Goal: Task Accomplishment & Management: Complete application form

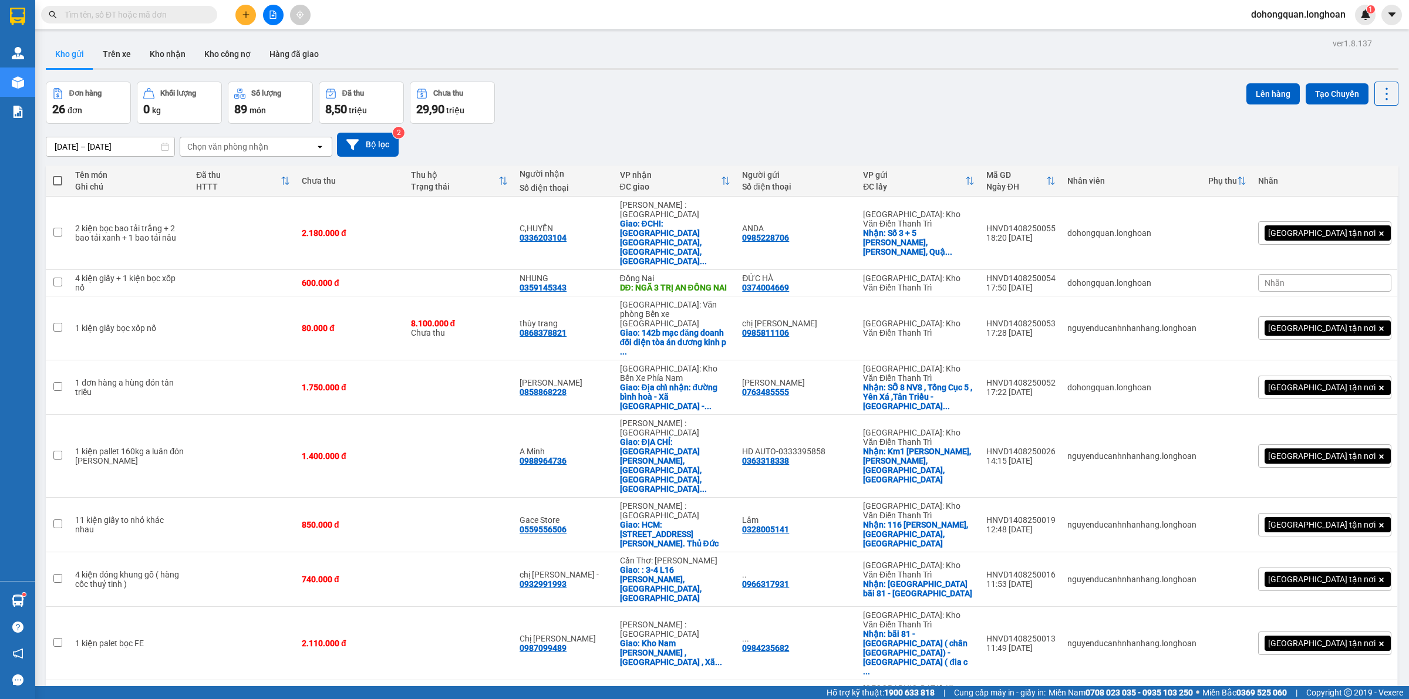
click at [19, 8] on img at bounding box center [17, 17] width 15 height 18
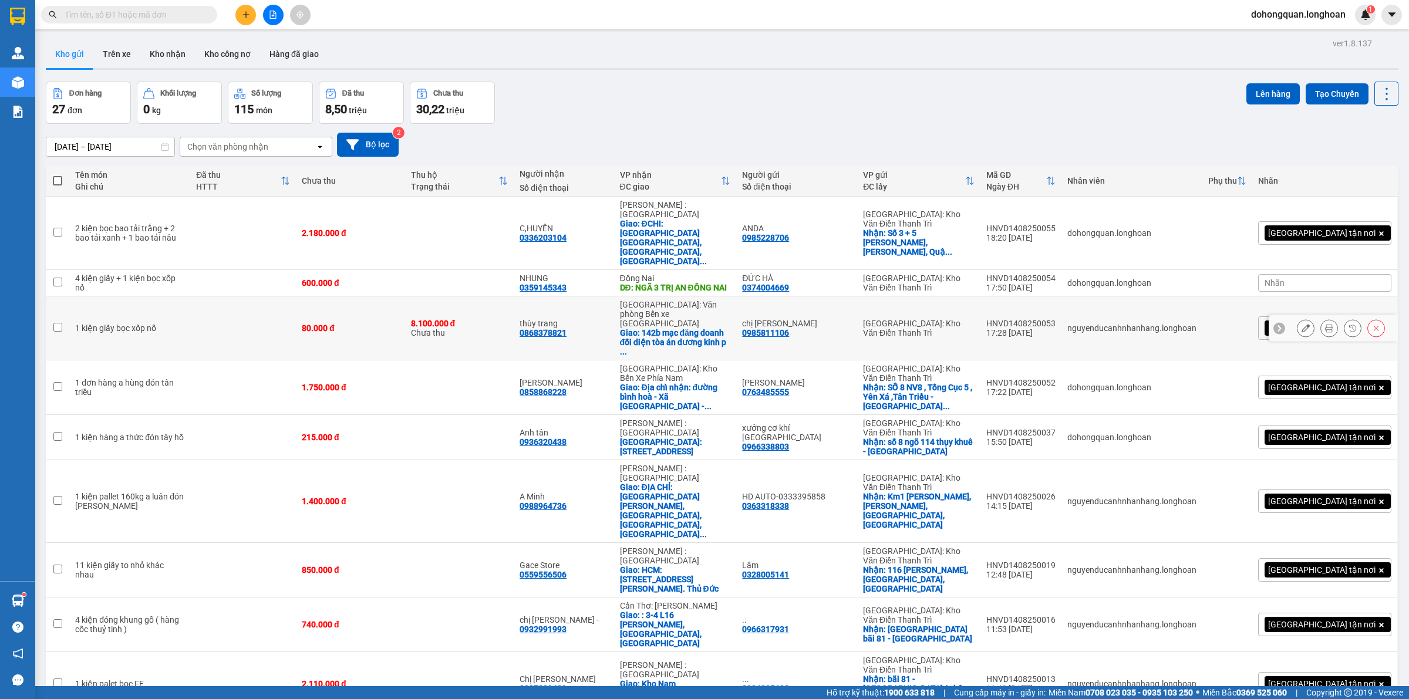
click at [299, 299] on td "80.000 đ" at bounding box center [350, 328] width 109 height 64
checkbox input "true"
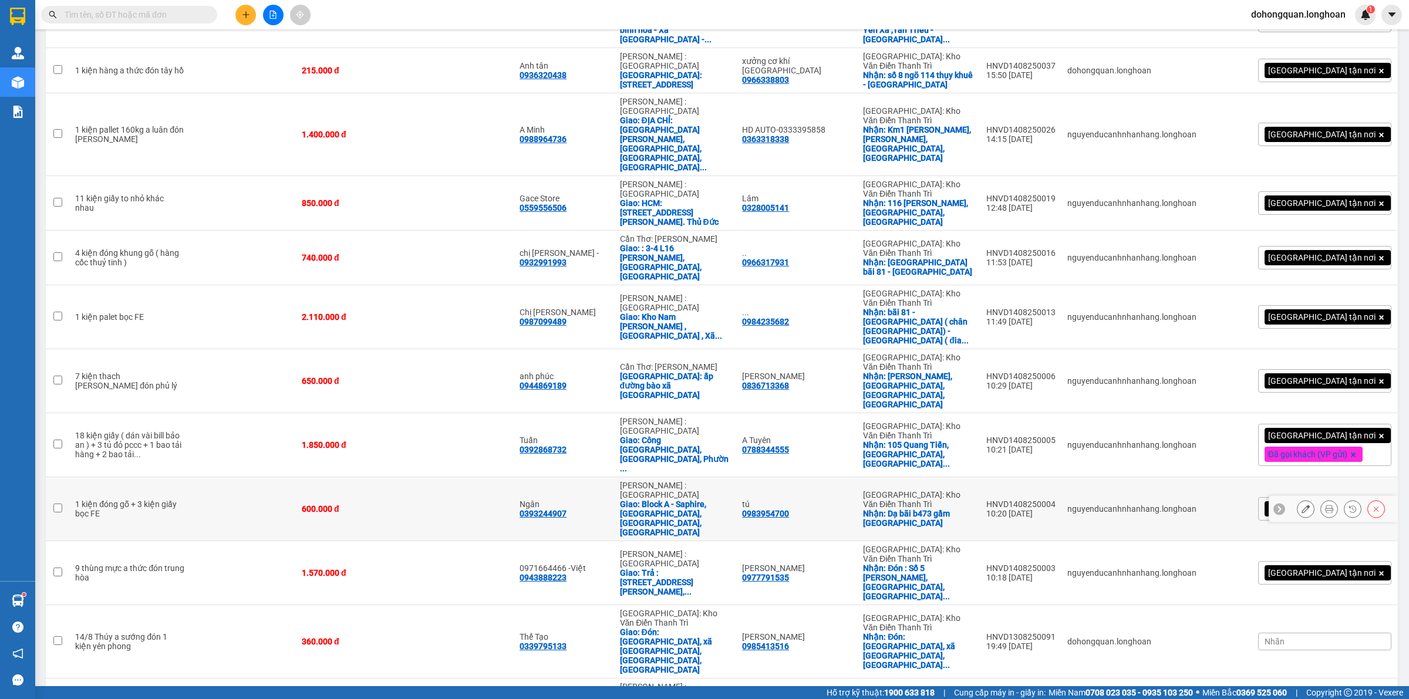
scroll to position [587, 0]
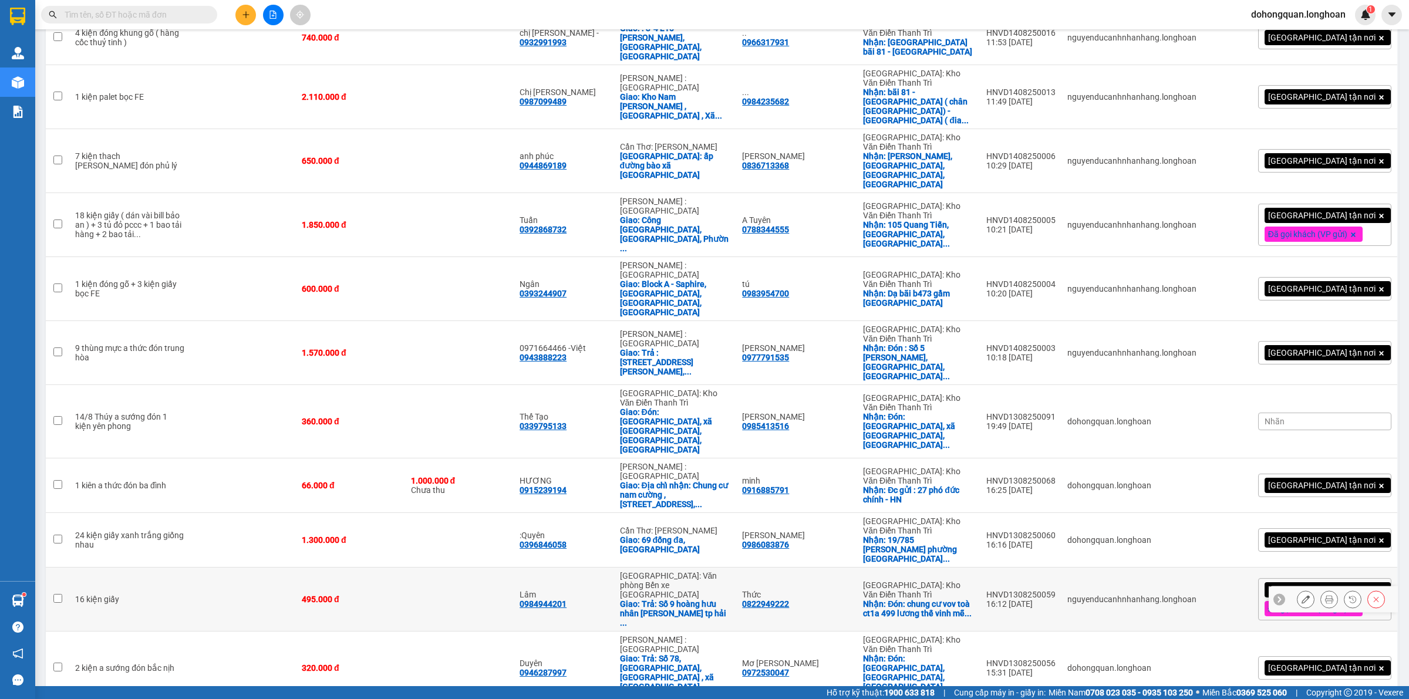
click at [377, 568] on td "495.000 đ" at bounding box center [350, 600] width 109 height 64
checkbox input "true"
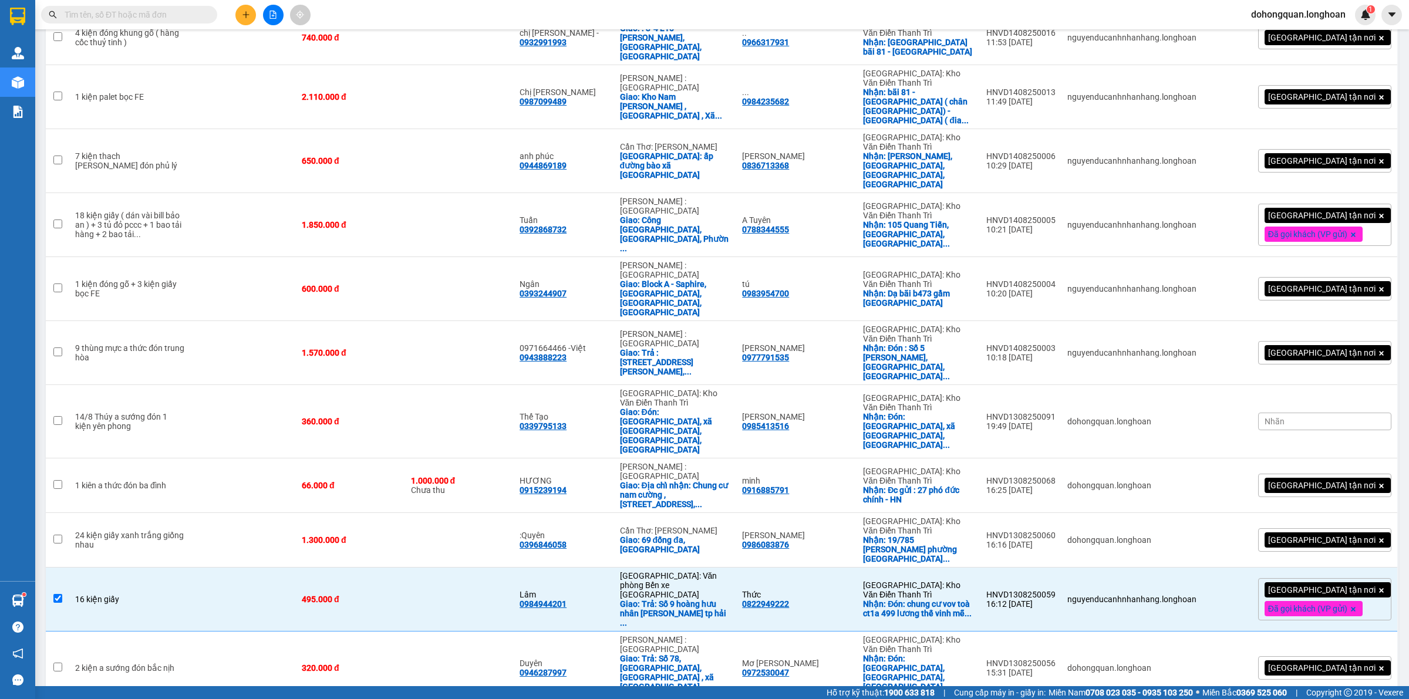
scroll to position [734, 0]
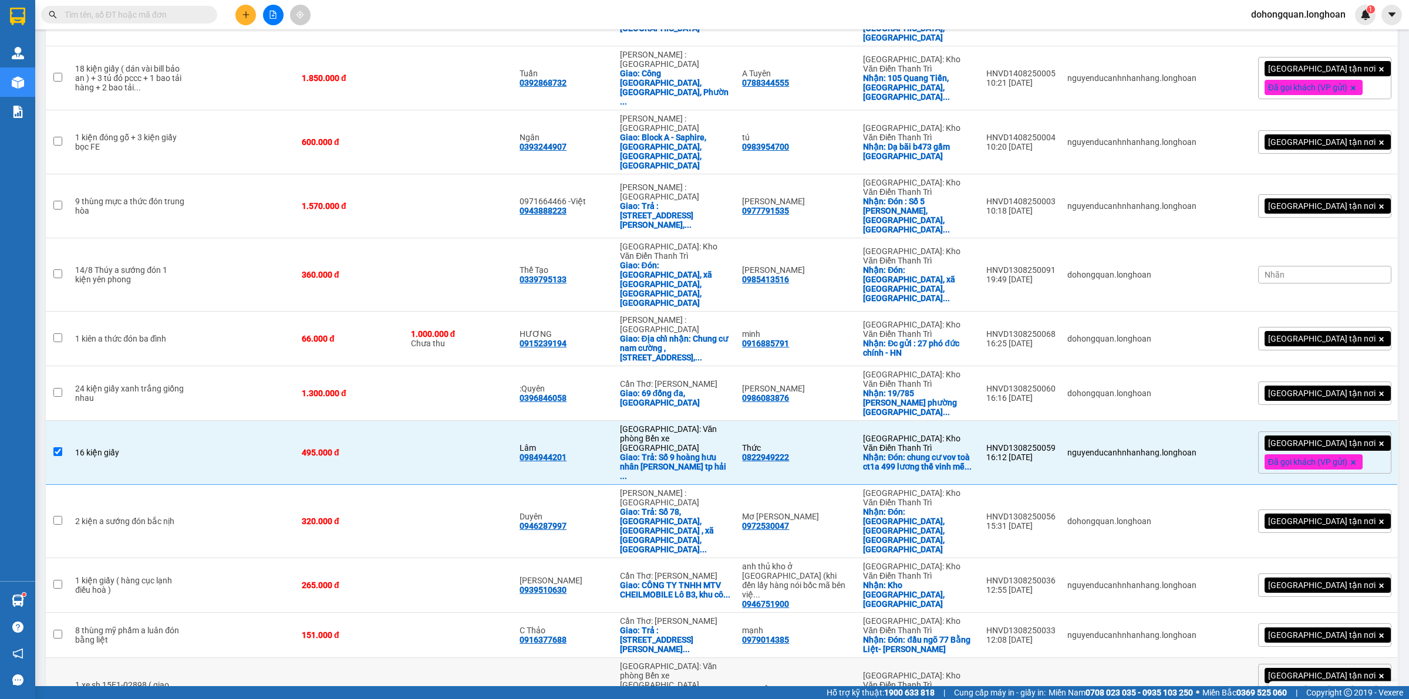
click at [465, 658] on td at bounding box center [459, 694] width 109 height 73
checkbox input "true"
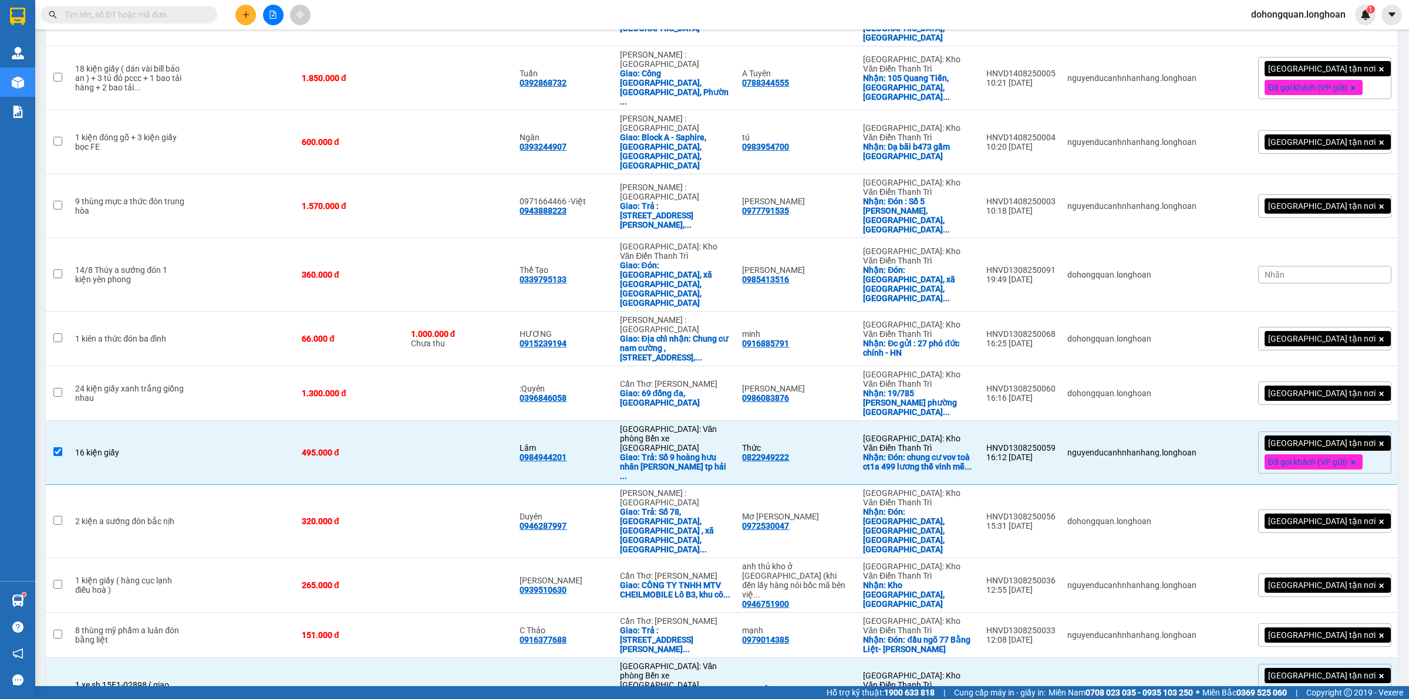
scroll to position [759, 0]
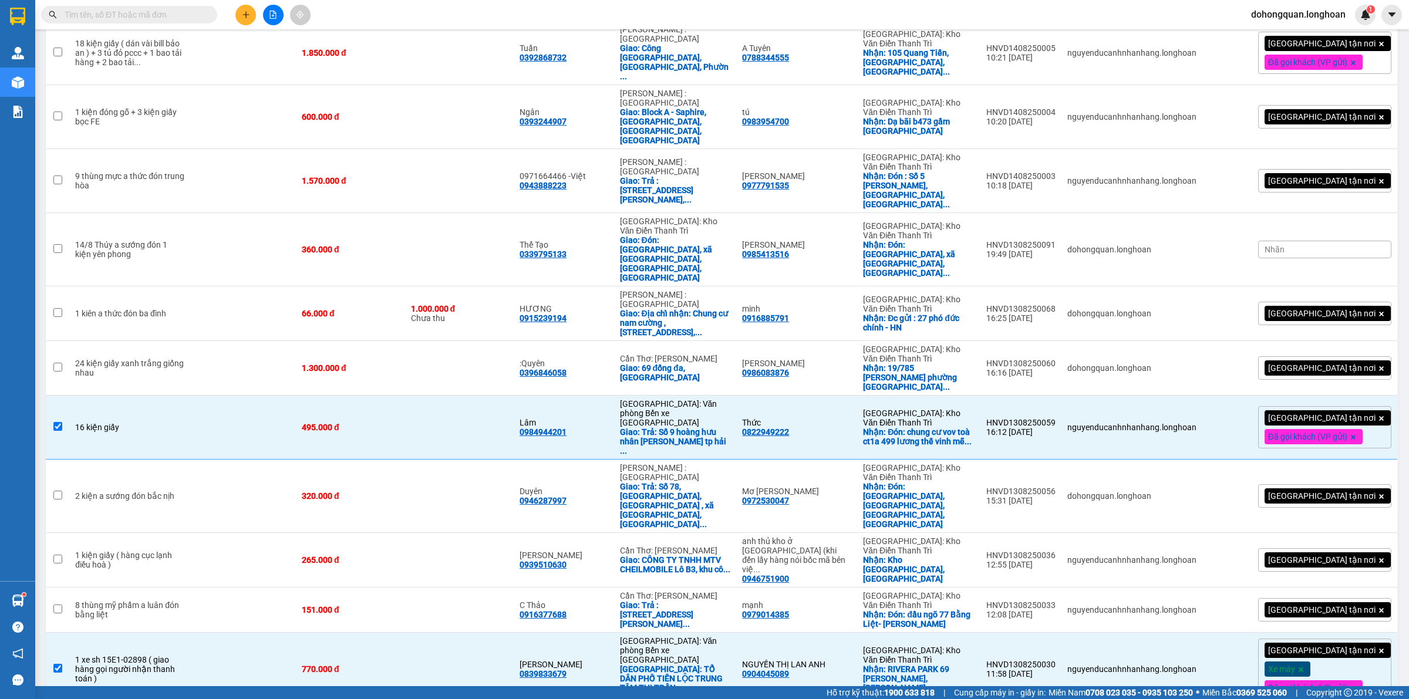
checkbox input "true"
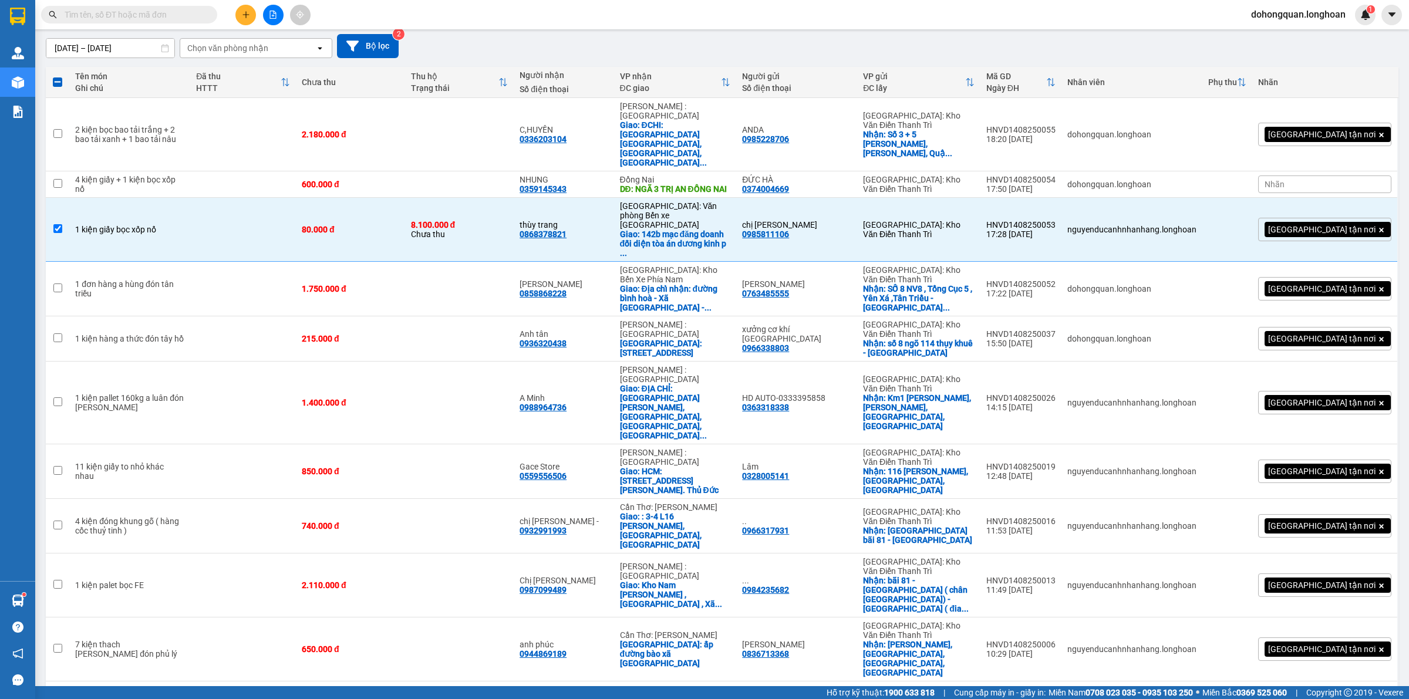
scroll to position [0, 0]
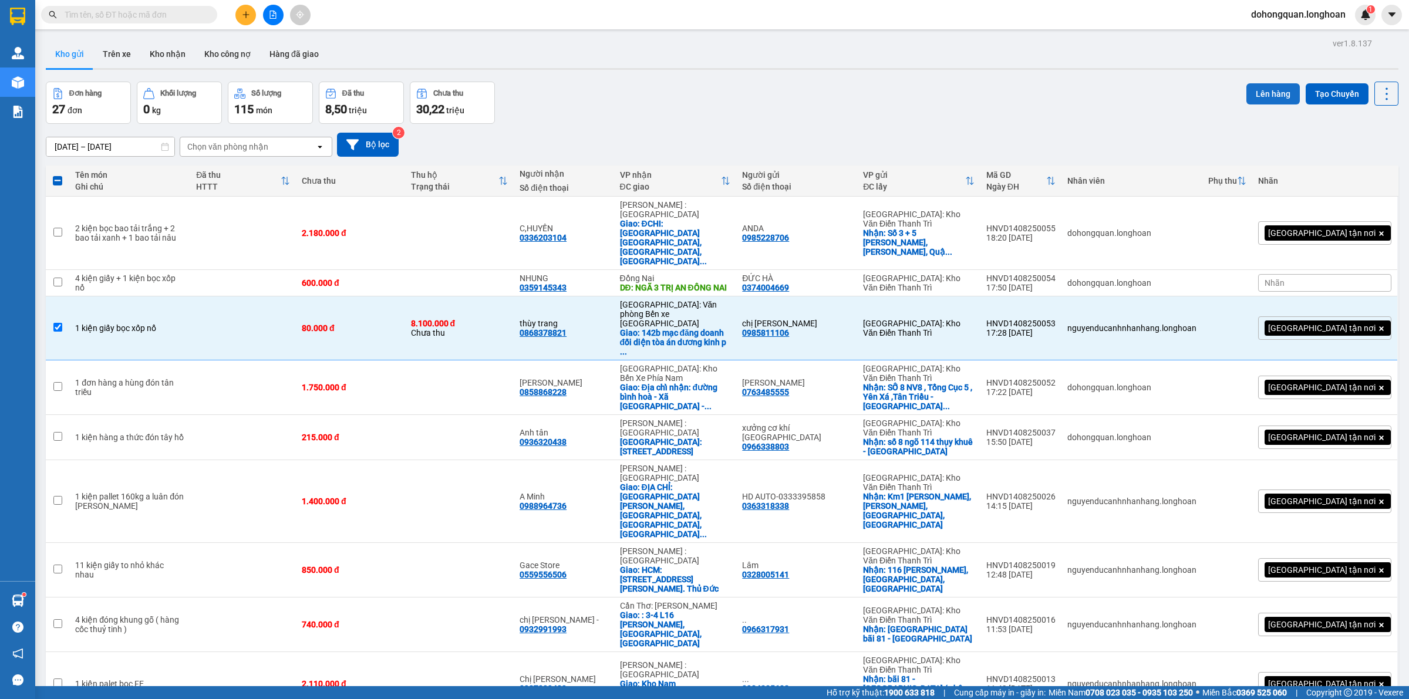
click at [1254, 83] on button "Lên hàng" at bounding box center [1272, 93] width 53 height 21
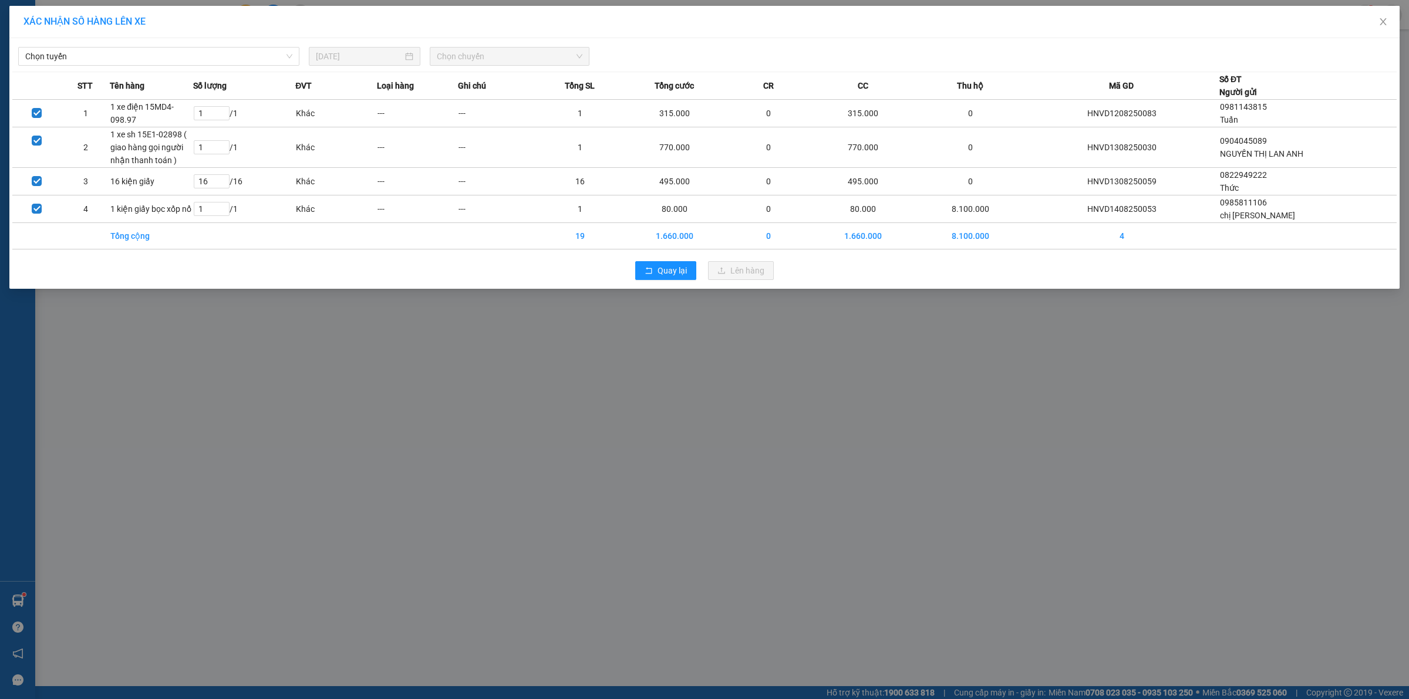
click at [159, 37] on div "XÁC NHẬN SỐ HÀNG LÊN XE" at bounding box center [704, 22] width 1390 height 32
click at [136, 56] on span "Chọn tuyến" at bounding box center [158, 57] width 267 height 18
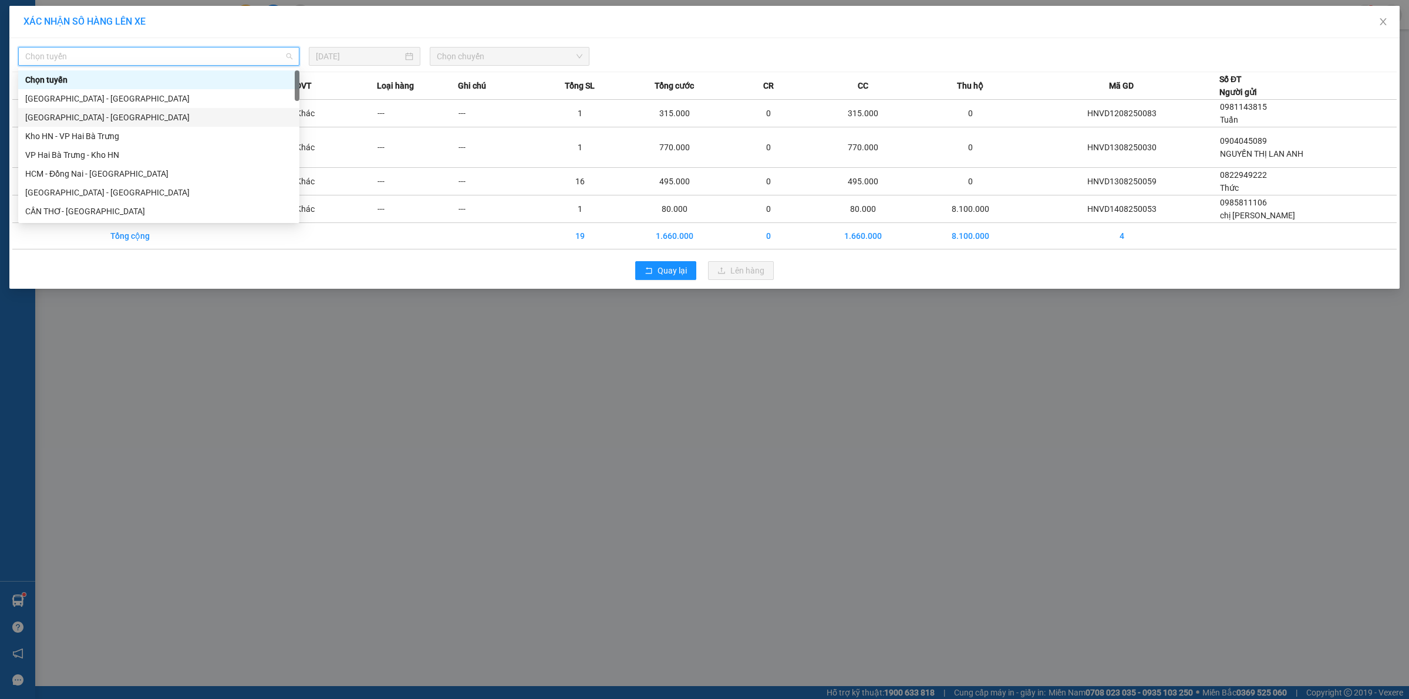
click at [40, 122] on div "Hà Nội - Hải Phòng" at bounding box center [158, 117] width 267 height 13
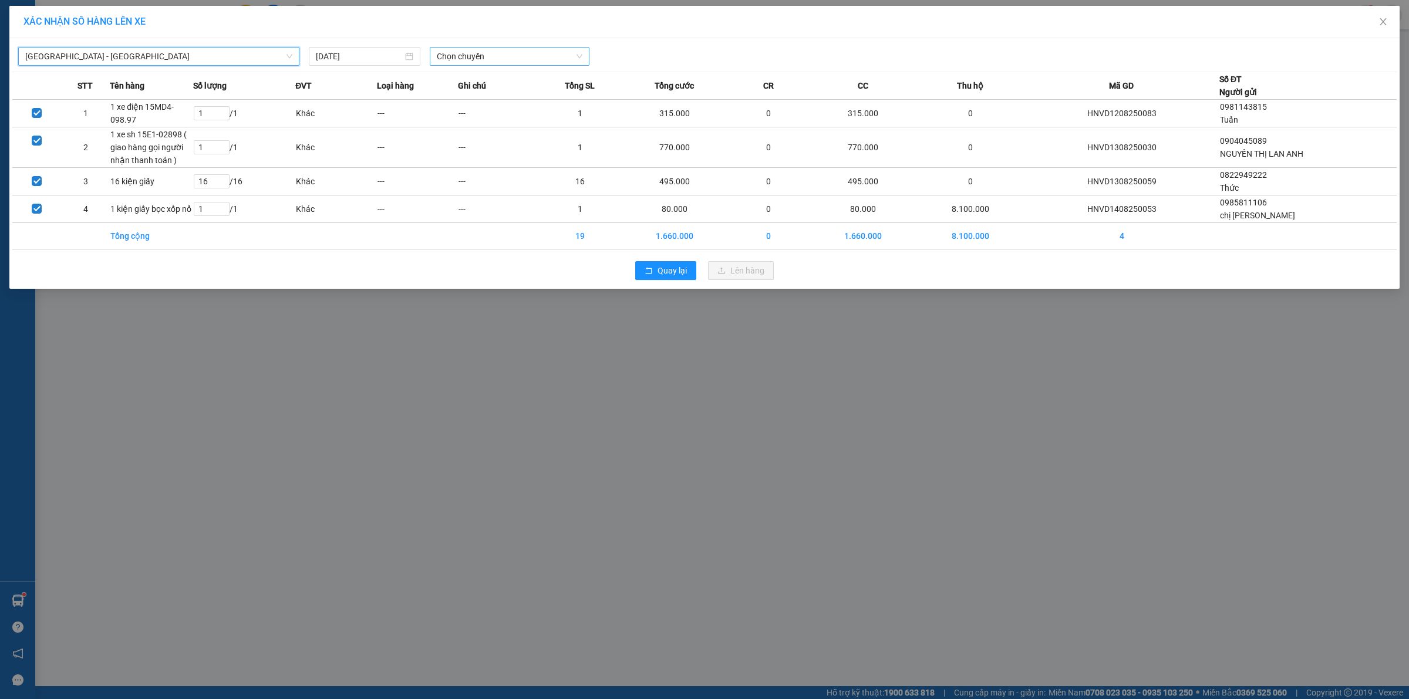
click at [514, 60] on span "Chọn chuyến" at bounding box center [510, 57] width 146 height 18
click at [342, 53] on input "14/08/2025" at bounding box center [359, 56] width 87 height 13
type input "14/08/2025"
click at [419, 166] on td "14" at bounding box center [410, 160] width 21 height 18
click at [470, 42] on div "Hà Nội - Hải Phòng 14/08/2025 Chọn chuyến" at bounding box center [704, 53] width 1384 height 25
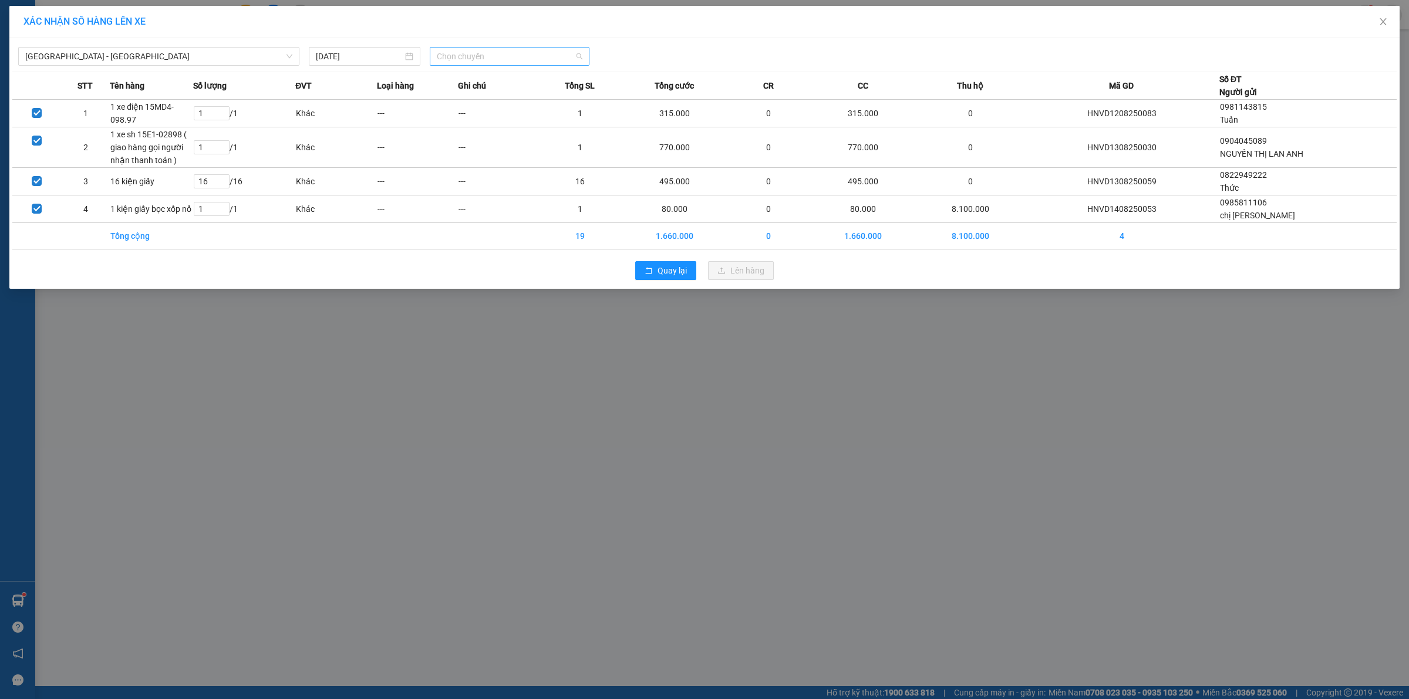
click at [465, 63] on span "Chọn chuyến" at bounding box center [510, 57] width 146 height 18
click at [473, 100] on div "20:00 (TC)" at bounding box center [483, 98] width 92 height 13
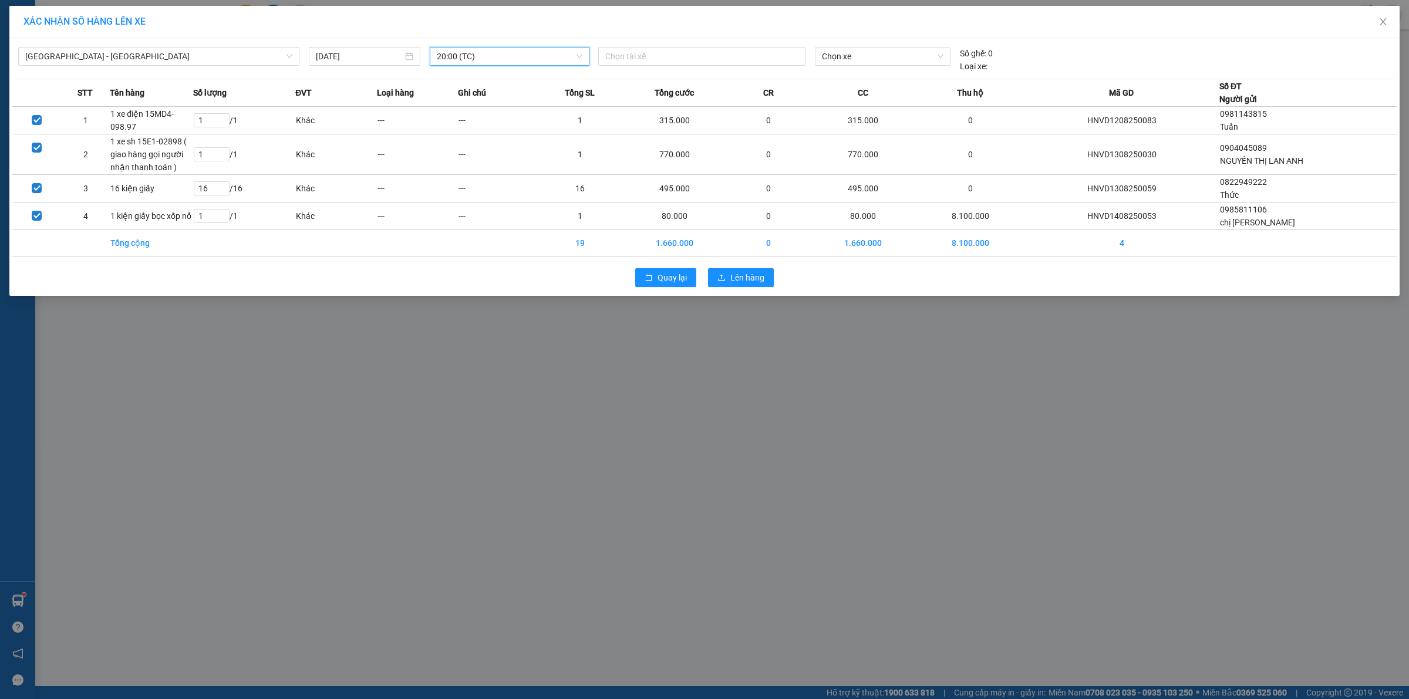
click at [721, 267] on div "Quay lại Lên hàng" at bounding box center [704, 277] width 1384 height 31
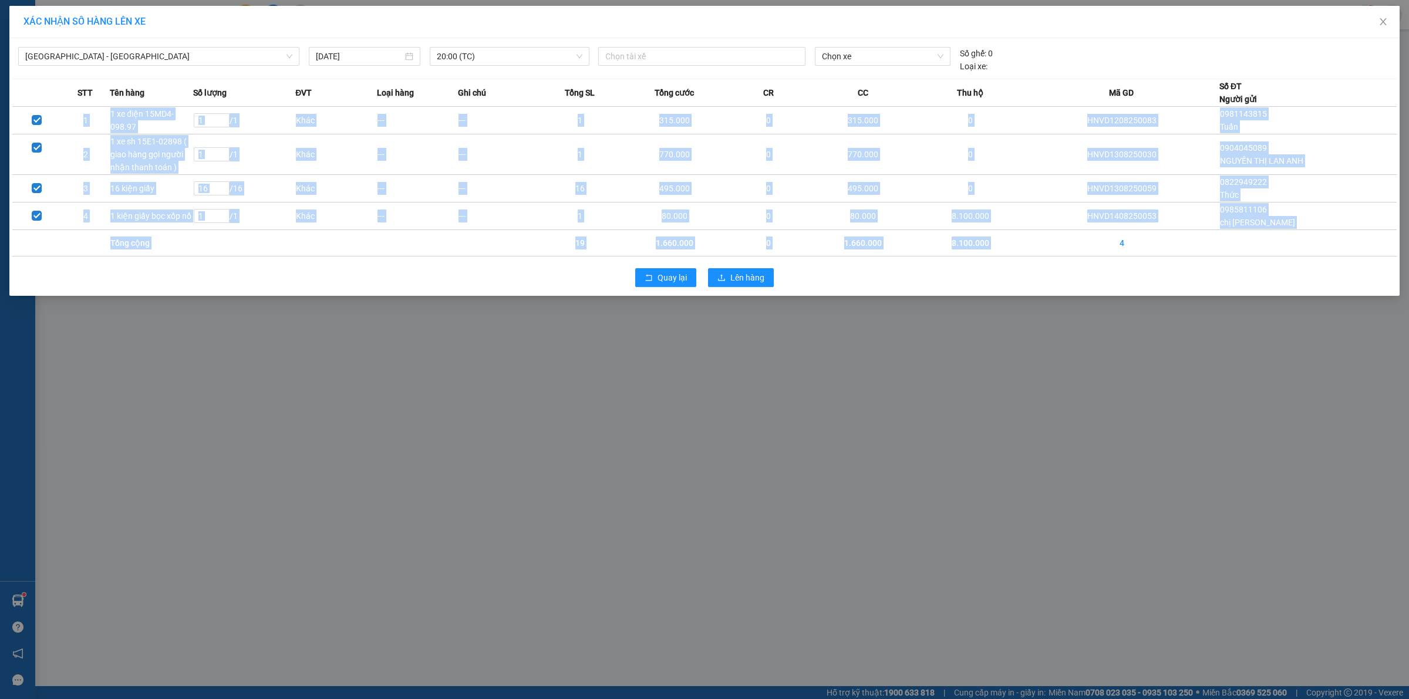
click at [722, 268] on div "Quay lại Lên hàng" at bounding box center [704, 277] width 1384 height 31
click at [726, 276] on button "Lên hàng" at bounding box center [741, 277] width 66 height 19
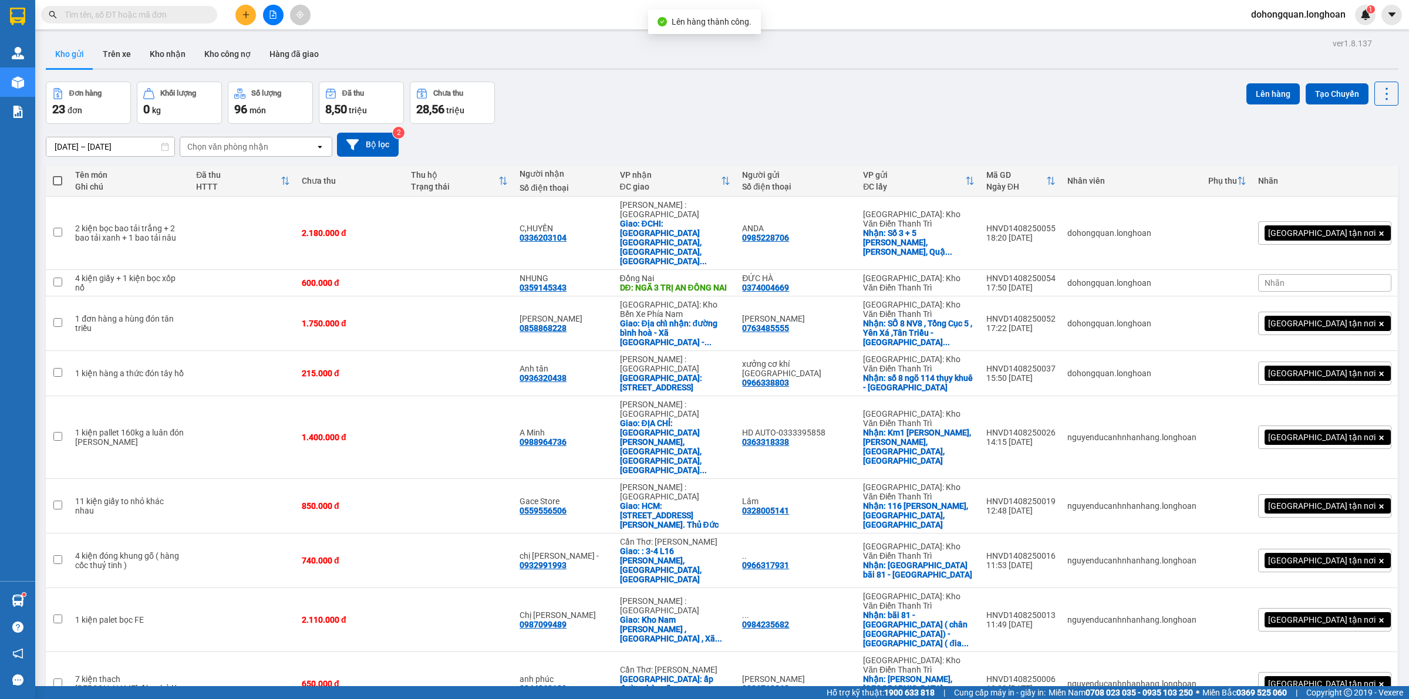
click at [778, 124] on div "[DATE] – [DATE] Press the down arrow key to interact with the calendar and sele…" at bounding box center [722, 145] width 1353 height 42
drag, startPoint x: 643, startPoint y: 112, endPoint x: 636, endPoint y: 110, distance: 7.4
click at [641, 112] on div "Đơn hàng 23 đơn Khối lượng 0 kg Số lượng 96 món Đã thu 8,50 triệu Chưa thu 28,5…" at bounding box center [722, 103] width 1353 height 42
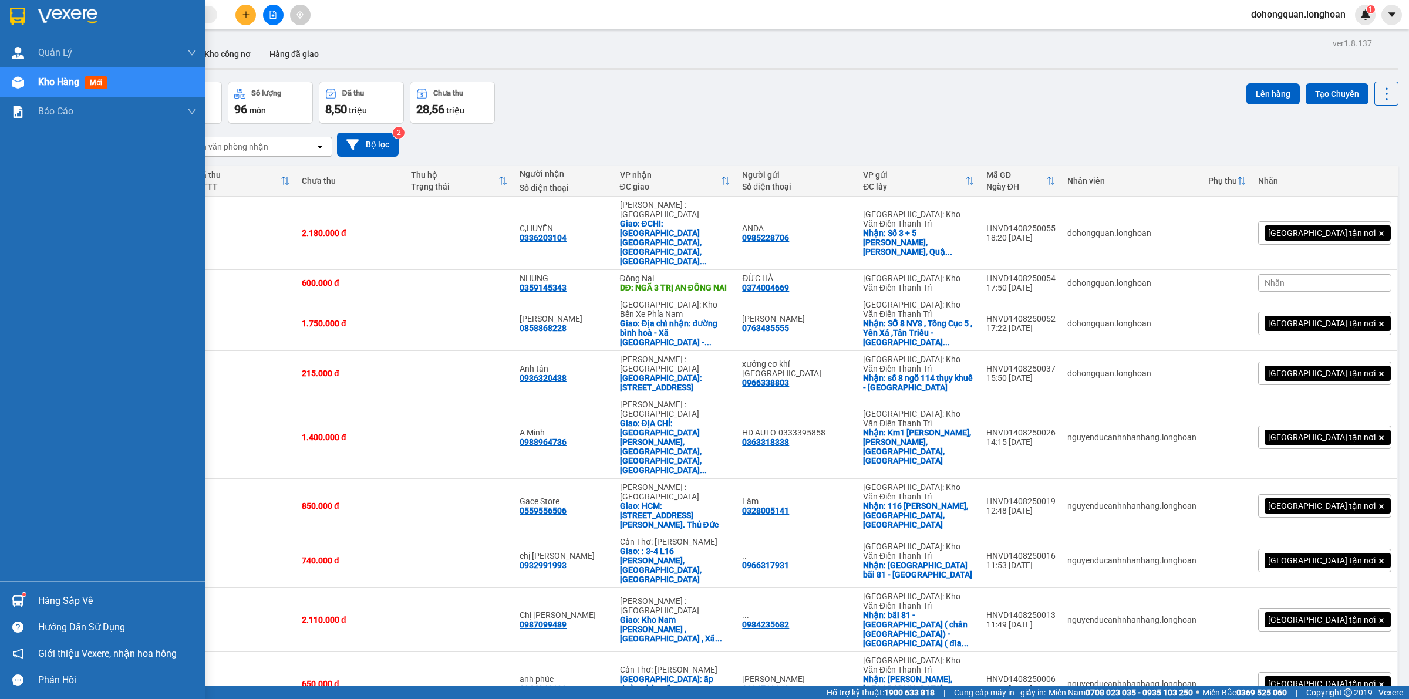
click at [24, 12] on img at bounding box center [17, 17] width 15 height 18
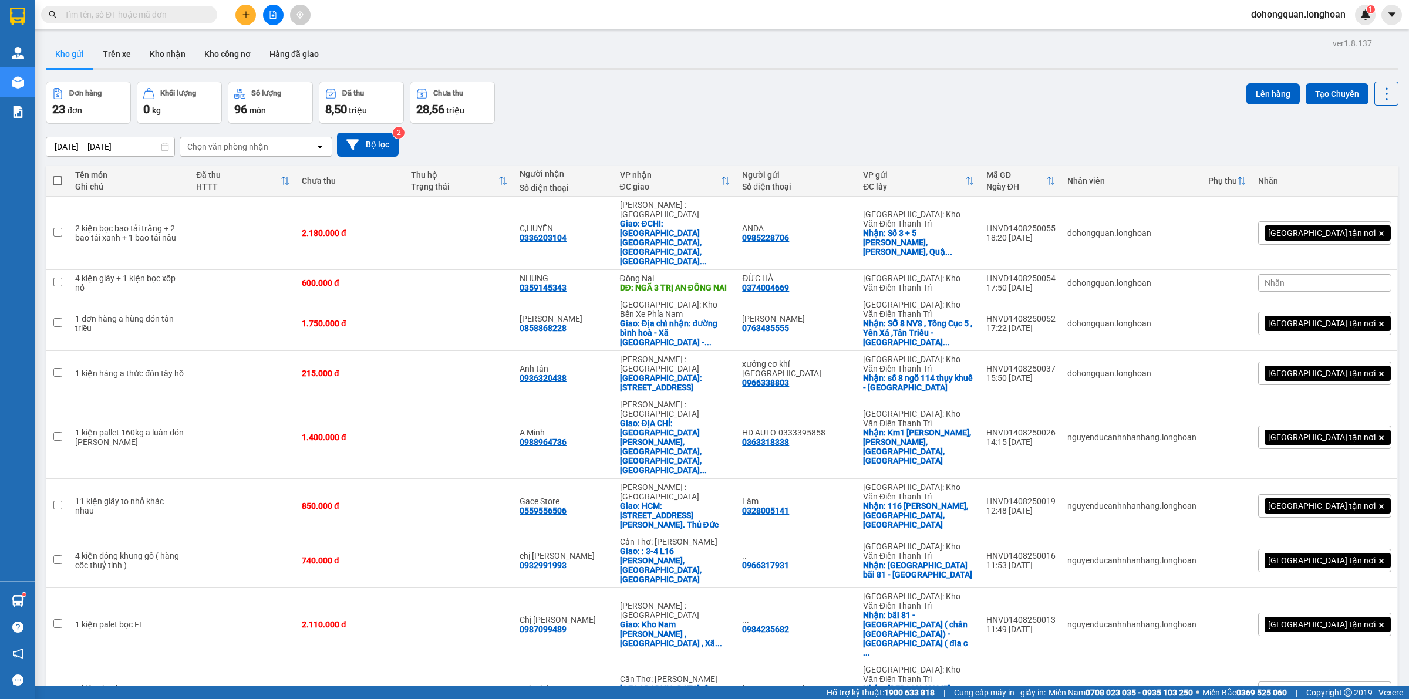
click at [249, 12] on icon "plus" at bounding box center [246, 15] width 8 height 8
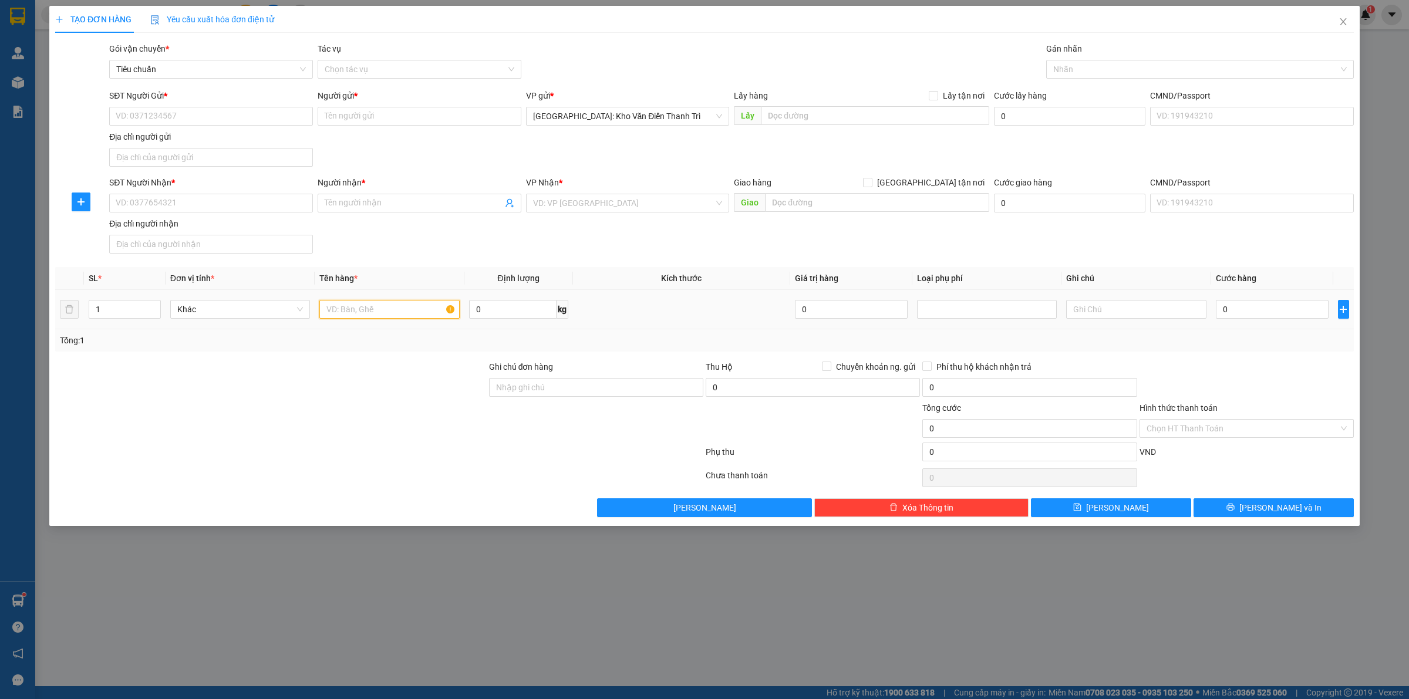
click at [326, 309] on input "text" at bounding box center [389, 309] width 140 height 19
type input "1 kiện giấy"
click at [1354, 13] on span "Close" at bounding box center [1343, 22] width 33 height 33
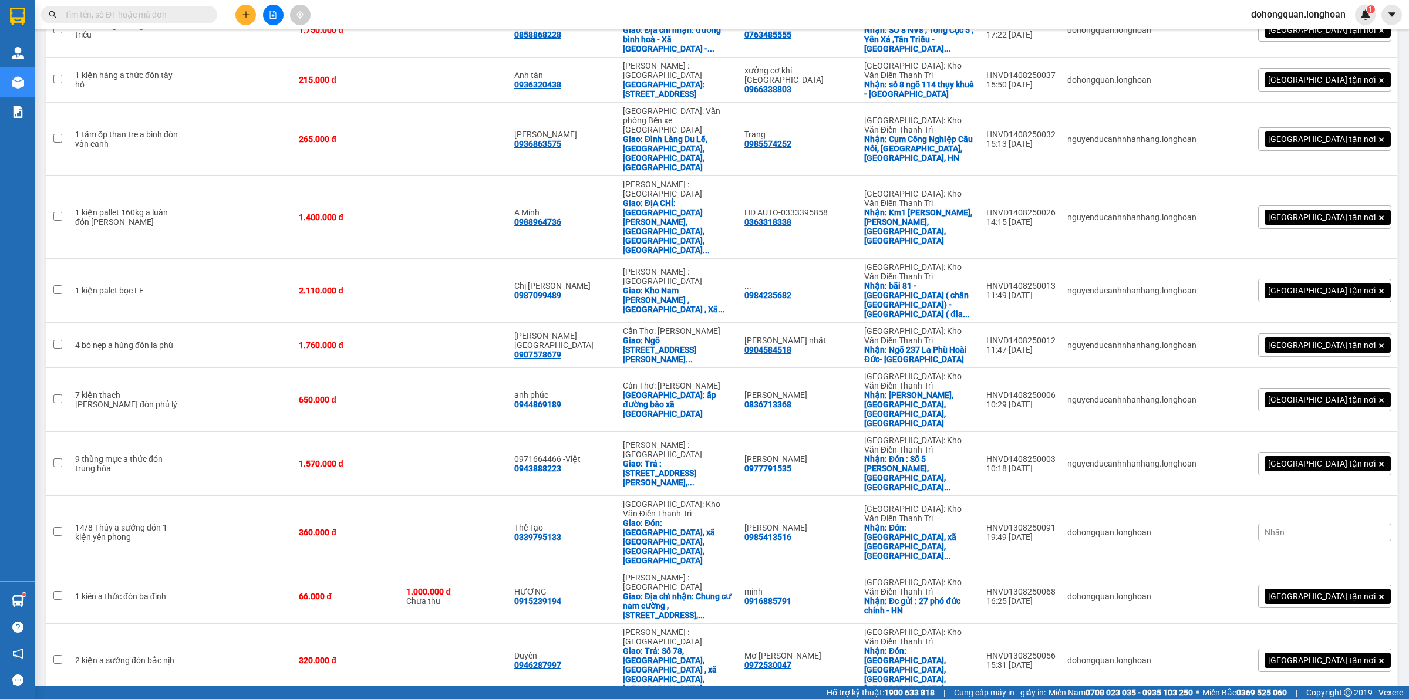
scroll to position [242, 0]
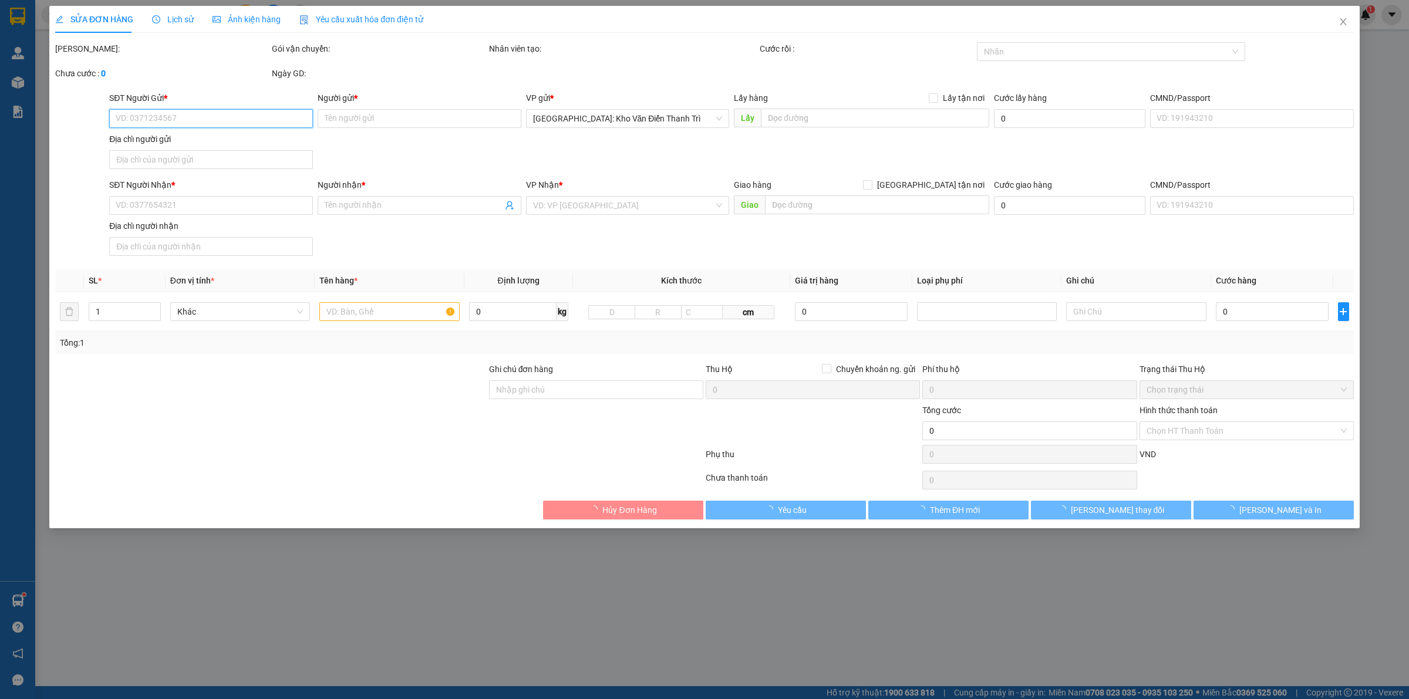
type input "0976456899"
type input "Cô Vi"
type input "thiên việt"
type input "2.000.000"
type input "0976456899"
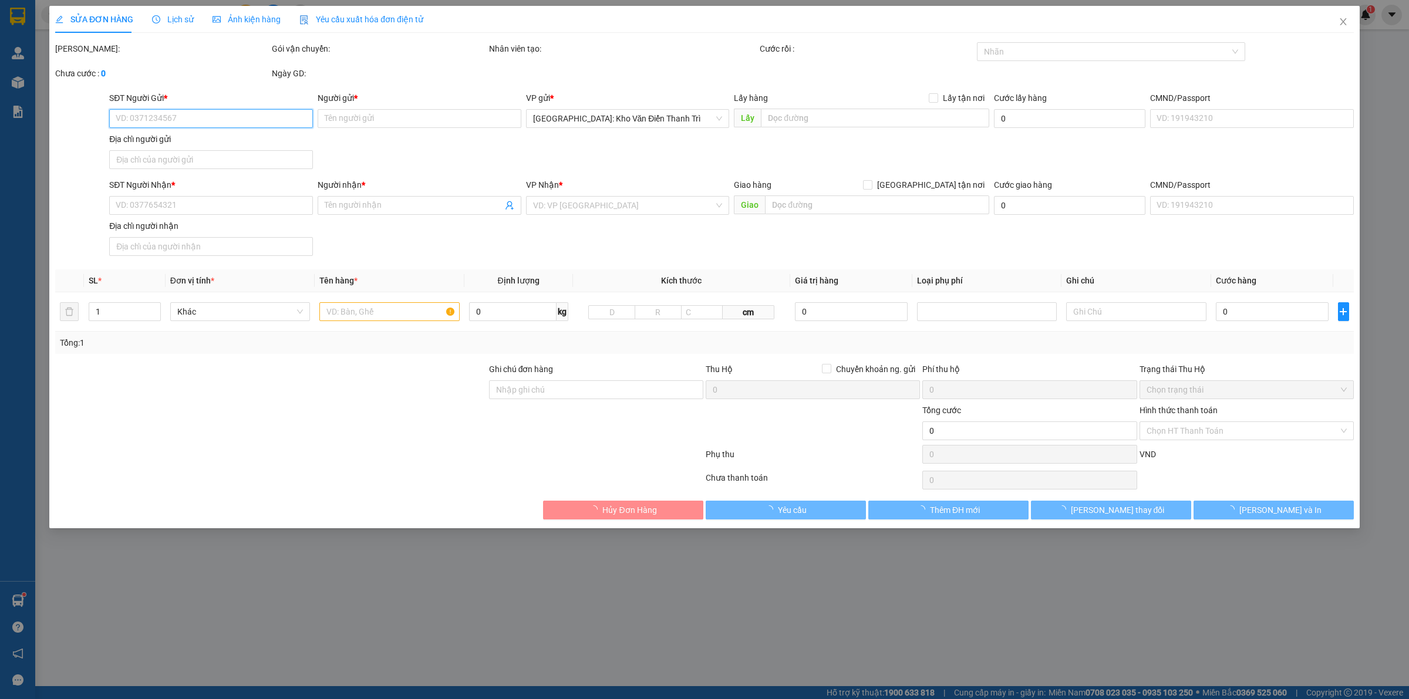
type input "0964828411 [PERSON_NAME]"
checkbox input "true"
type input "Đến: 07 Trường Sơn, Phường Cẩm Lệ, Thành phố Đà Nẵng"
type input "9.000.000"
type input "700.000"
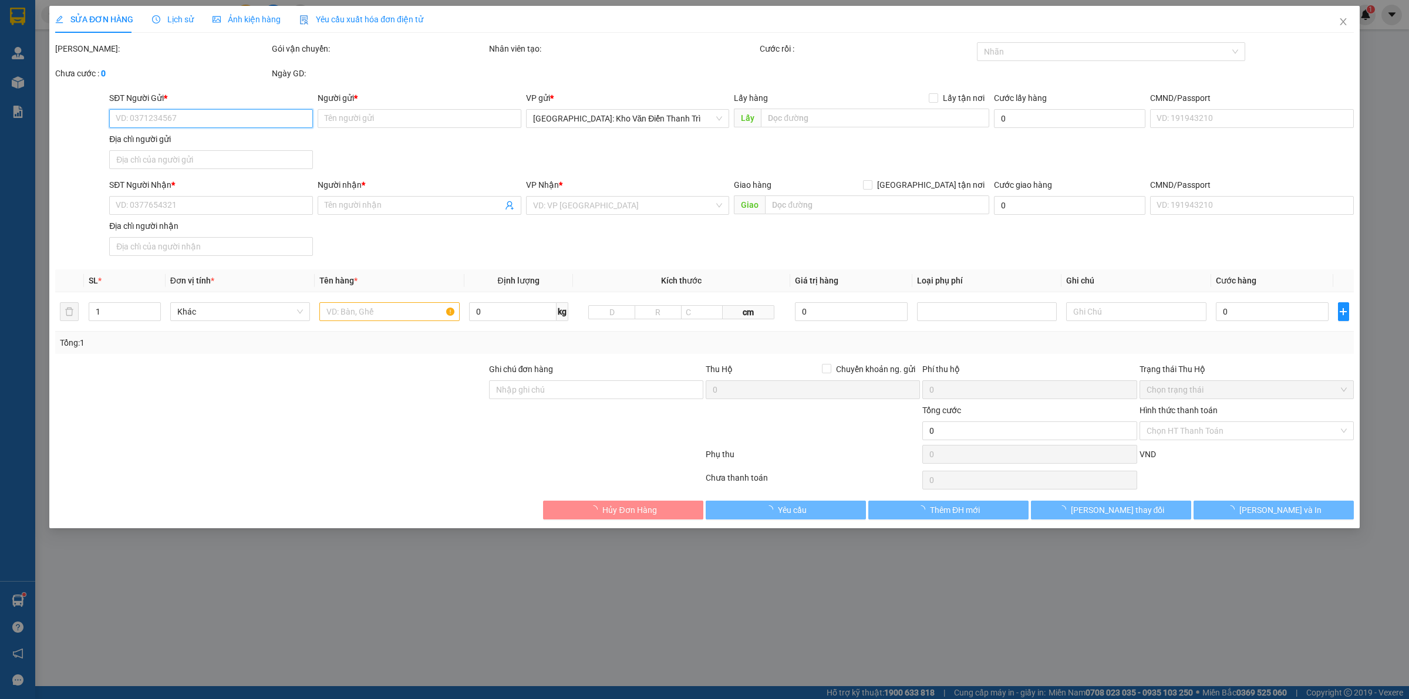
type input "9.000.000"
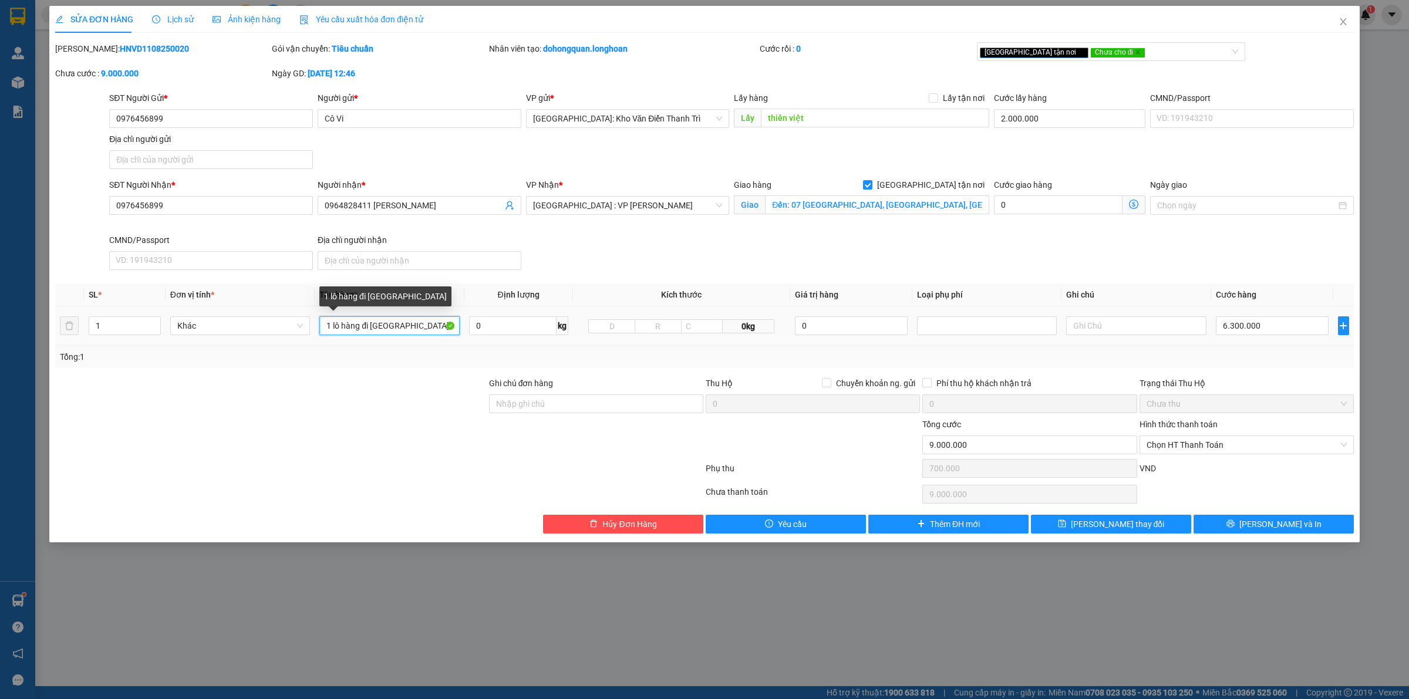
click at [424, 332] on input "1 lô hàng đi đà nẵng" at bounding box center [389, 325] width 140 height 19
click at [151, 318] on span "Increase Value" at bounding box center [153, 322] width 13 height 11
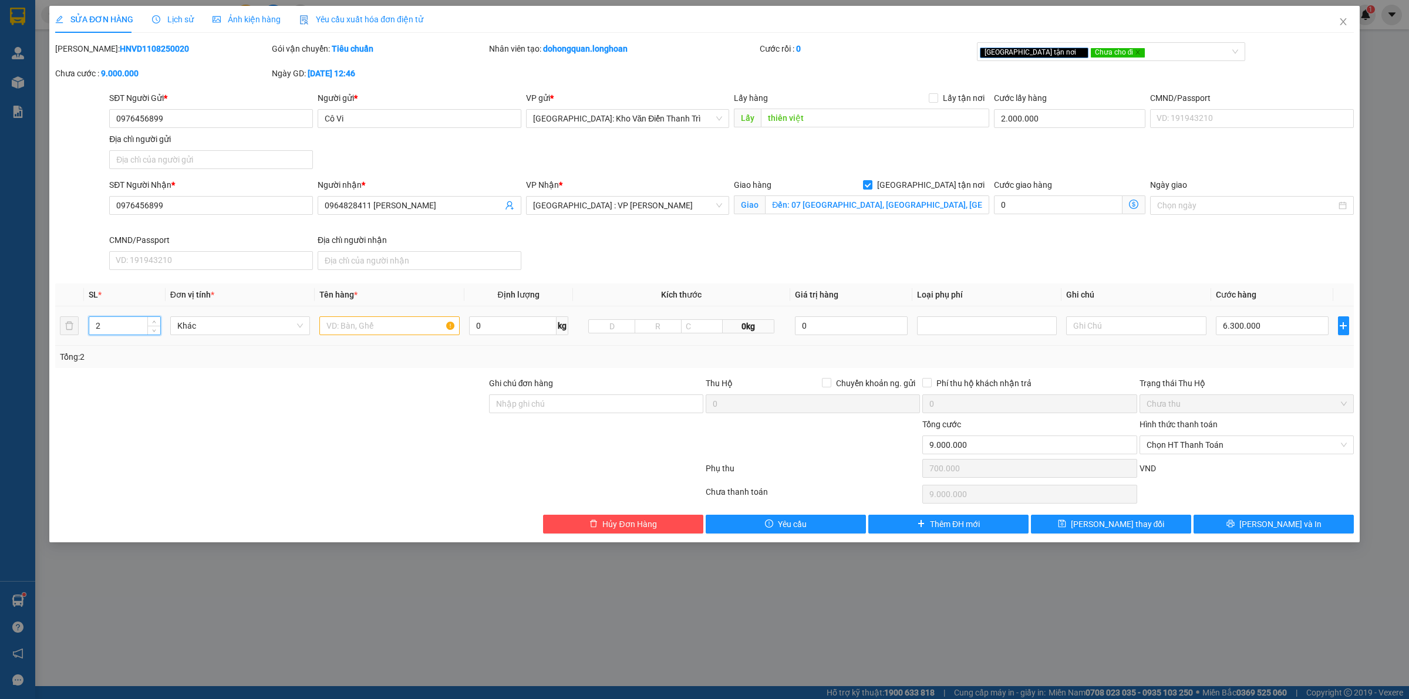
click at [128, 322] on input "2" at bounding box center [124, 326] width 71 height 18
type input "24"
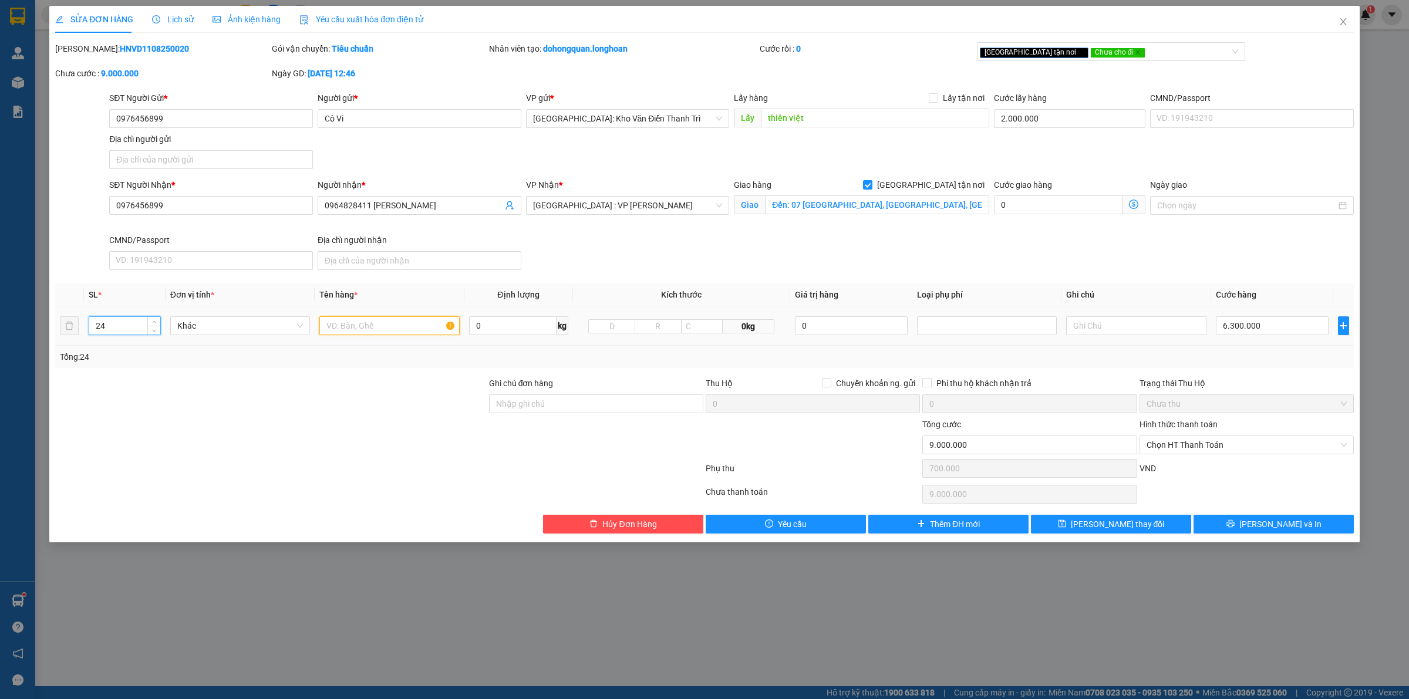
click at [351, 330] on input "text" at bounding box center [389, 325] width 140 height 19
click at [353, 328] on input "text" at bounding box center [389, 325] width 140 height 19
click at [321, 406] on div at bounding box center [271, 397] width 434 height 41
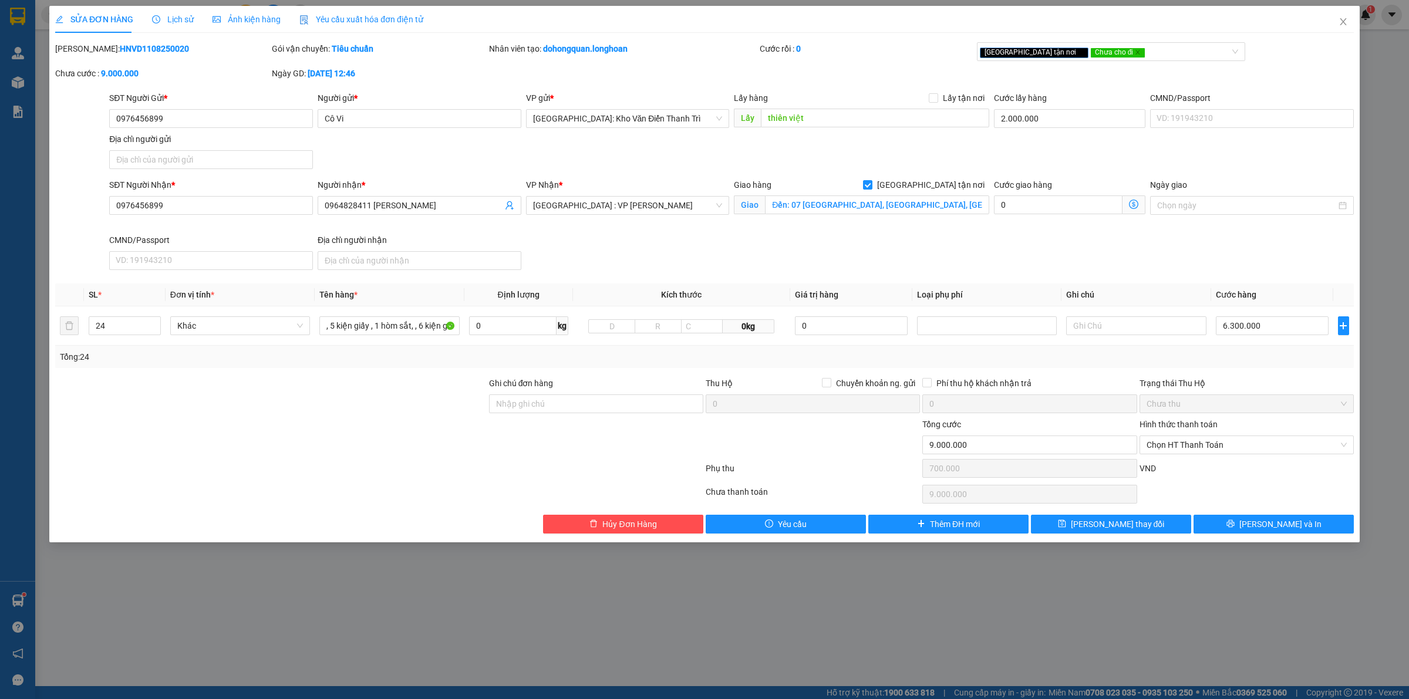
scroll to position [0, 0]
click at [383, 333] on input "2 tủ to , 1 tủ lạnh, 1 máy giặt, 1 tivi , 2 bao tải trắng, 3 bao tải xanh, 1 kệ…" at bounding box center [389, 325] width 140 height 19
type input "2 tủ to , 1 tủ lạnh, 1 máy giặt, 1 tivi , 2 bao tải trắng, 3 bao tải xanh, 1 kệ…"
click at [366, 419] on div at bounding box center [271, 438] width 434 height 41
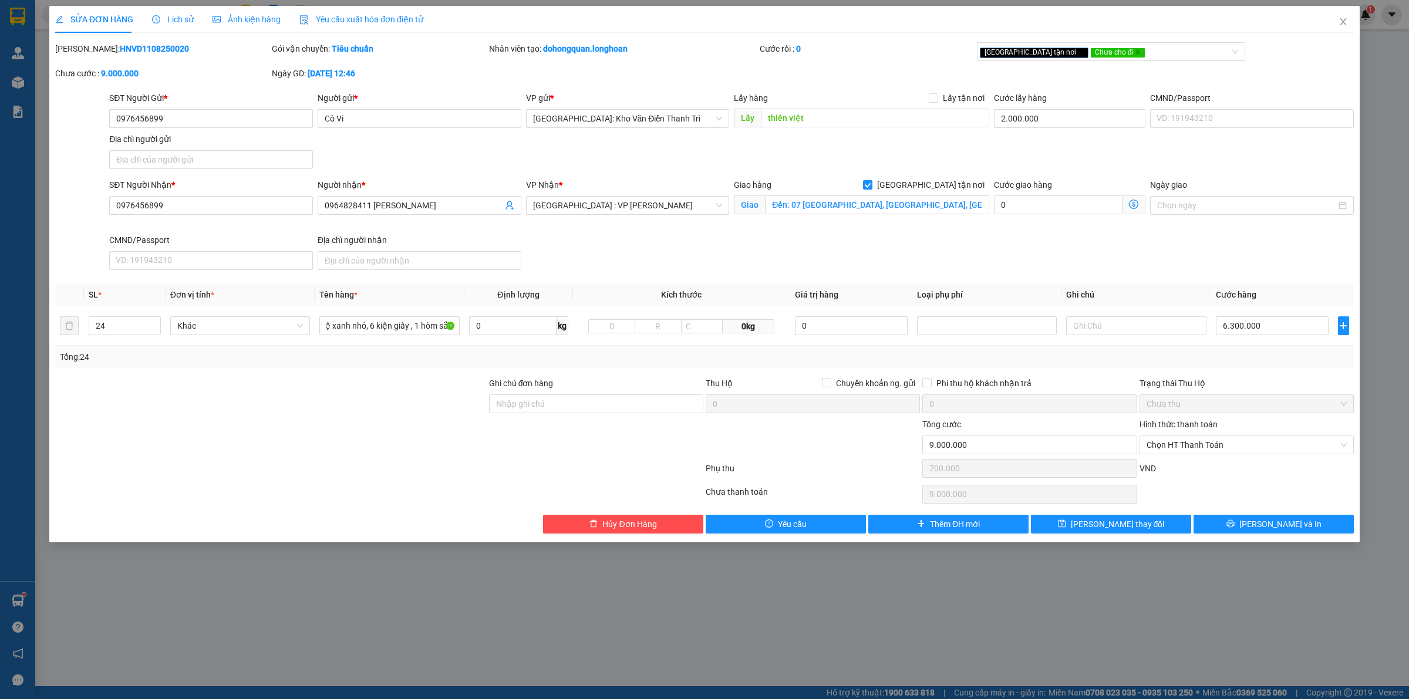
scroll to position [0, 0]
click at [1234, 321] on input "6.300.000" at bounding box center [1272, 325] width 113 height 19
type input "2.700.005"
type input "5"
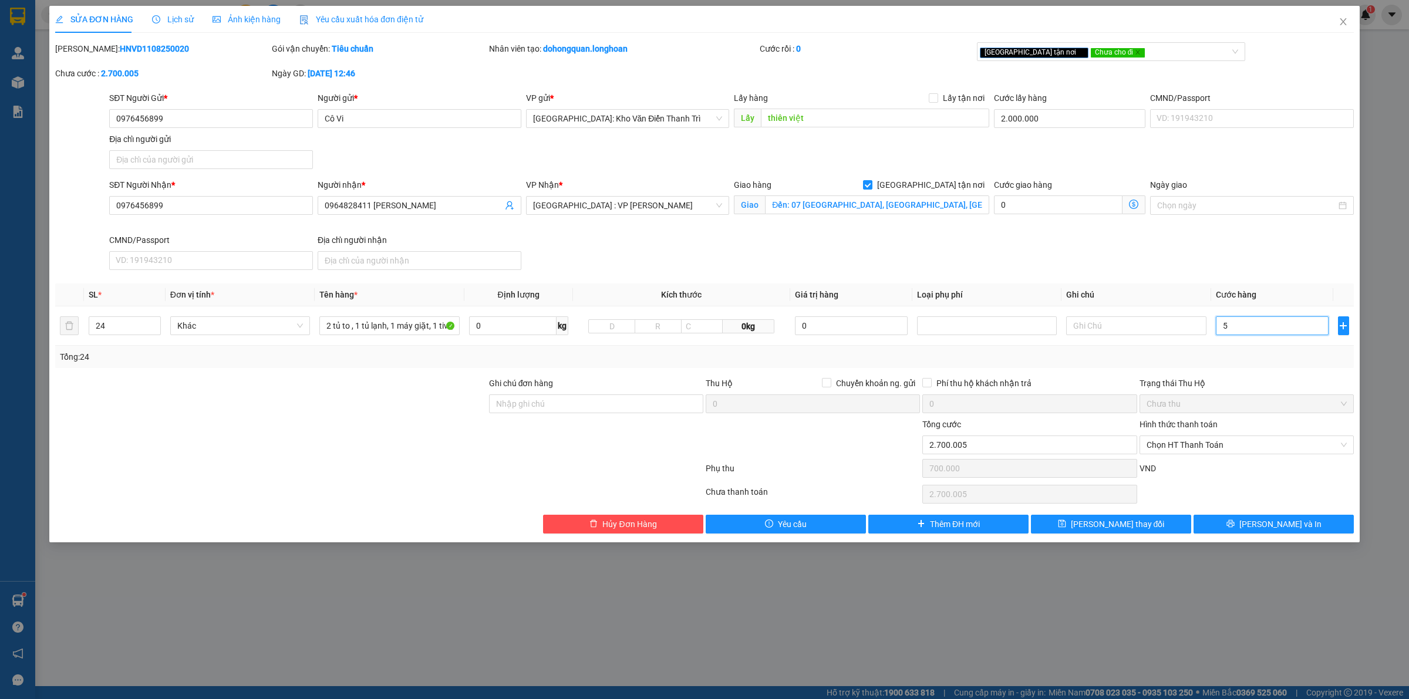
type input "2.700.053"
type input "53"
type input "2.700.530"
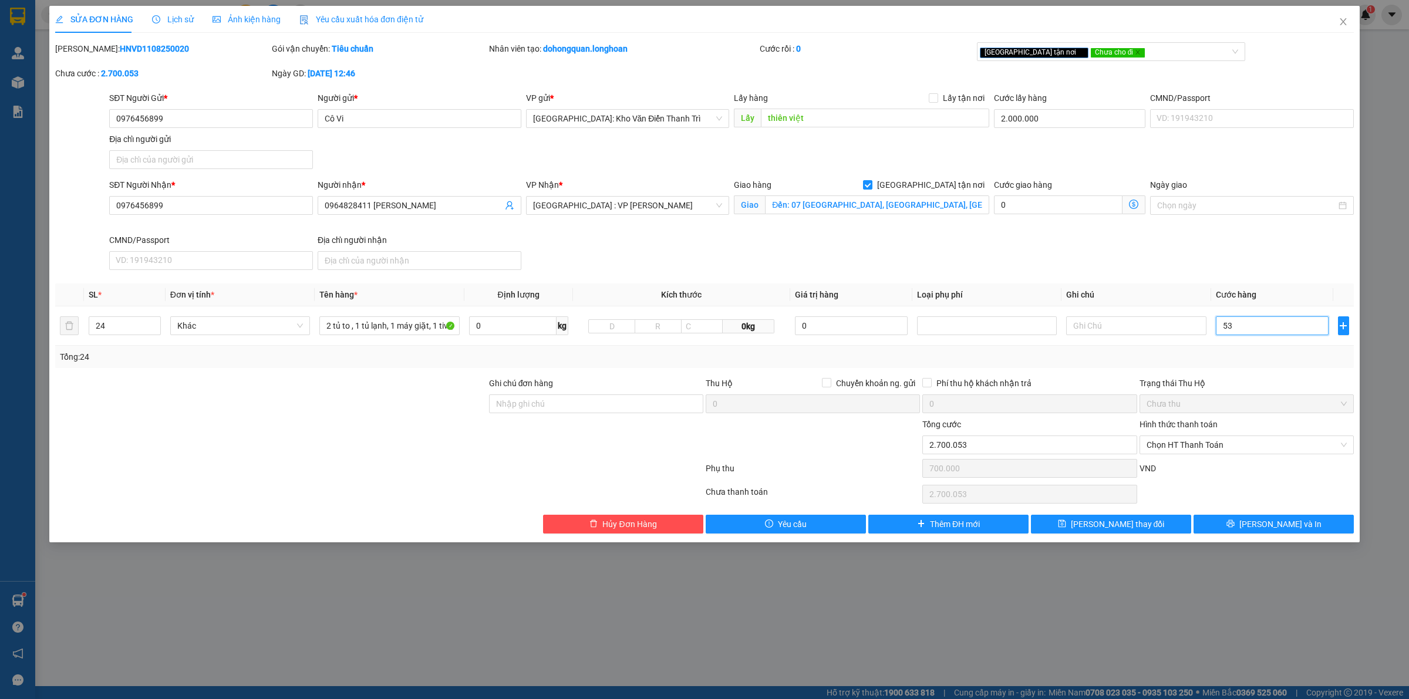
type input "530"
type input "2.705.300"
type input "5.300"
type input "2.753.000"
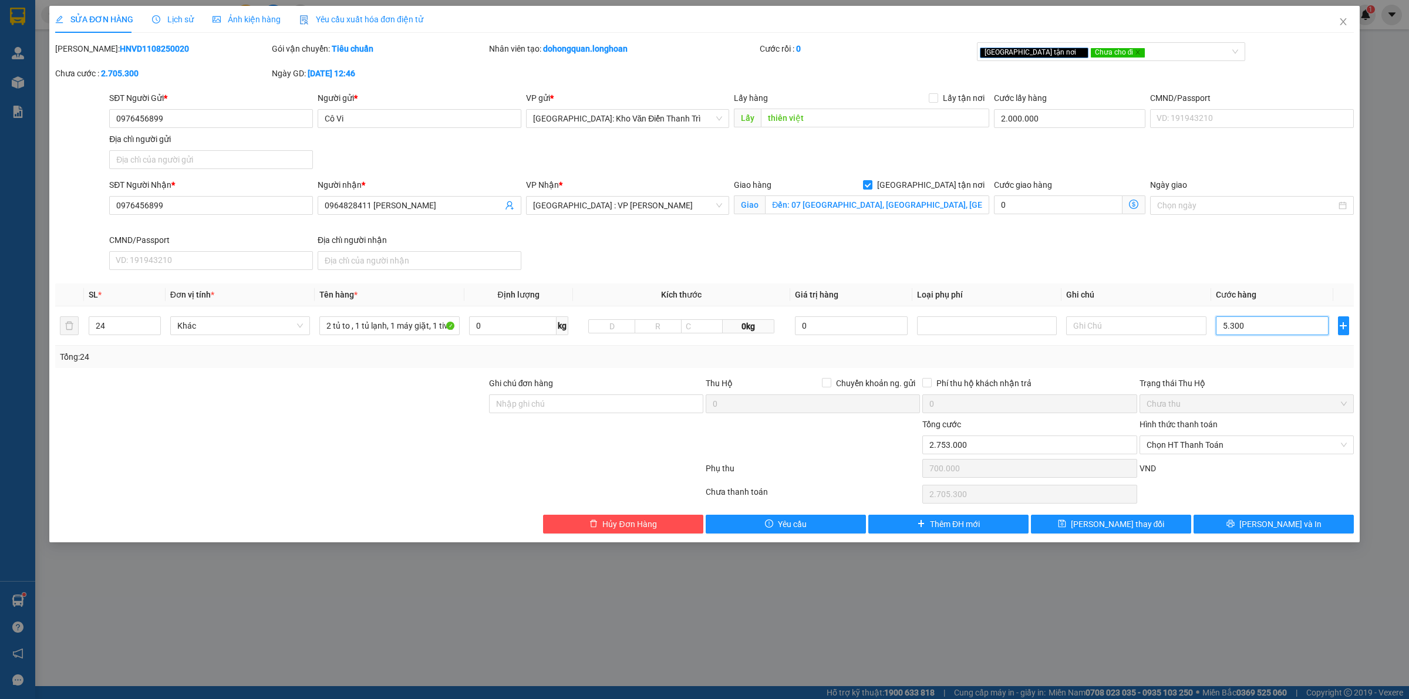
type input "2.753.000"
type input "53.000"
type input "3.230.000"
type input "530.000"
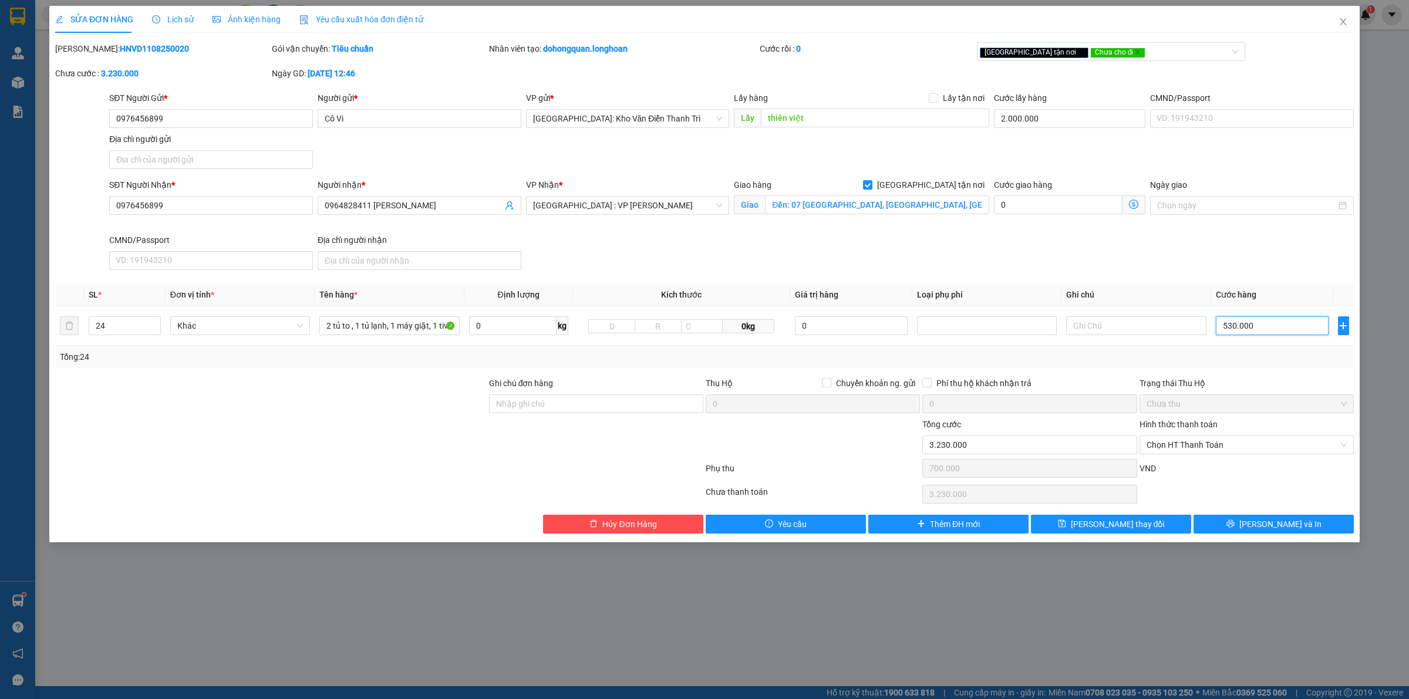
type input "8.000.000"
type input "5.300.000"
click at [1201, 249] on div "SĐT Người Nhận * 0976456899 Người nhận * 0964828411 Anh Hưng VP Nhận * Đà Nẵng …" at bounding box center [731, 226] width 1249 height 96
click at [197, 116] on input "0976456899" at bounding box center [211, 118] width 204 height 19
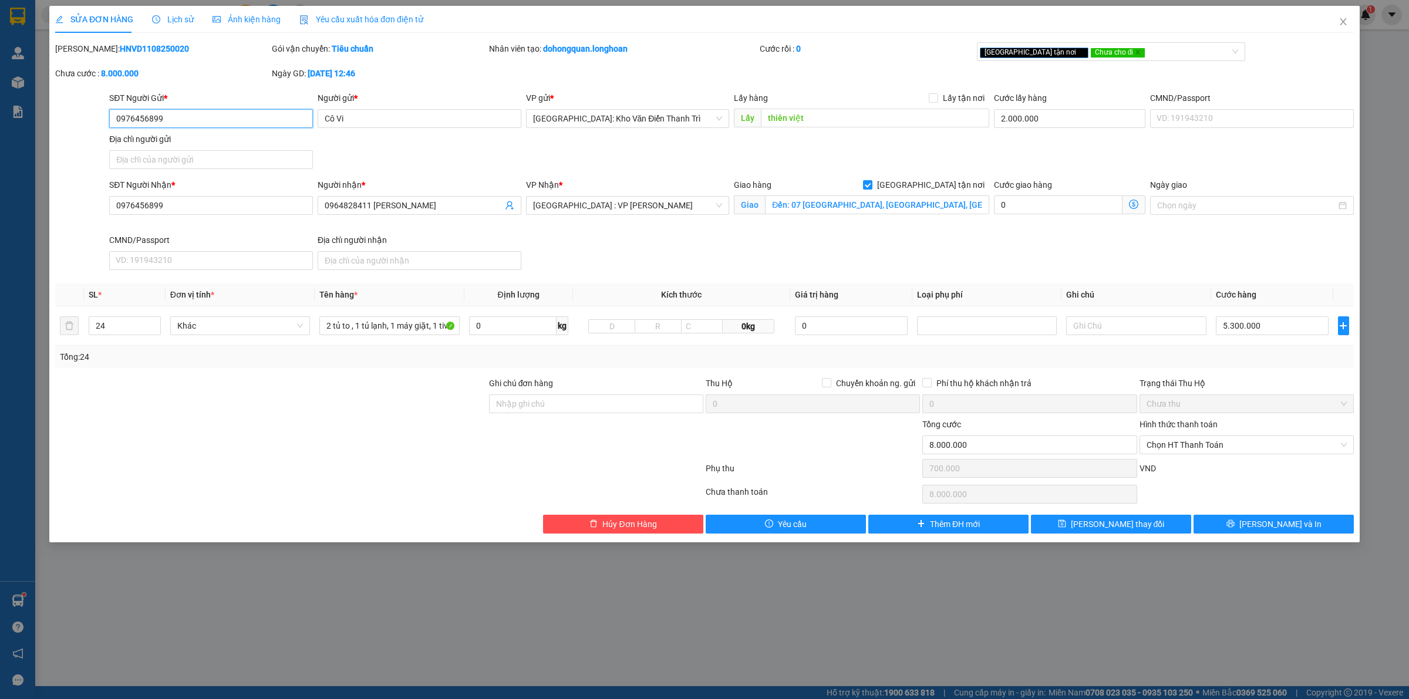
click at [197, 116] on input "0976456899" at bounding box center [211, 118] width 204 height 19
click at [1268, 318] on input "5.300.000" at bounding box center [1272, 325] width 113 height 19
click at [1269, 318] on input "5.300.000" at bounding box center [1272, 325] width 113 height 19
type input "2.700.005"
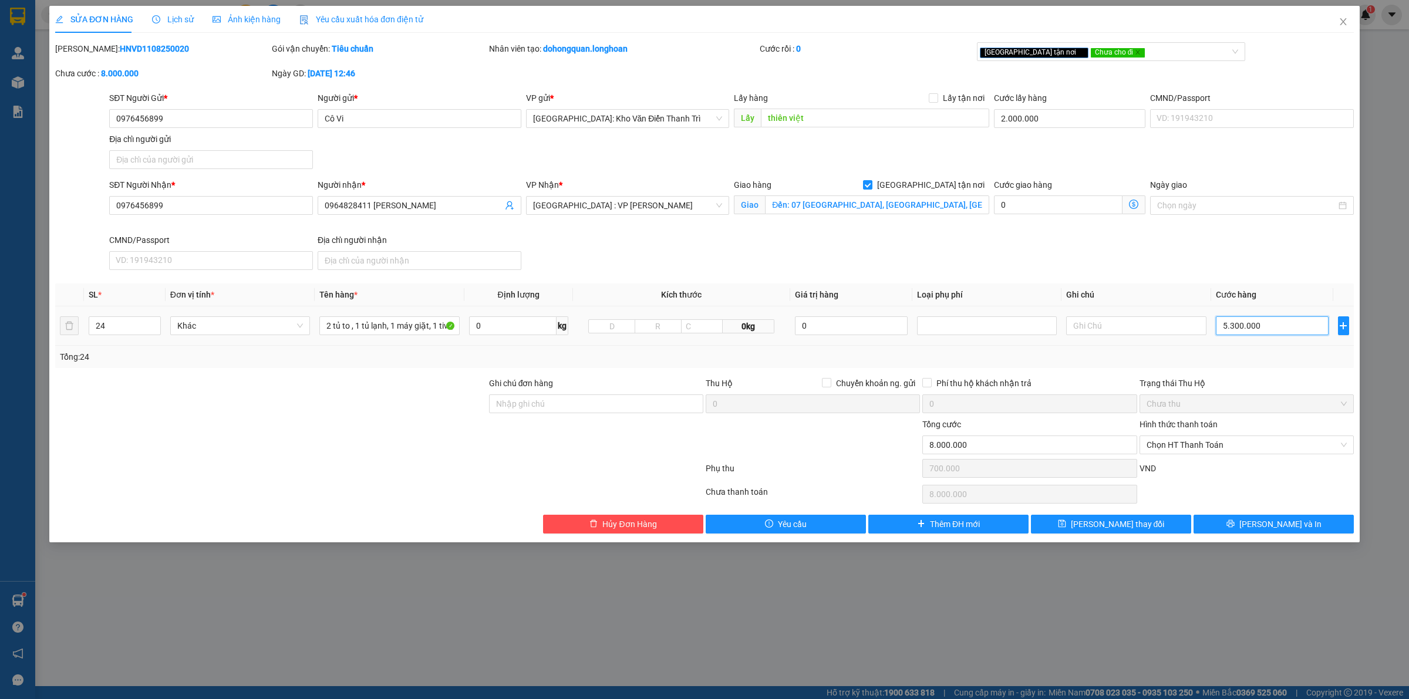
type input "2.700.005"
type input "5"
type input "2.700.058"
type input "58"
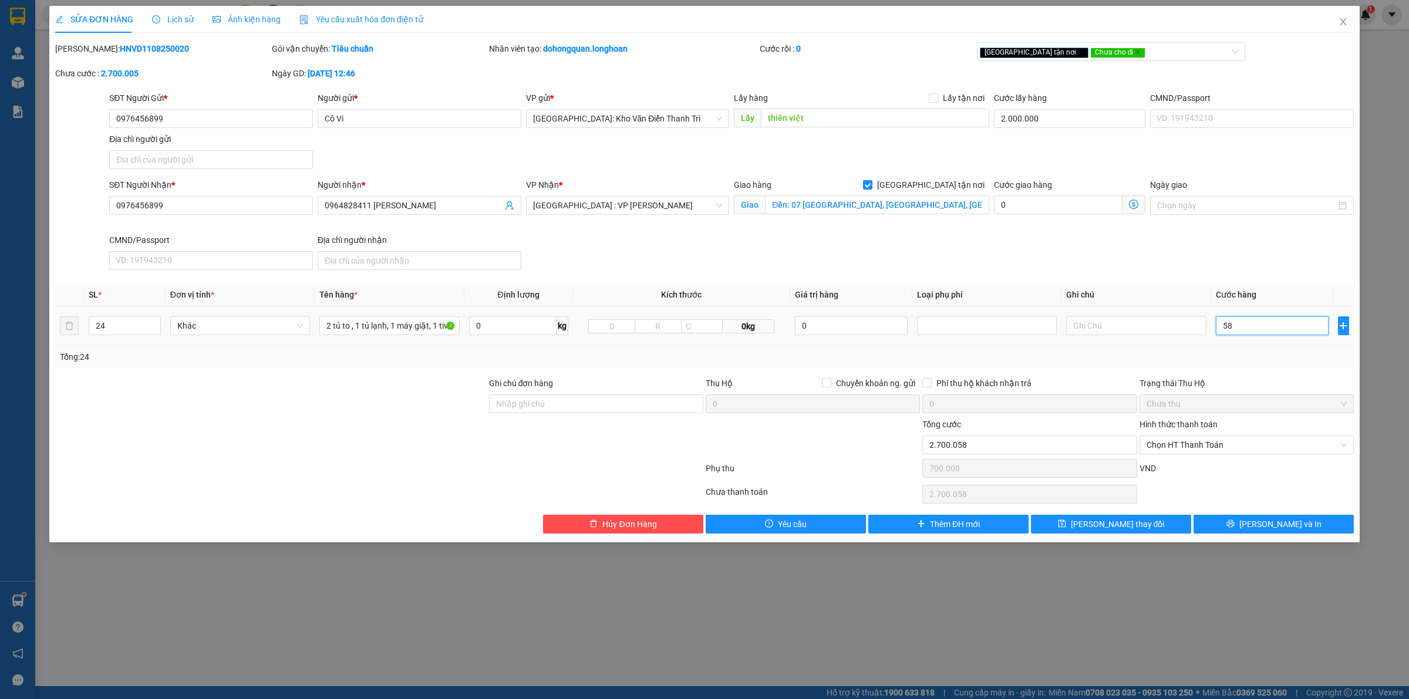
type input "2.700.580"
type input "580"
type input "2.705.800"
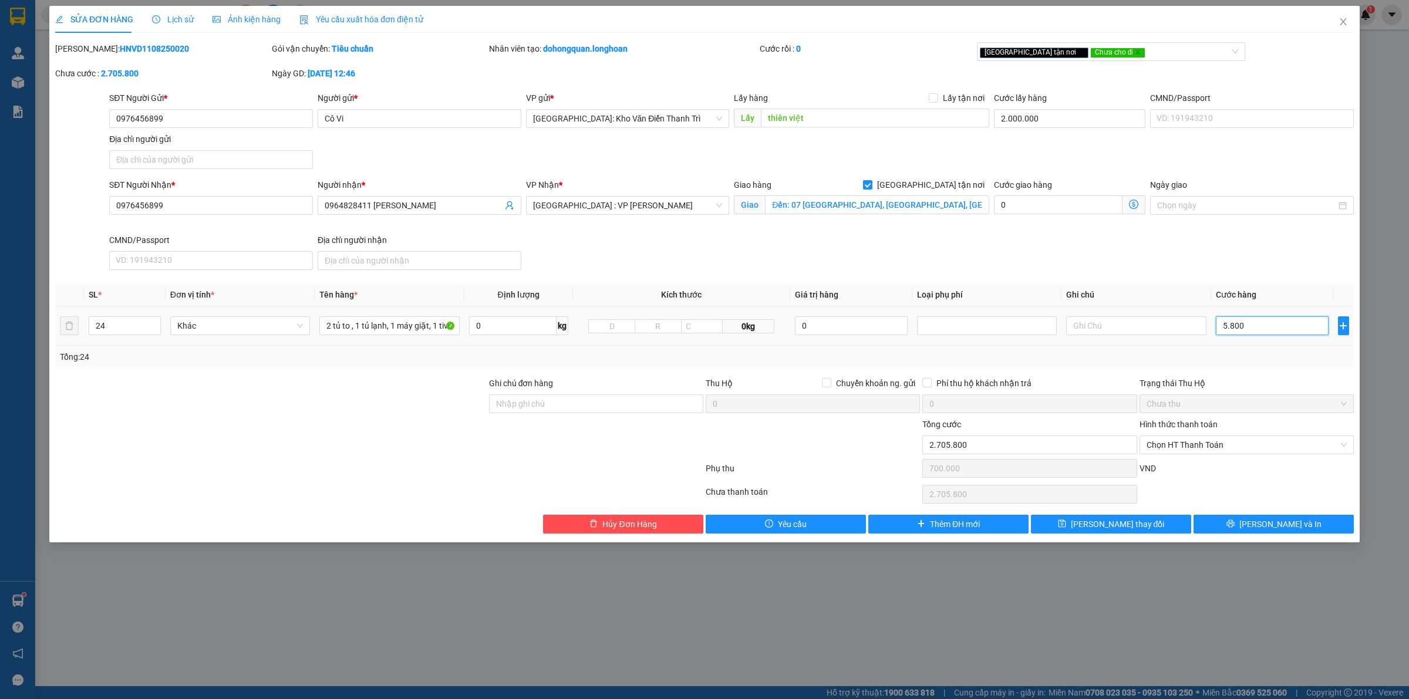
type input "58.000"
type input "2.758.000"
type input "3.280.000"
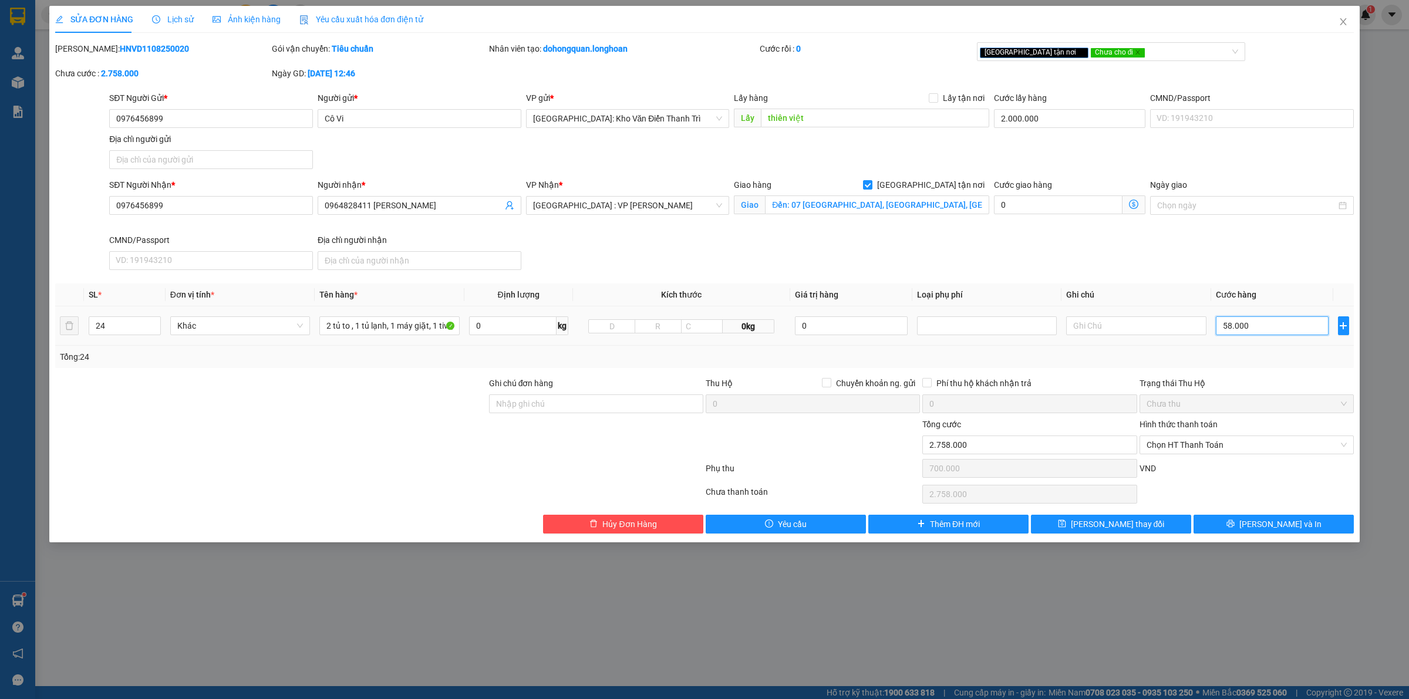
type input "580.000"
type input "8.500.000"
click at [1090, 53] on span "Chưa cho đi" at bounding box center [1118, 53] width 56 height 11
type input "5.800.000"
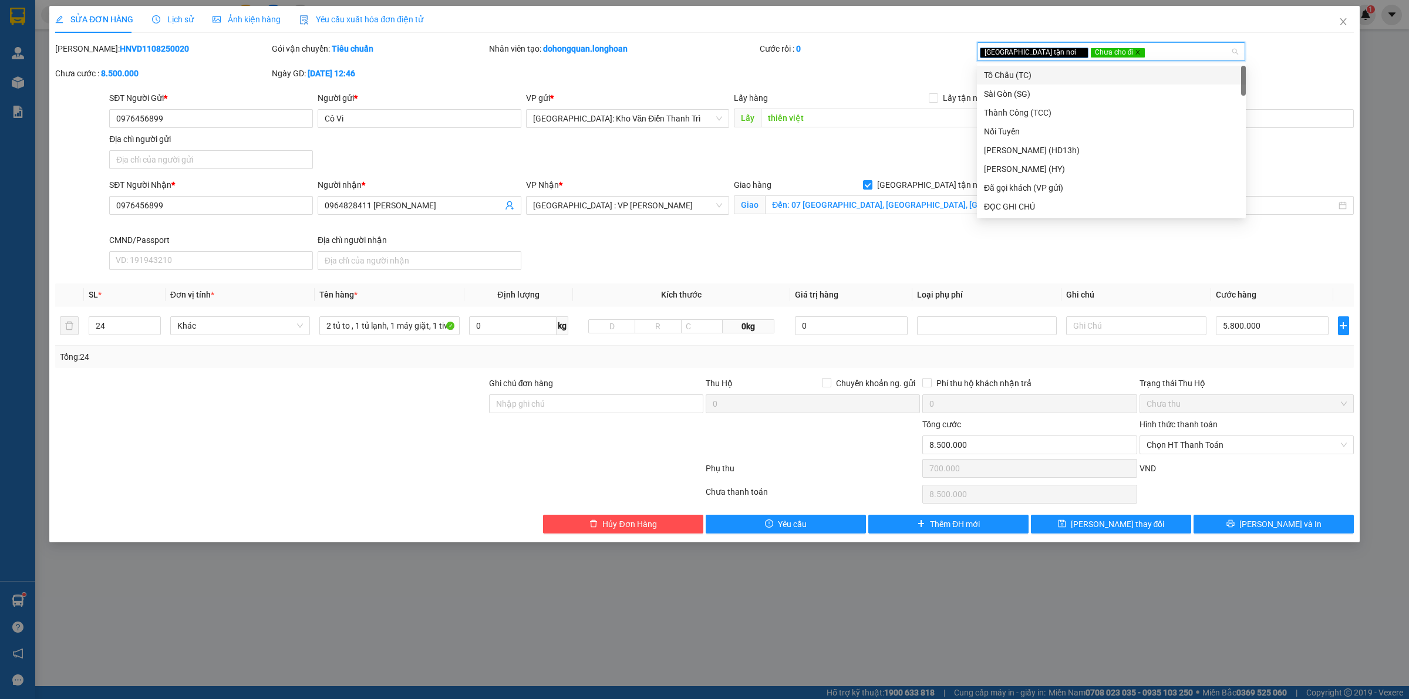
click at [1135, 53] on icon "close" at bounding box center [1138, 52] width 6 height 6
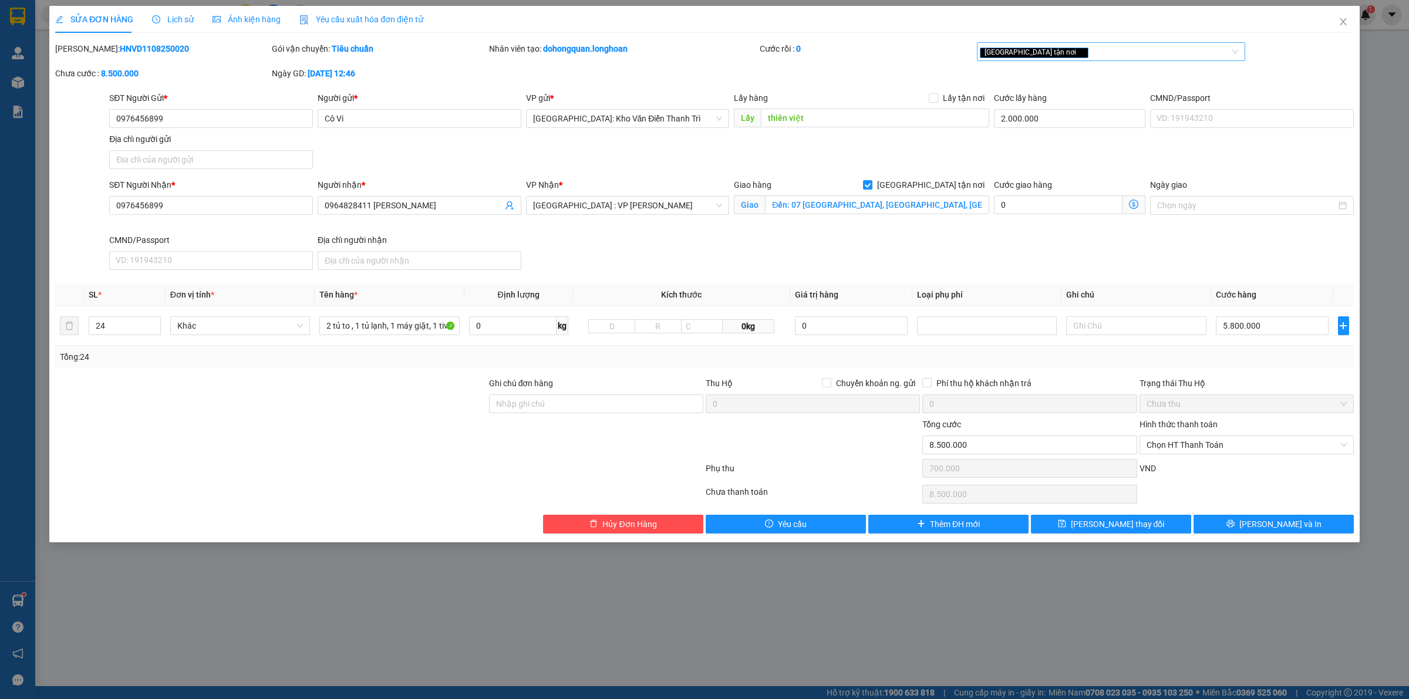
click at [1051, 234] on div "Cước giao hàng 0" at bounding box center [1070, 205] width 156 height 55
click at [977, 215] on div "Giao Đến: 07 Trường Sơn, Phường Cẩm Lệ, Thành phố Đà Nẵng" at bounding box center [861, 205] width 255 height 19
click at [825, 239] on div "SĐT Người Nhận * 0976456899 Người nhận * 0964828411 Anh Hưng VP Nhận * Đà Nẵng …" at bounding box center [731, 226] width 1249 height 96
click at [1057, 47] on div "[GEOGRAPHIC_DATA] tận nơi" at bounding box center [1105, 52] width 251 height 14
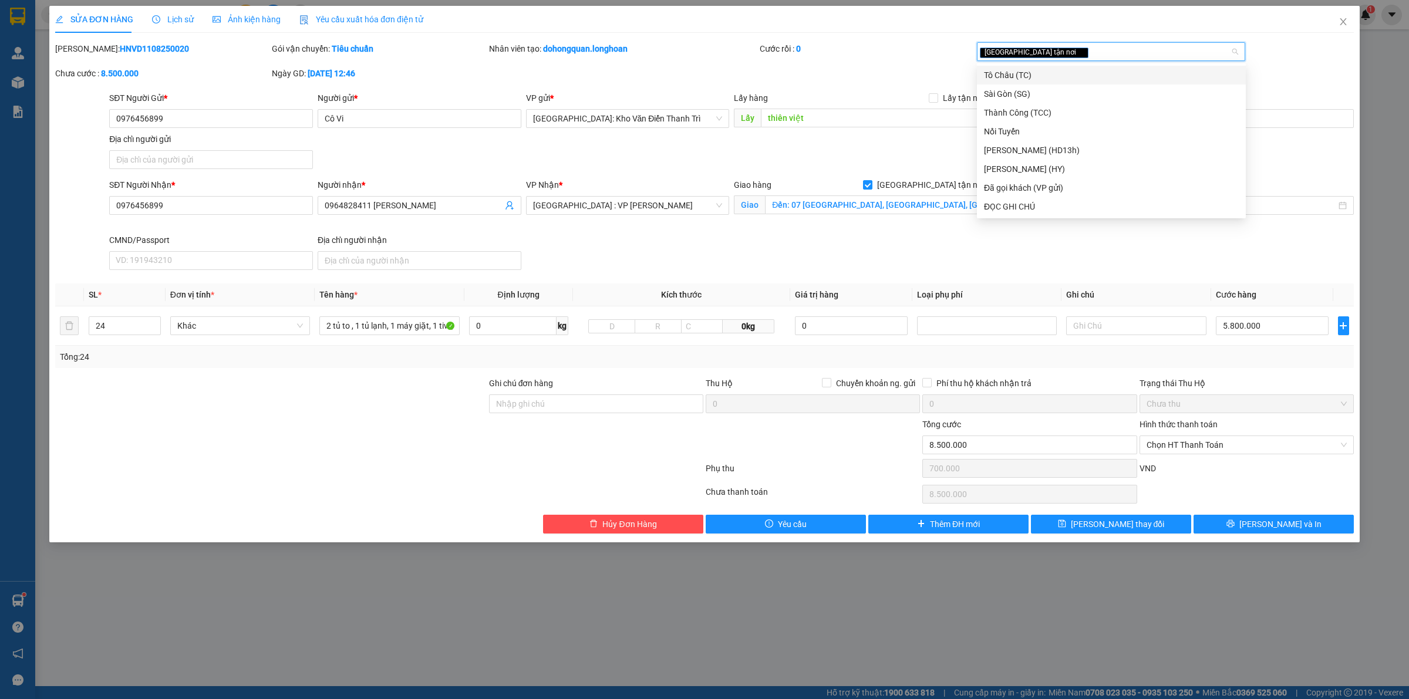
click at [869, 157] on div "SĐT Người Gửi * 0976456899 Người gửi * Cô Vi VP gửi * Hà Nội: Kho Văn Điển Than…" at bounding box center [731, 133] width 1249 height 82
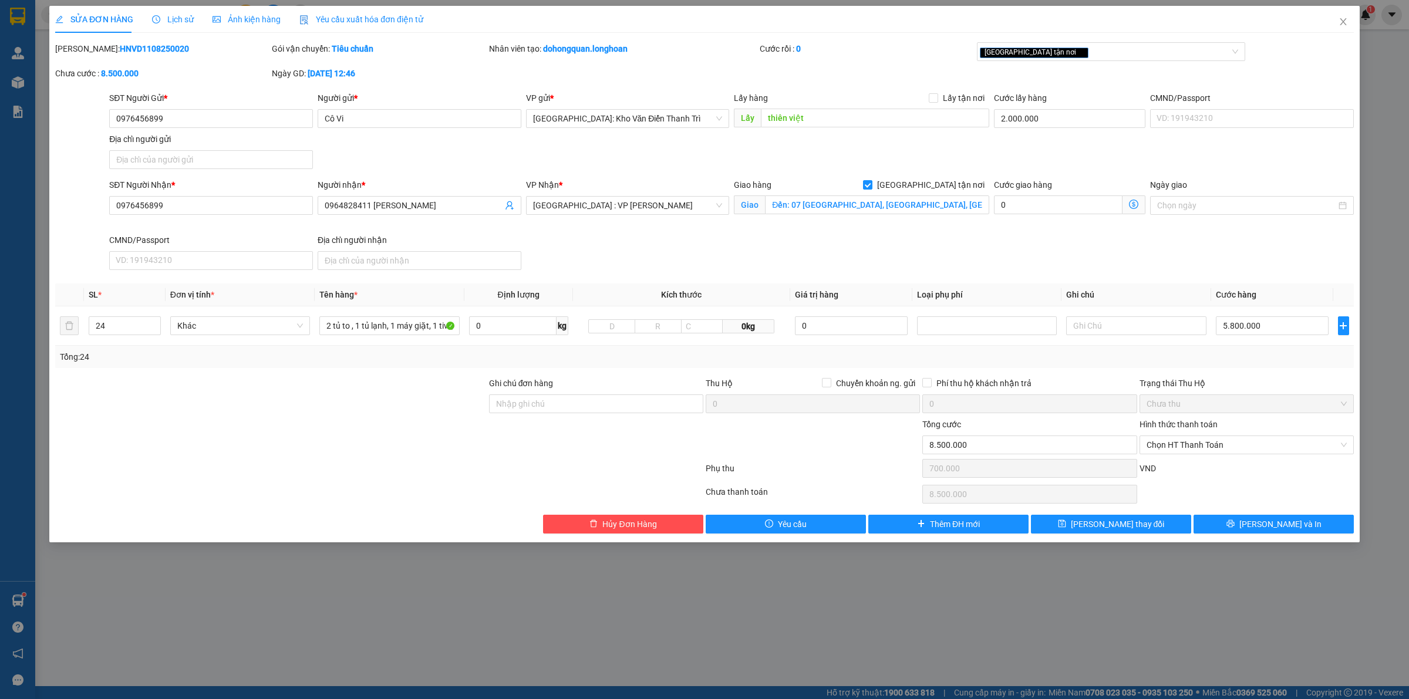
click at [890, 153] on div "SĐT Người Gửi * 0976456899 Người gửi * Cô Vi VP gửi * Hà Nội: Kho Văn Điển Than…" at bounding box center [731, 133] width 1249 height 82
click at [987, 244] on div "SĐT Người Nhận * 0976456899 Người nhận * 0964828411 Anh Hưng VP Nhận * Đà Nẵng …" at bounding box center [731, 226] width 1249 height 96
click at [1084, 53] on div "[GEOGRAPHIC_DATA] tận nơi" at bounding box center [1105, 52] width 251 height 14
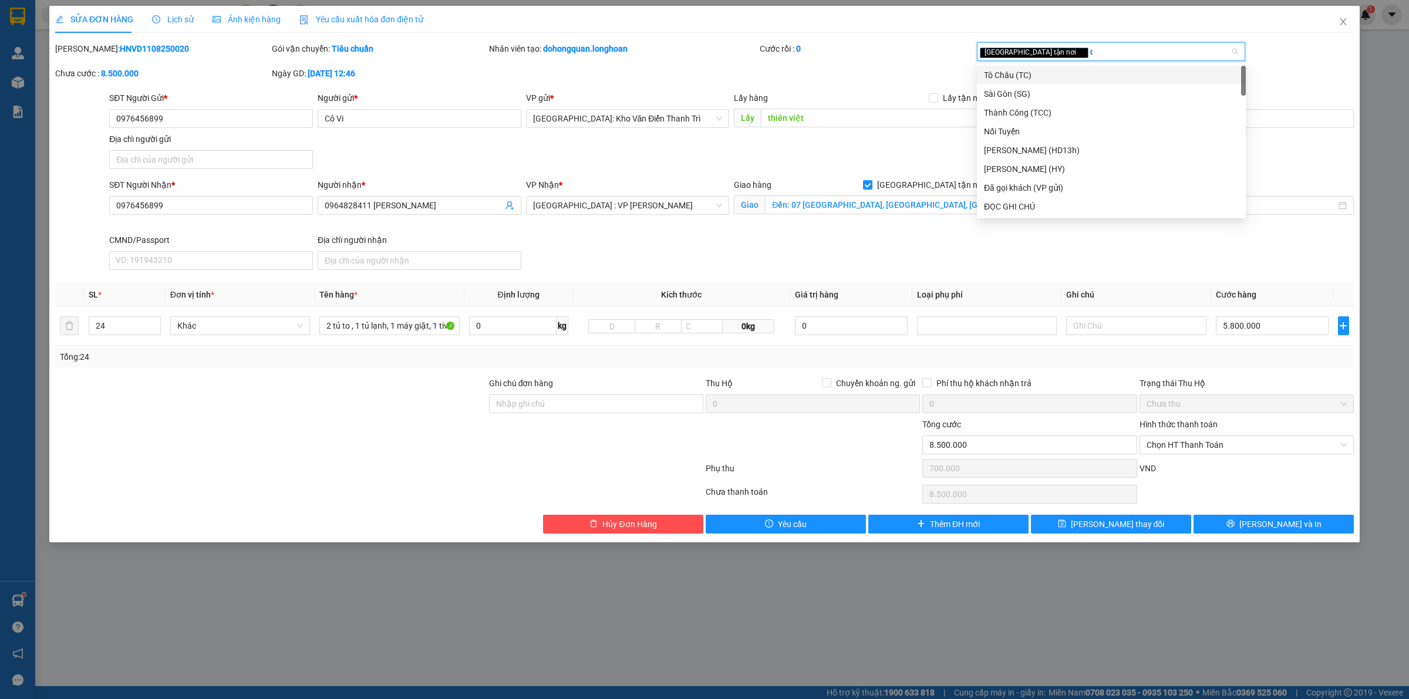
type input "da"
click at [1044, 73] on div "Đã gọi khách (VP gửi)" at bounding box center [1111, 75] width 255 height 13
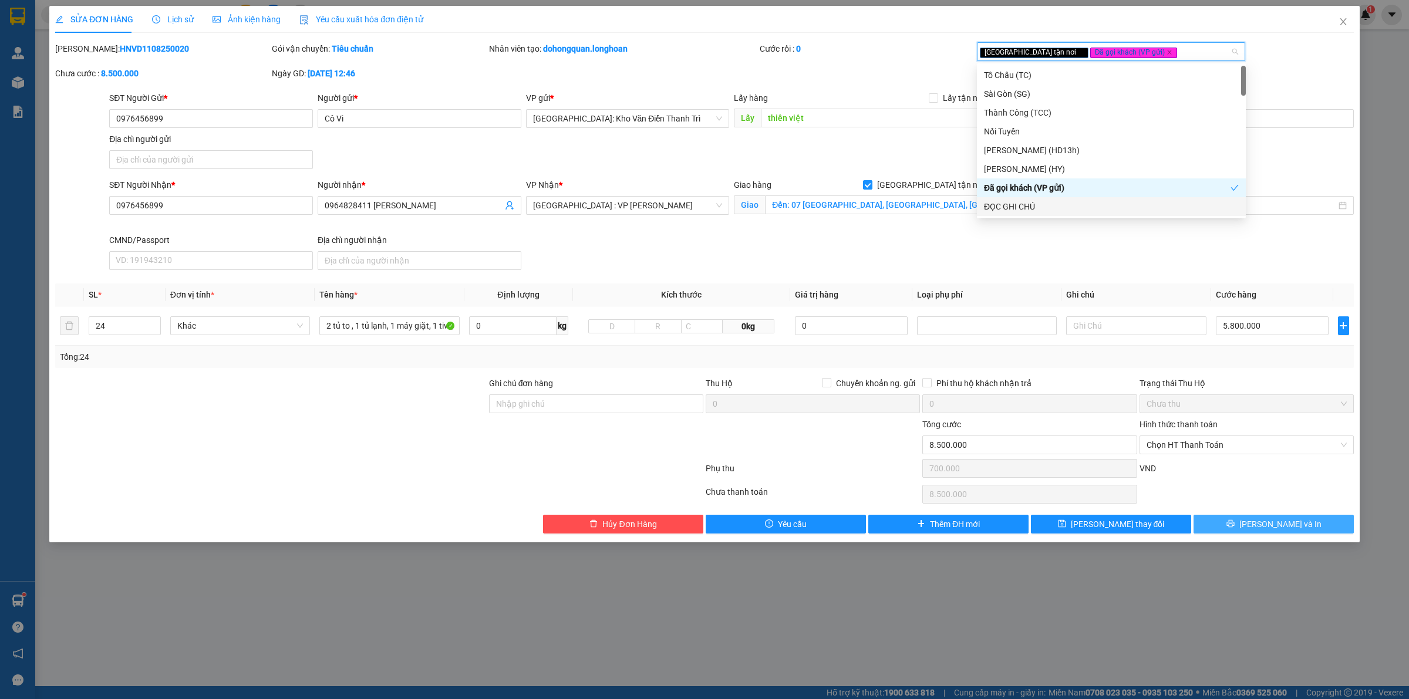
click at [1227, 529] on button "Lưu và In" at bounding box center [1273, 524] width 160 height 19
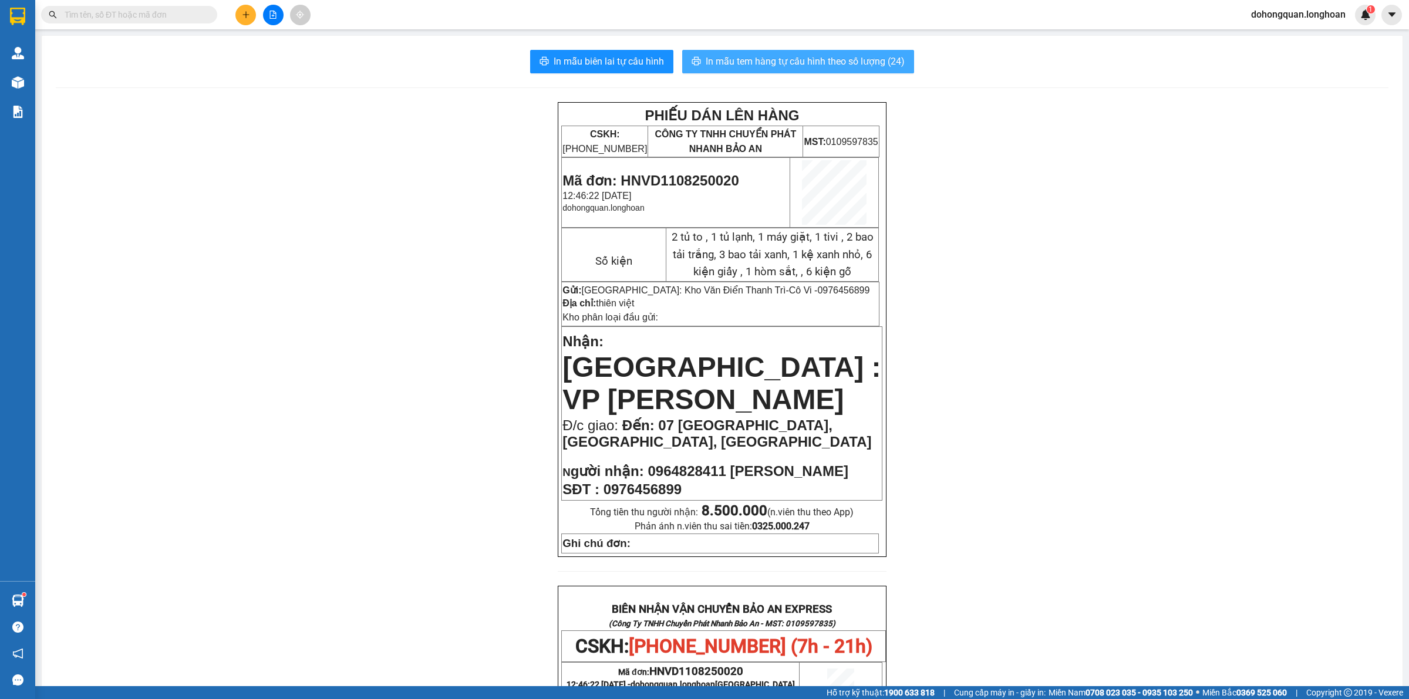
click at [799, 66] on span "In mẫu tem hàng tự cấu hình theo số lượng (24)" at bounding box center [805, 61] width 199 height 15
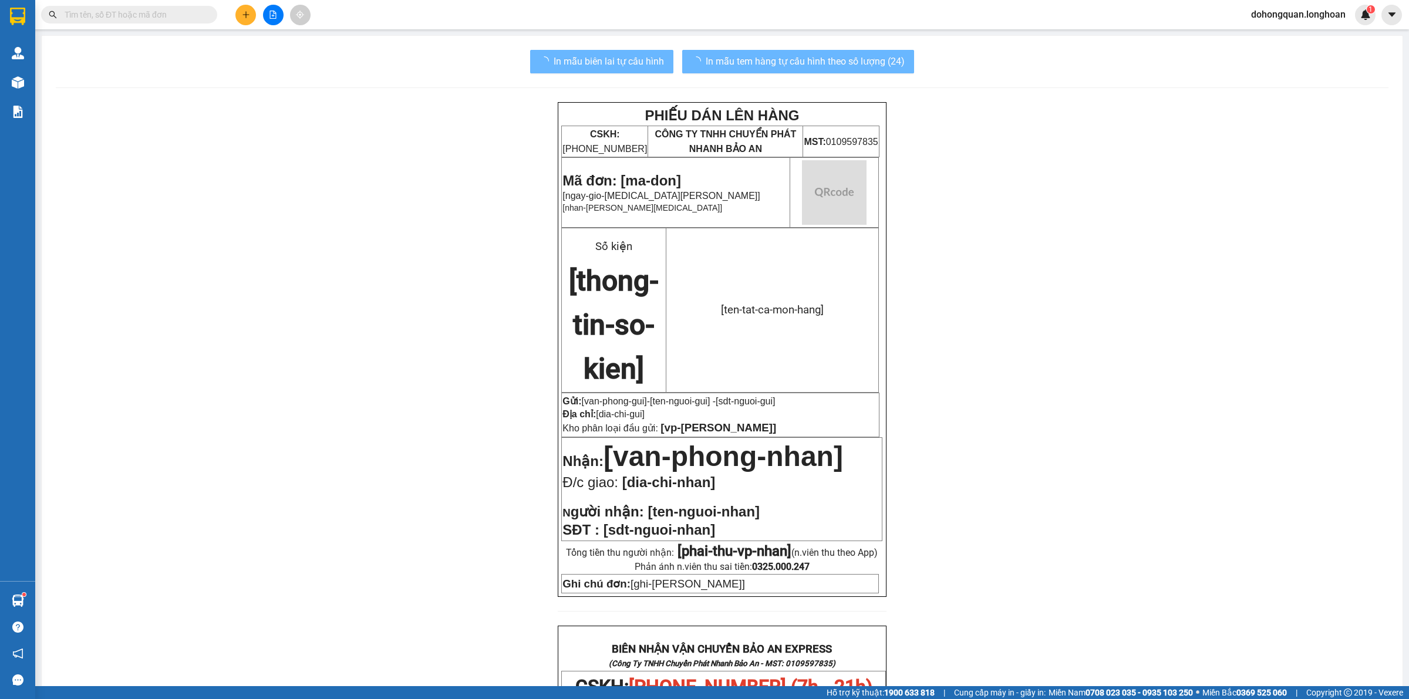
click at [1222, 400] on div "PHIẾU DÁN LÊN HÀNG CSKH: 1900.06.88.33 CÔNG TY TNHH CHUYỂN PHÁT NHANH BẢO AN MS…" at bounding box center [722, 676] width 1333 height 1148
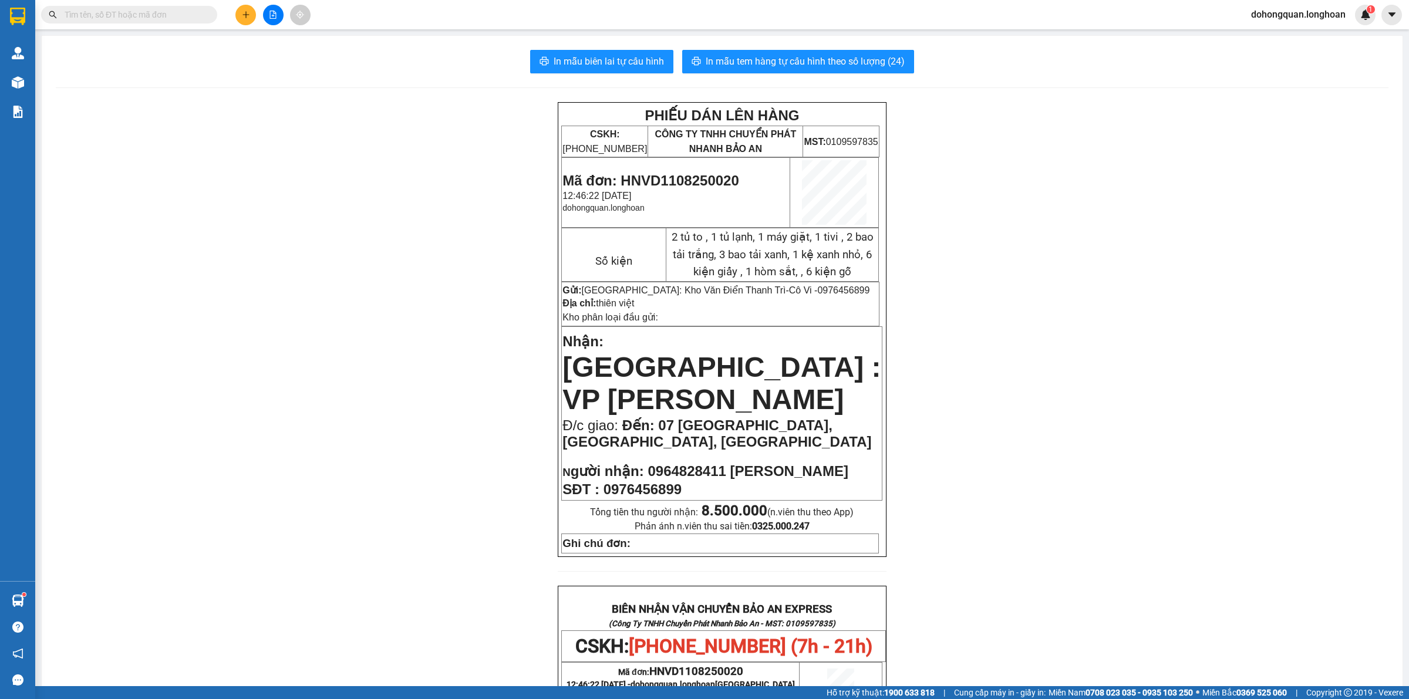
click at [193, 128] on div "PHIẾU DÁN LÊN HÀNG CSKH: 1900.06.88.33 CÔNG TY TNHH CHUYỂN PHÁT NHANH BẢO AN MS…" at bounding box center [722, 656] width 1333 height 1108
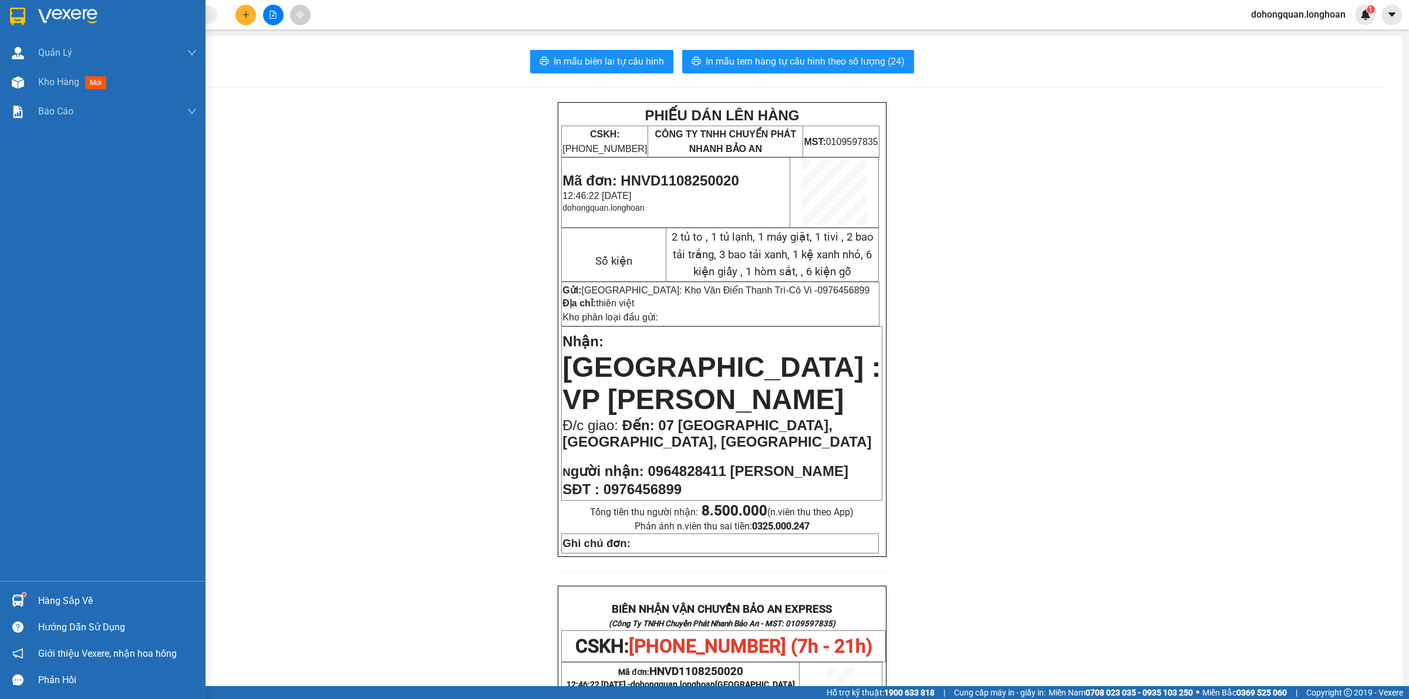
click at [12, 13] on img at bounding box center [17, 17] width 15 height 18
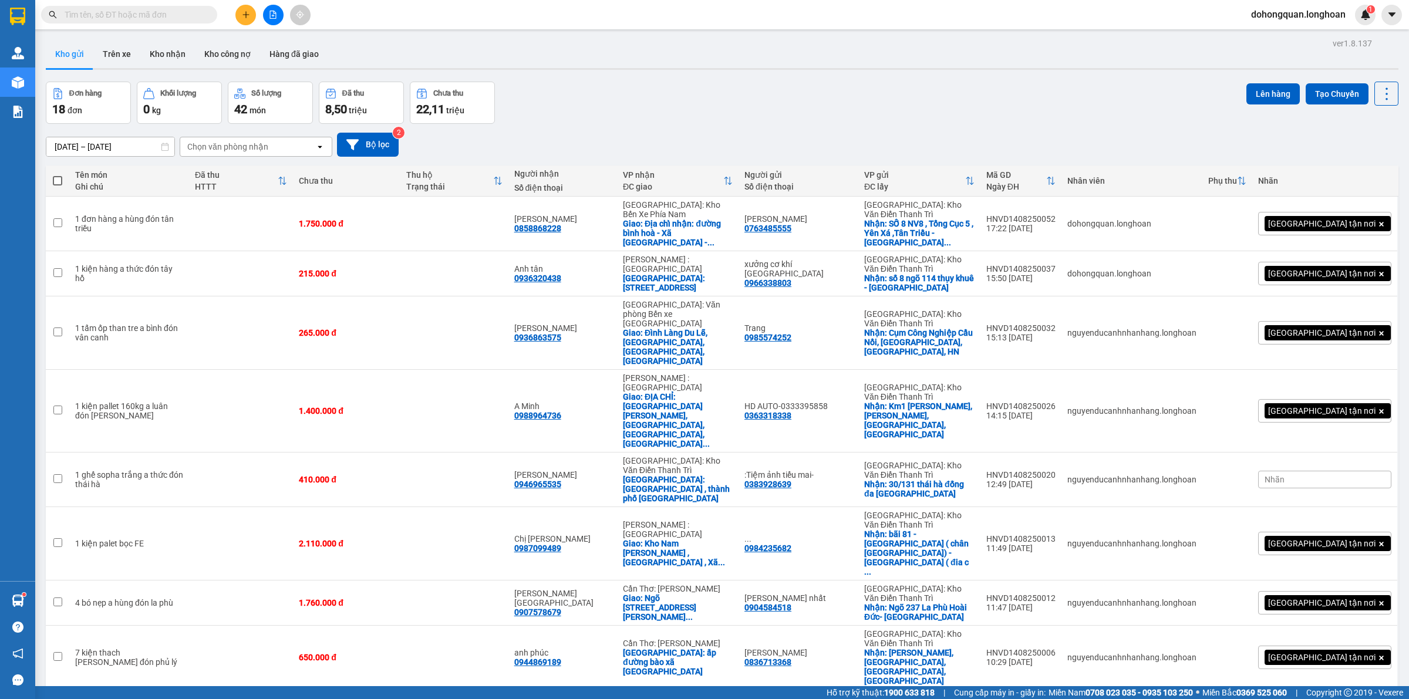
click at [706, 124] on div "[DATE] – [DATE] Press the down arrow key to interact with the calendar and sele…" at bounding box center [722, 145] width 1353 height 42
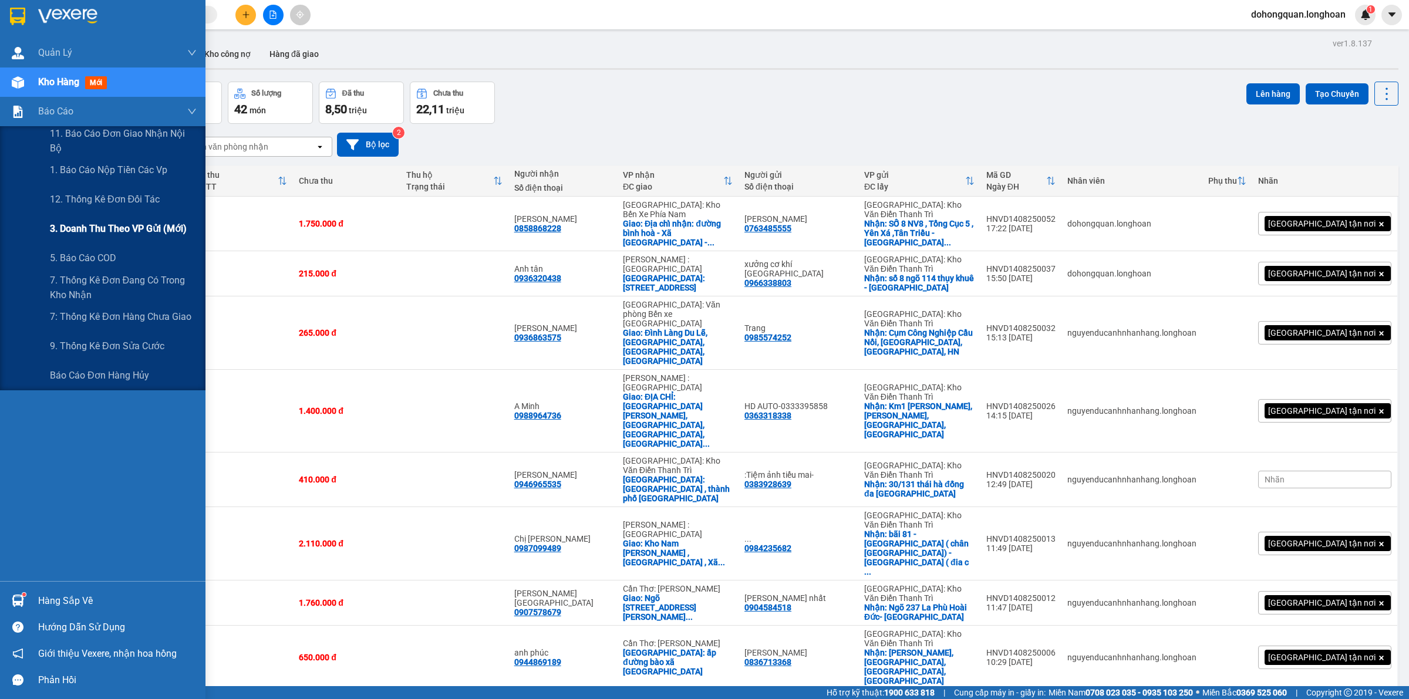
click at [94, 236] on div "3. Doanh Thu theo VP Gửi (mới)" at bounding box center [123, 228] width 147 height 29
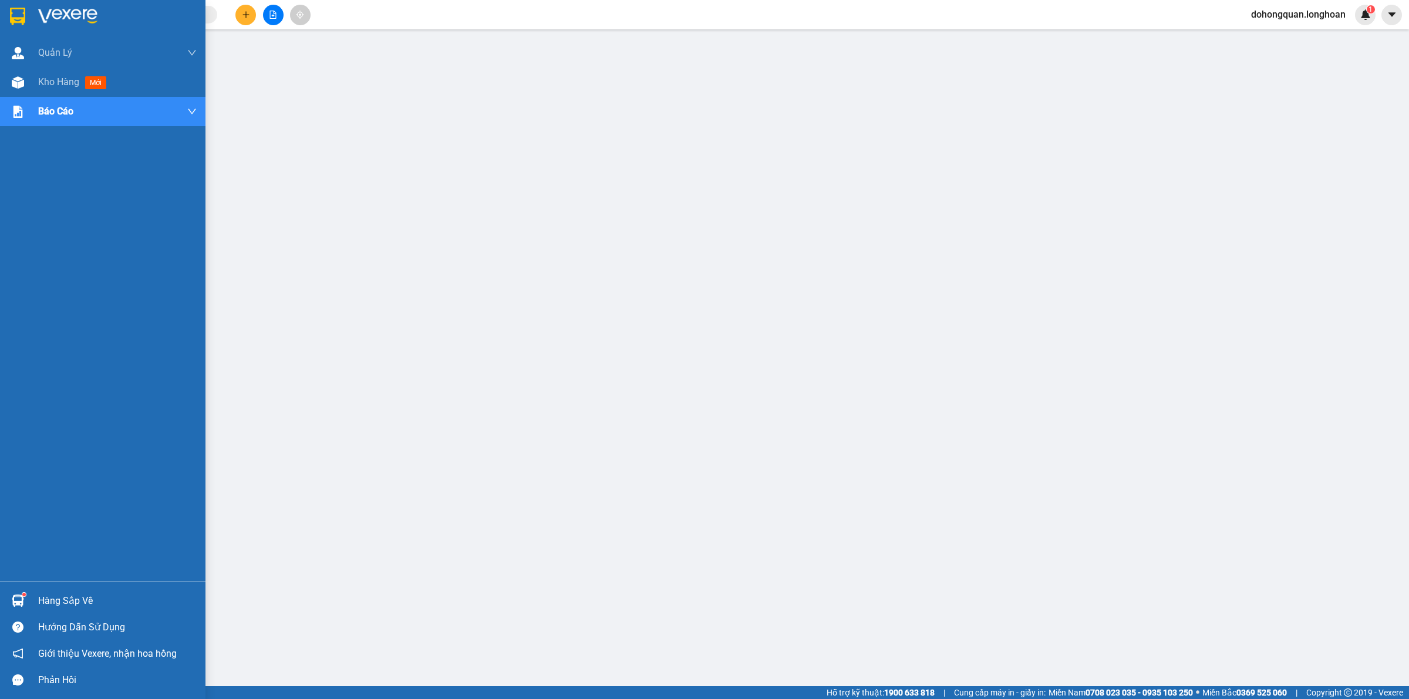
click at [12, 4] on div at bounding box center [102, 19] width 205 height 38
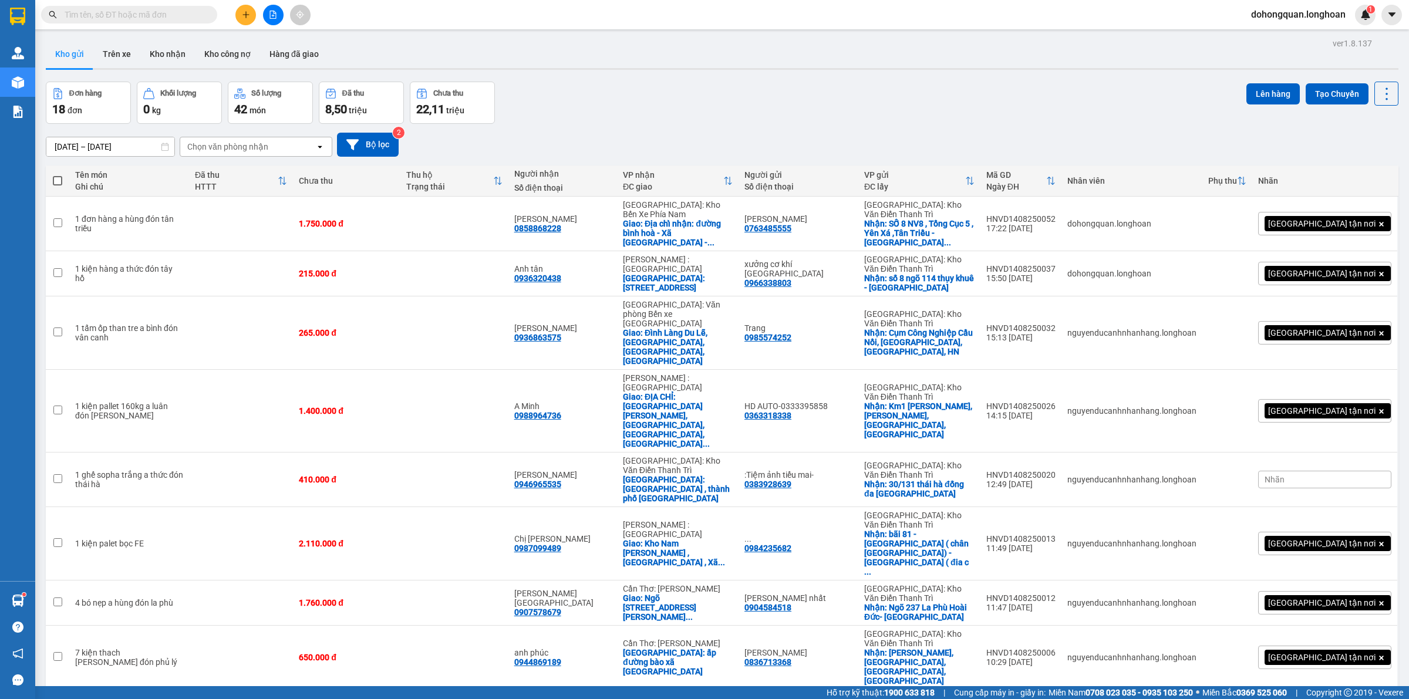
click at [645, 88] on div "Đơn hàng 18 đơn Khối lượng 0 kg Số lượng 42 món Đã thu 8,50 triệu Chưa thu 22,1…" at bounding box center [722, 103] width 1353 height 42
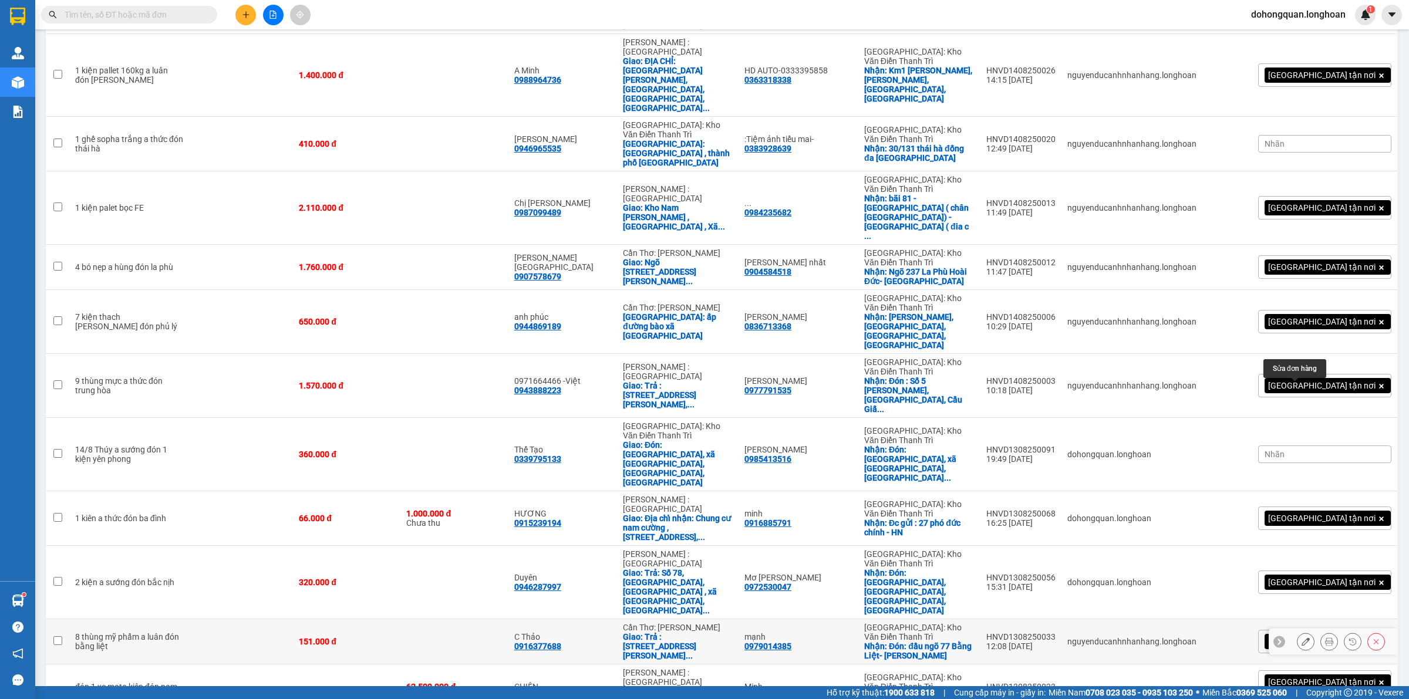
click at [1301, 638] on icon at bounding box center [1305, 642] width 8 height 8
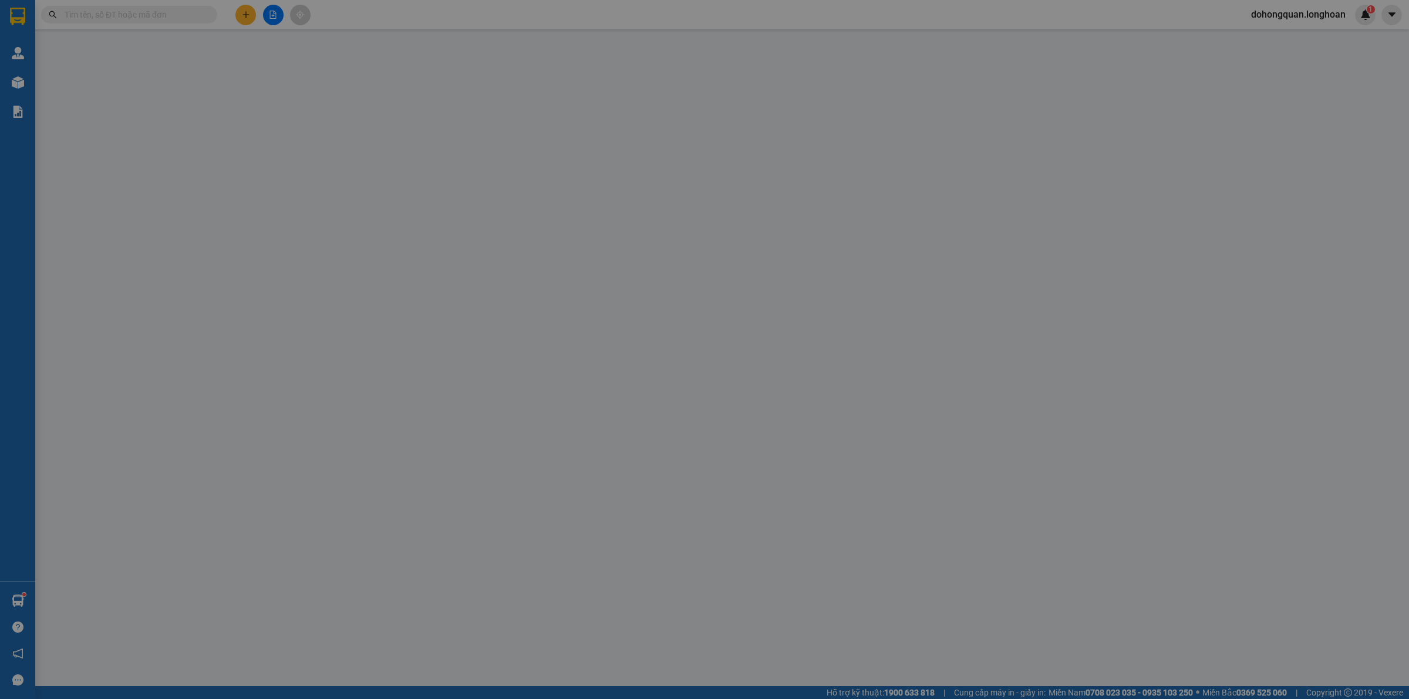
type input "0979014385"
type input "mạnh"
checkbox input "true"
type input "Đón: đầu ngõ 77 Bằng Liệt- [PERSON_NAME]"
type input "0916377688"
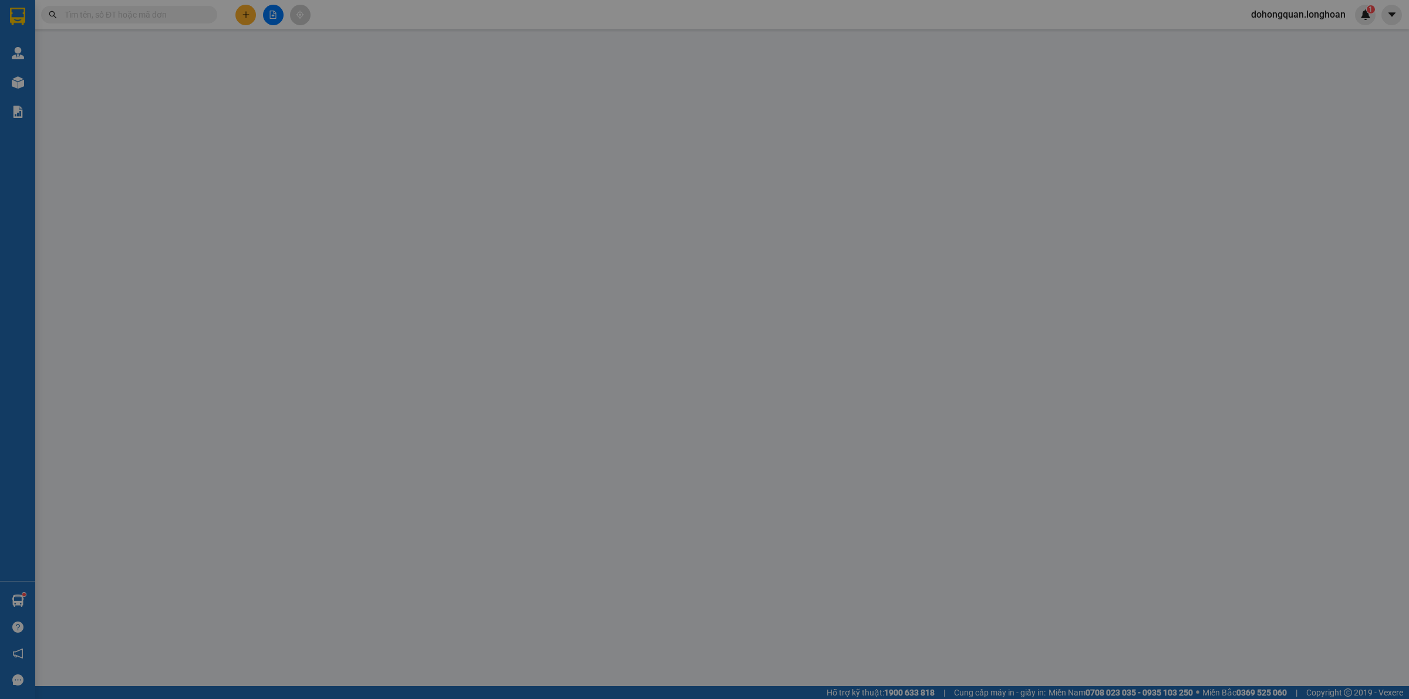
type input "C Thảo"
checkbox input "true"
type input "Trả :[STREET_ADDRESS][PERSON_NAME]"
type input "Lưu ý : Người nhận trả 320k , còn lại người gửi trả"
type input "151.000"
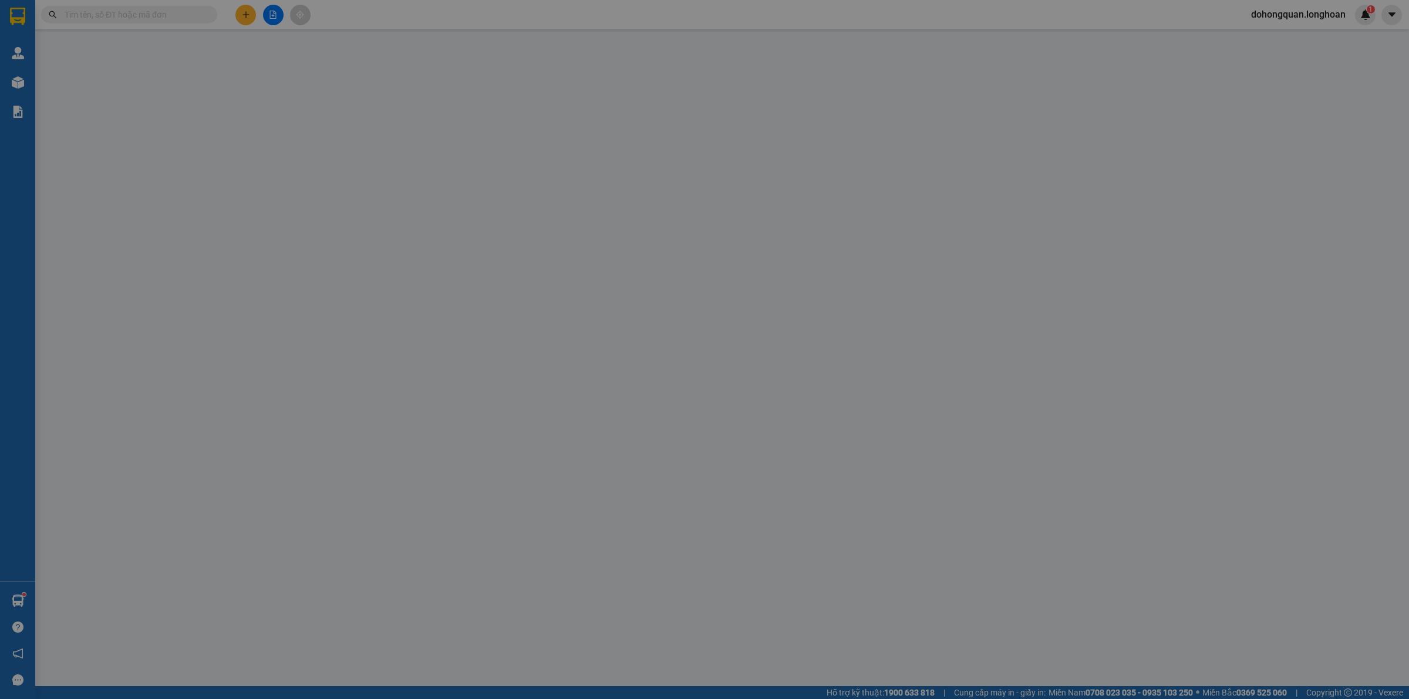
type input "151.000"
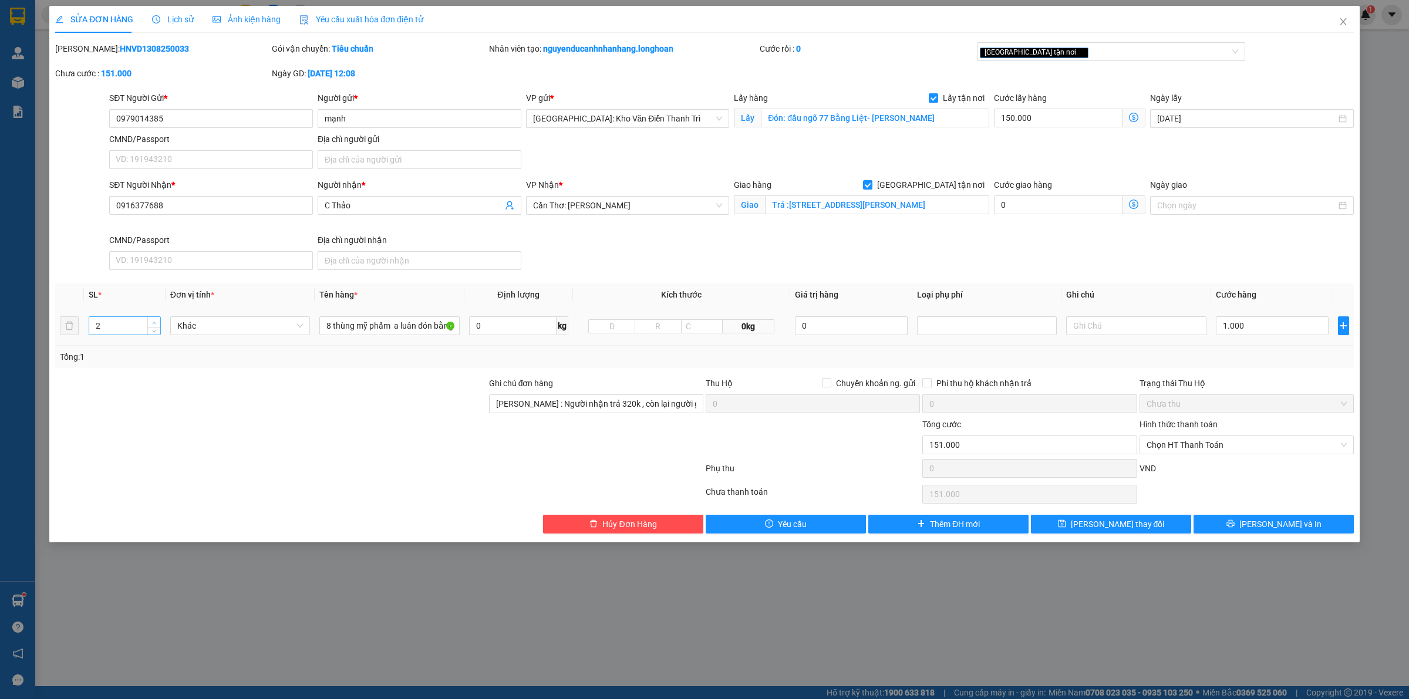
click at [153, 319] on span "Increase Value" at bounding box center [153, 322] width 13 height 11
type input "4"
click at [153, 319] on span "Increase Value" at bounding box center [153, 322] width 13 height 11
click at [582, 412] on input "Lưu ý : Người nhận trả 320k , còn lại người gửi trả" at bounding box center [596, 403] width 214 height 19
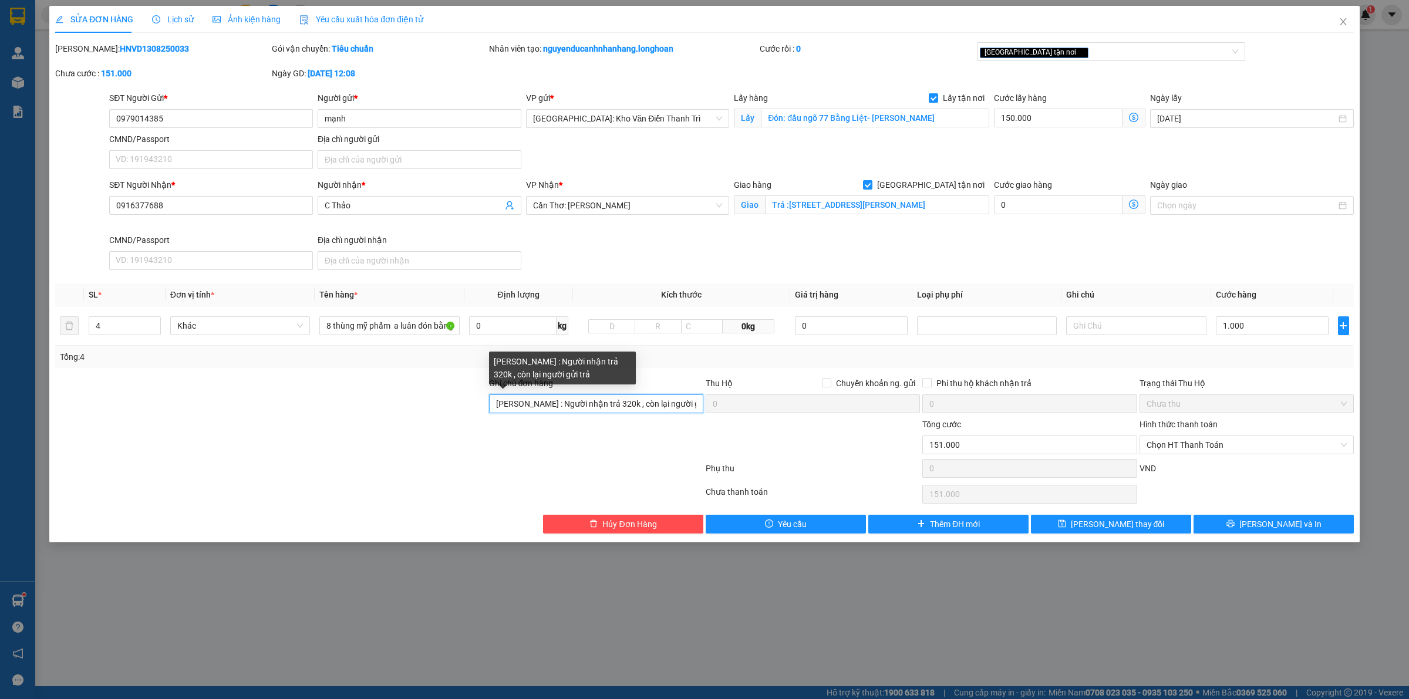
click at [582, 412] on input "Lưu ý : Người nhận trả 320k , còn lại người gửi trả" at bounding box center [596, 403] width 214 height 19
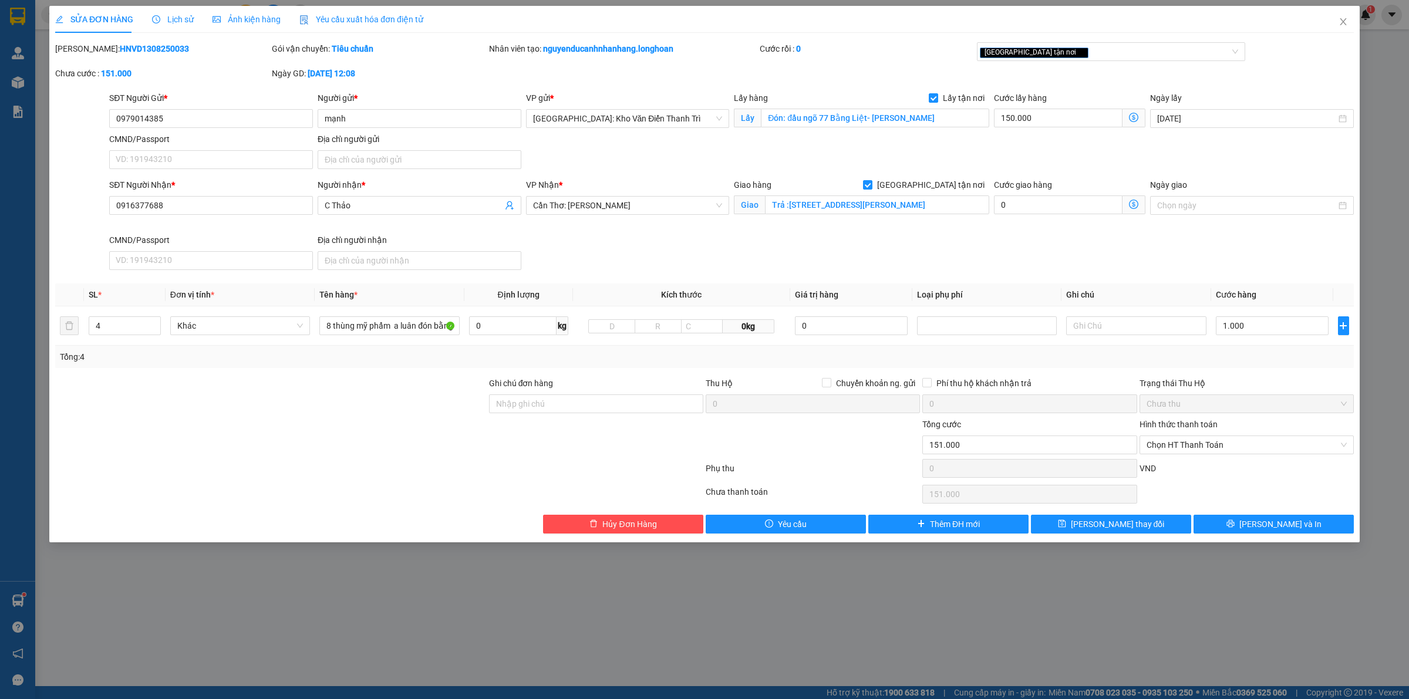
click at [549, 431] on div at bounding box center [596, 438] width 217 height 41
click at [403, 325] on input "8 thùng mỹ phẩm a luân đón bằng liệt" at bounding box center [389, 325] width 140 height 19
click at [150, 317] on span "Increase Value" at bounding box center [153, 322] width 13 height 11
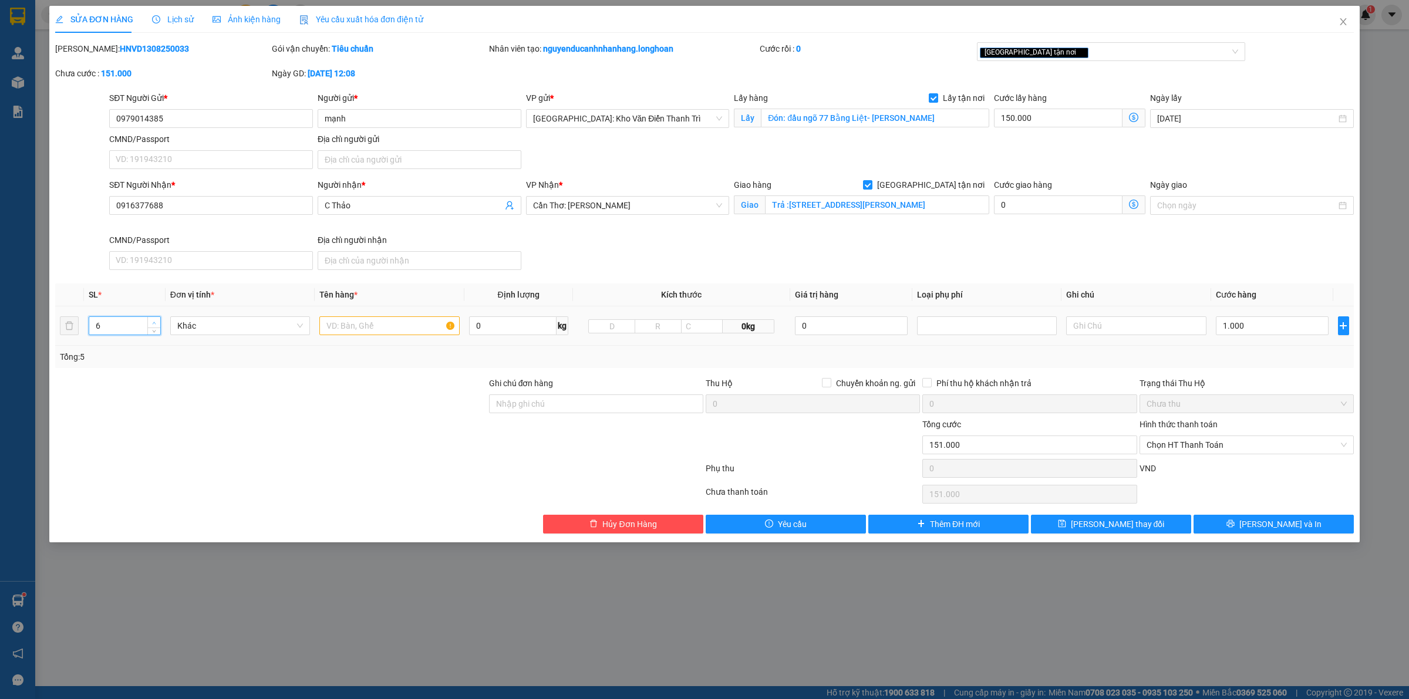
click at [154, 319] on span "Increase Value" at bounding box center [153, 322] width 13 height 11
type input "8"
click at [154, 319] on span "Increase Value" at bounding box center [153, 322] width 13 height 11
click at [344, 322] on input "text" at bounding box center [389, 325] width 140 height 19
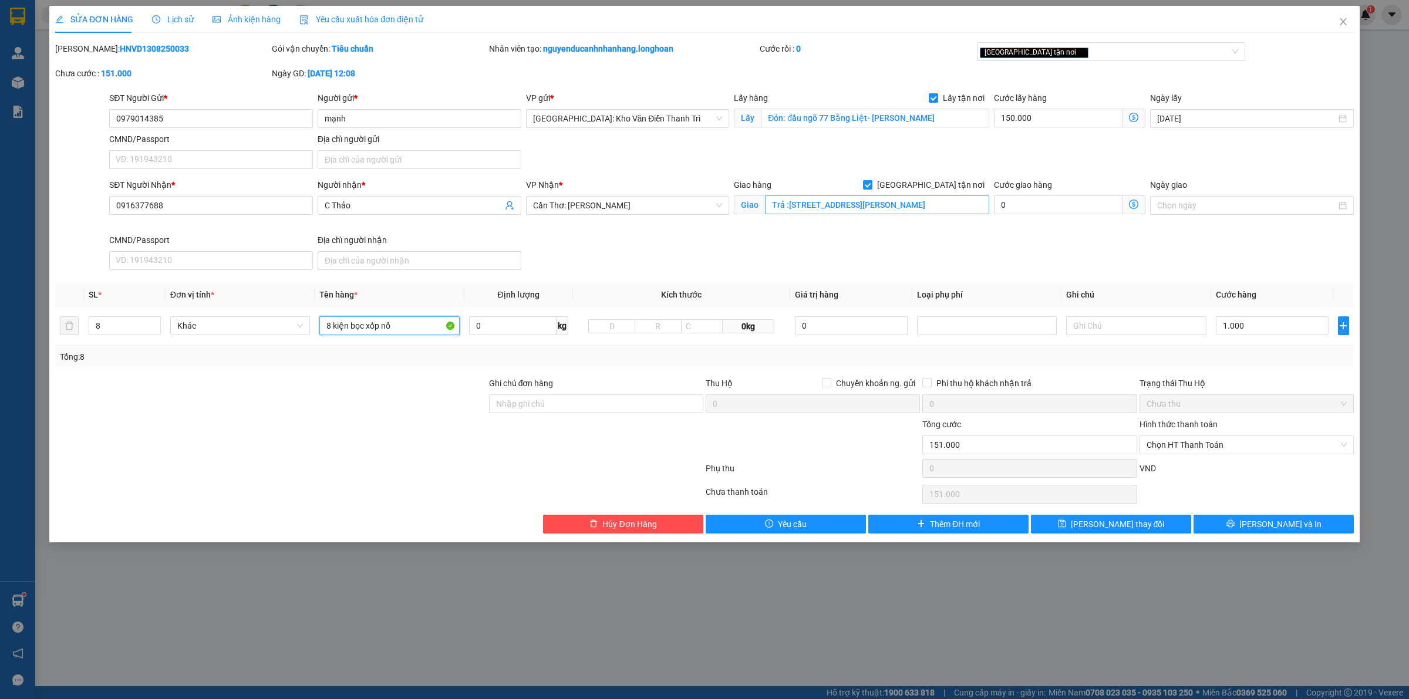
type input "8 kiện bọc xốp nổ"
click at [812, 204] on input "Trả :[STREET_ADDRESS][PERSON_NAME]" at bounding box center [877, 204] width 224 height 19
click at [886, 231] on div "Giao hàng Giao tận nơi Giao Trả :151b Nguyễn đình Chiểu Khóm 1, phường 8, Tỉnh …" at bounding box center [861, 205] width 260 height 55
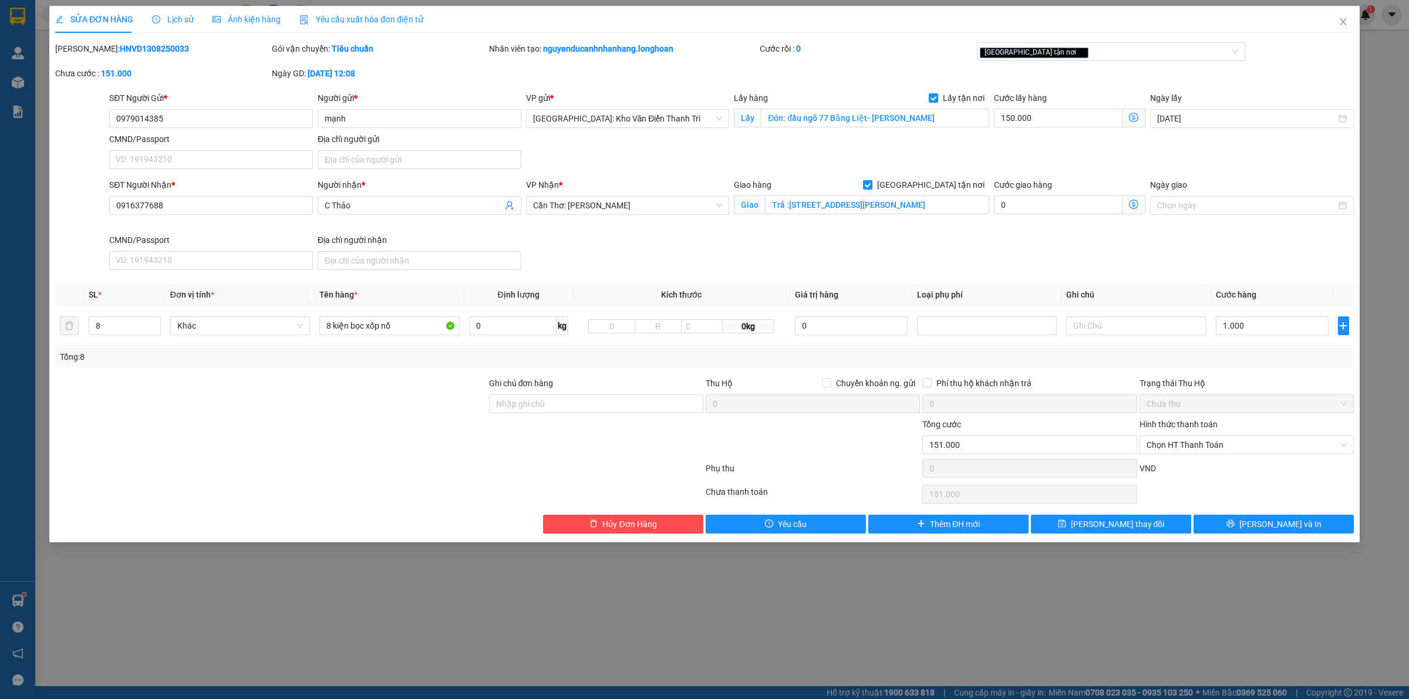
click at [1222, 245] on div "SĐT Người Nhận * 0916377688 Người nhận * C Thảo VP Nhận * Cần Thơ: Kho Ninh Kiề…" at bounding box center [731, 226] width 1249 height 96
click at [1258, 348] on div "Tổng: 8" at bounding box center [704, 357] width 1299 height 22
click at [1264, 331] on input "1.000" at bounding box center [1272, 325] width 113 height 19
type input "150.009"
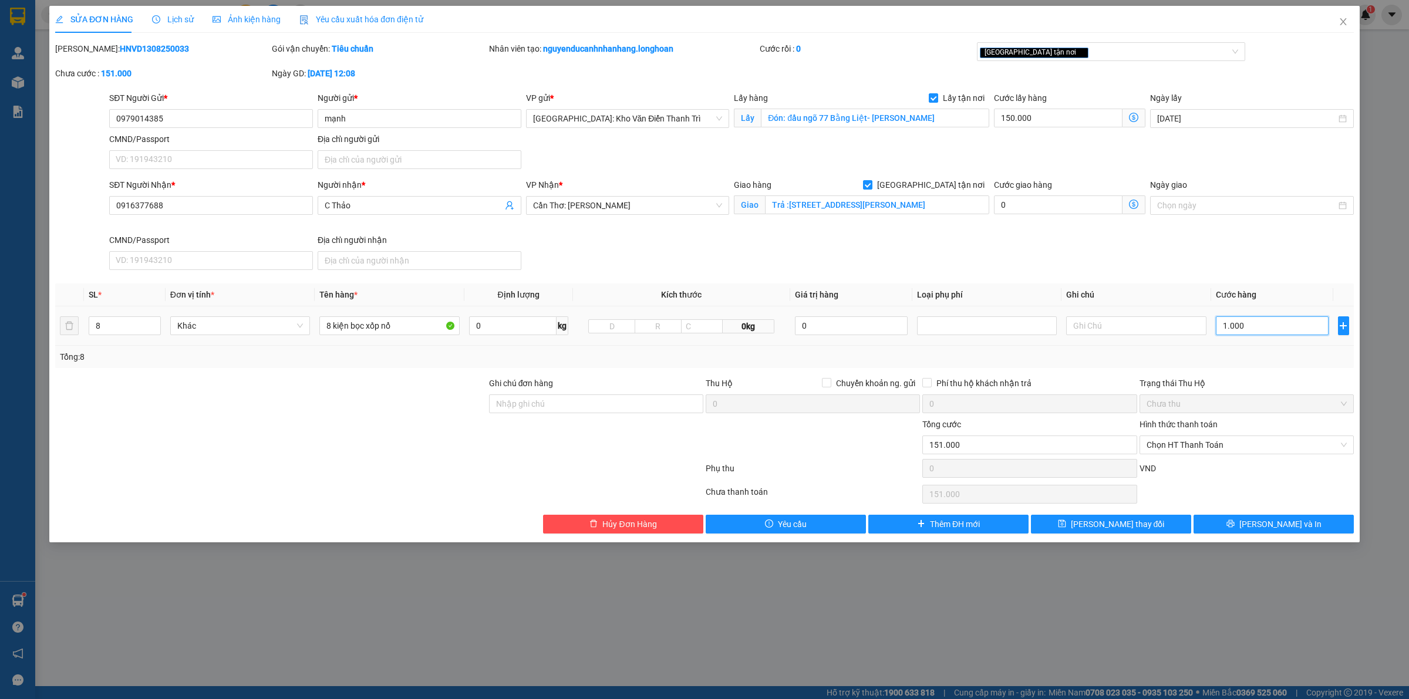
type input "9"
type input "150.092"
type input "92"
type input "150.925"
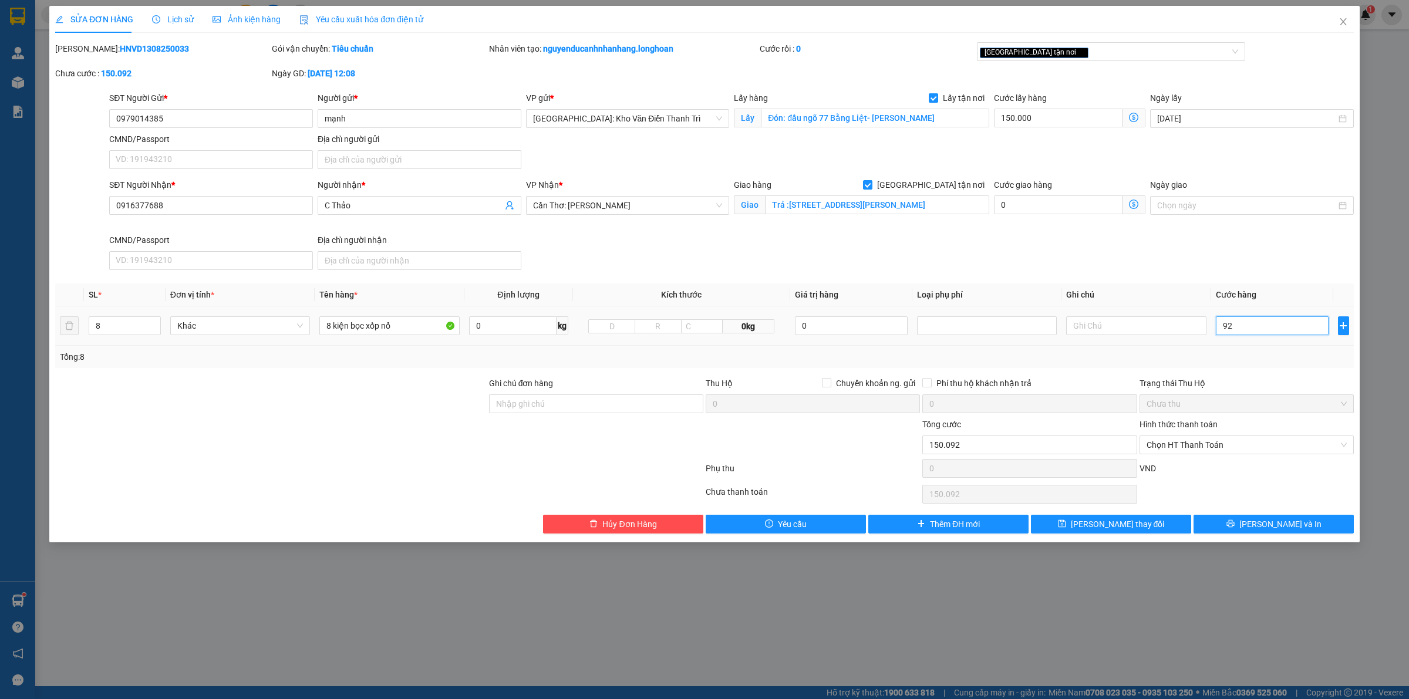
type input "150.925"
type input "925"
type input "159.250"
type input "9.250"
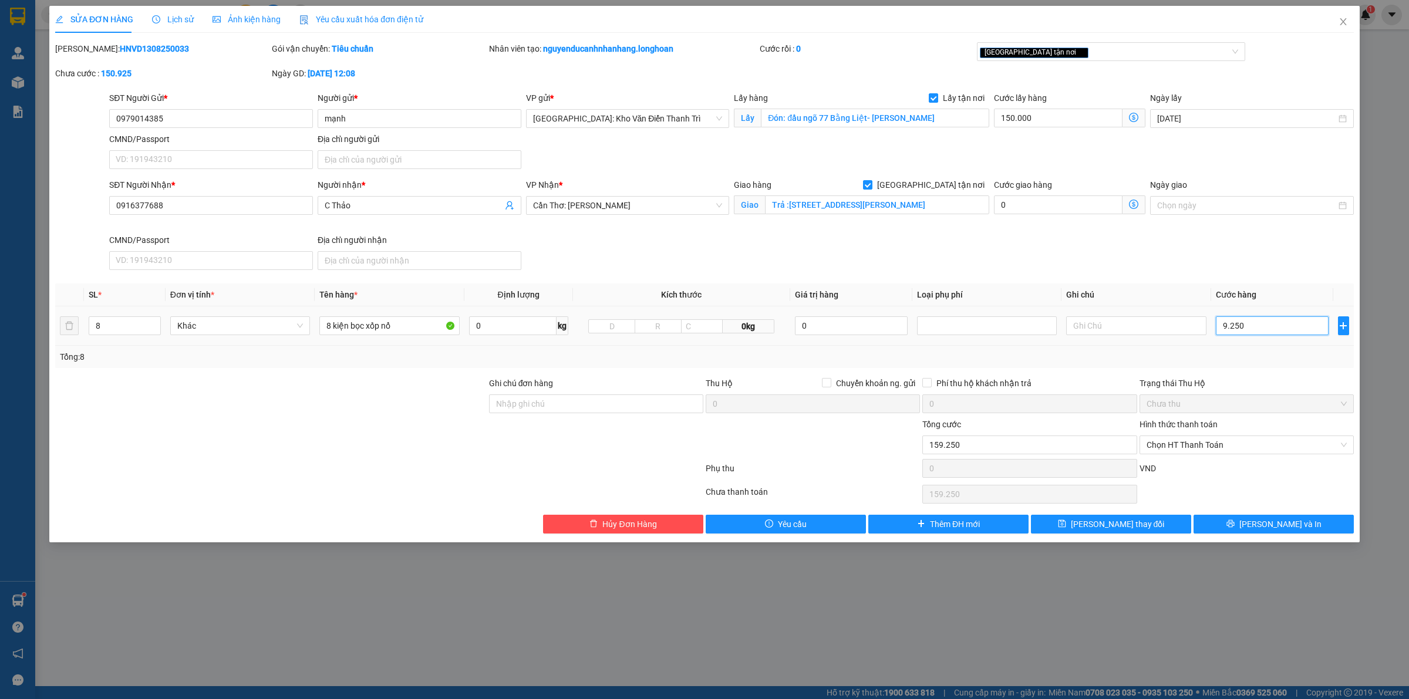
type input "242.500"
type input "92.500"
type input "1.075.000"
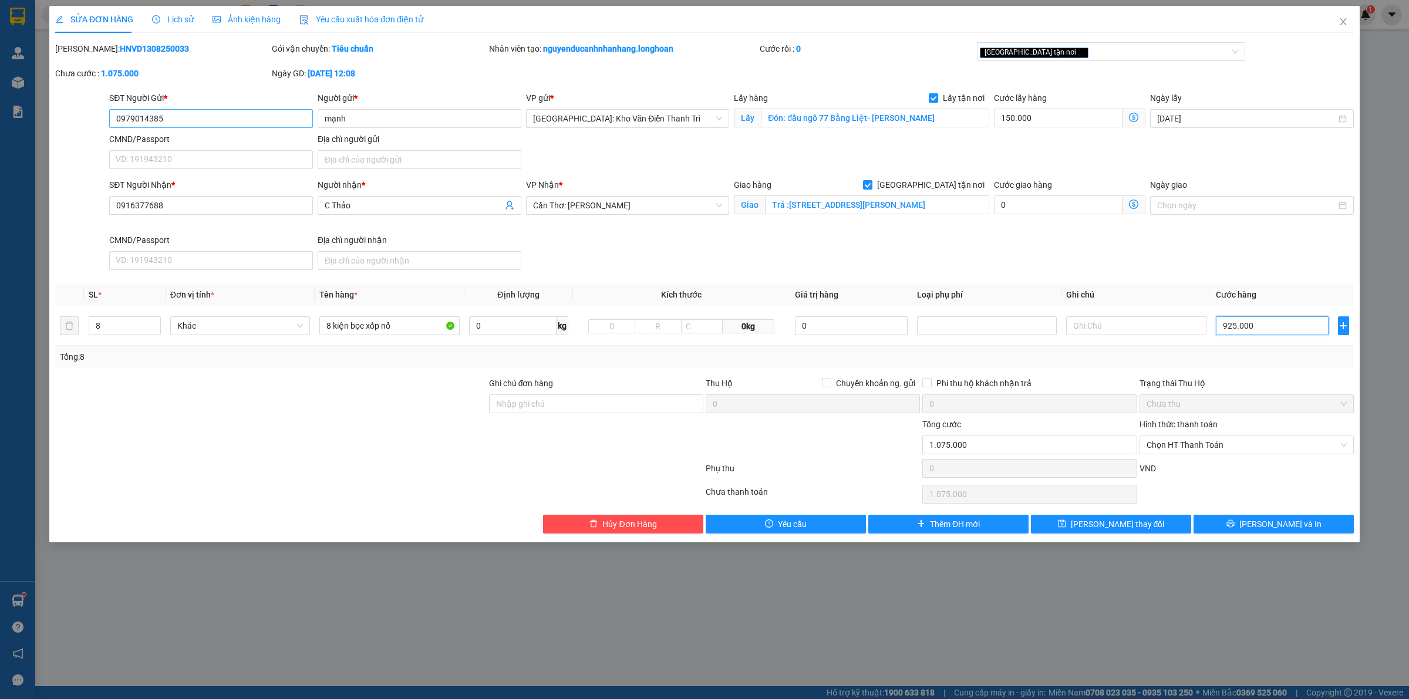
type input "925.000"
click at [186, 112] on input "0979014385" at bounding box center [211, 118] width 204 height 19
click at [854, 207] on input "Trả :[STREET_ADDRESS][PERSON_NAME]" at bounding box center [877, 204] width 224 height 19
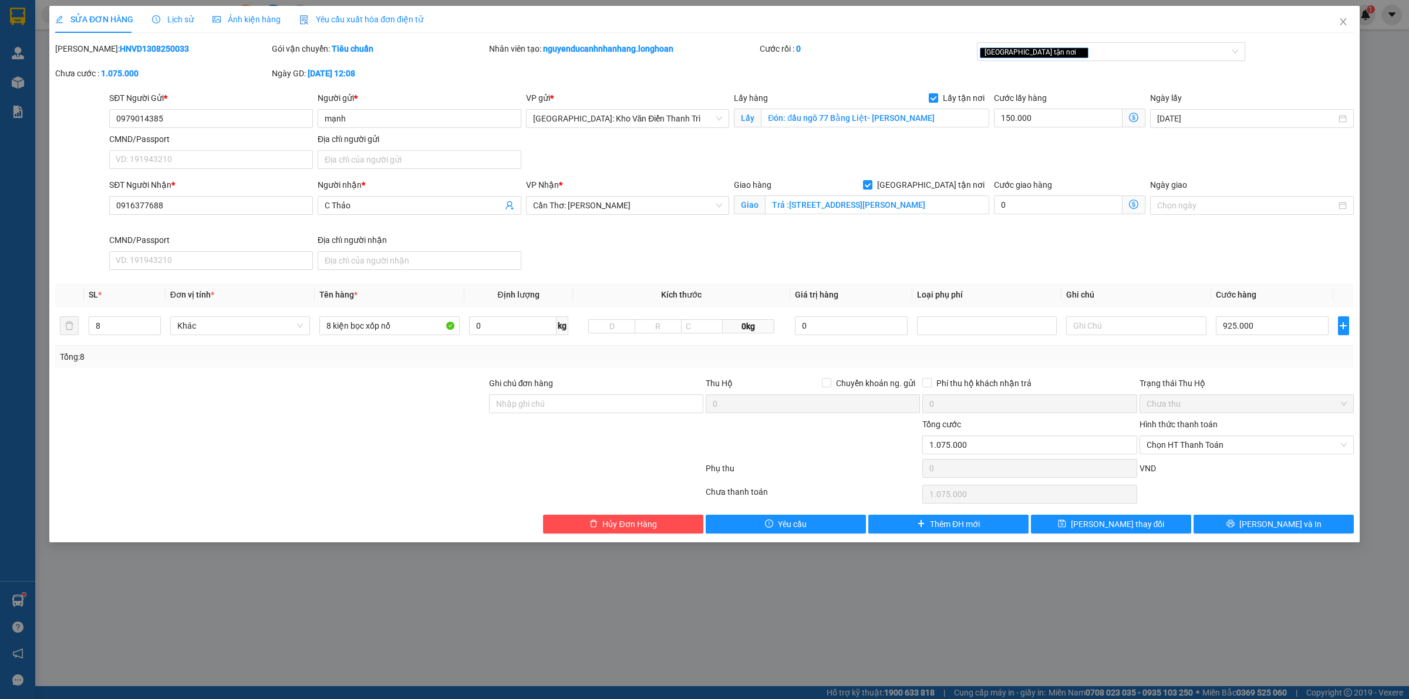
click at [919, 250] on div "SĐT Người Nhận * 0916377688 Người nhận * C Thảo VP Nhận * Cần Thơ: Kho Ninh Kiề…" at bounding box center [731, 226] width 1249 height 96
click at [1057, 41] on div "SỬA ĐƠN HÀNG Lịch sử Ảnh kiện hàng Yêu cầu xuất hóa đơn điện tử Total Paid Fee …" at bounding box center [704, 270] width 1299 height 528
click at [1057, 45] on div "[GEOGRAPHIC_DATA] tận nơi" at bounding box center [1105, 52] width 251 height 14
type input "da"
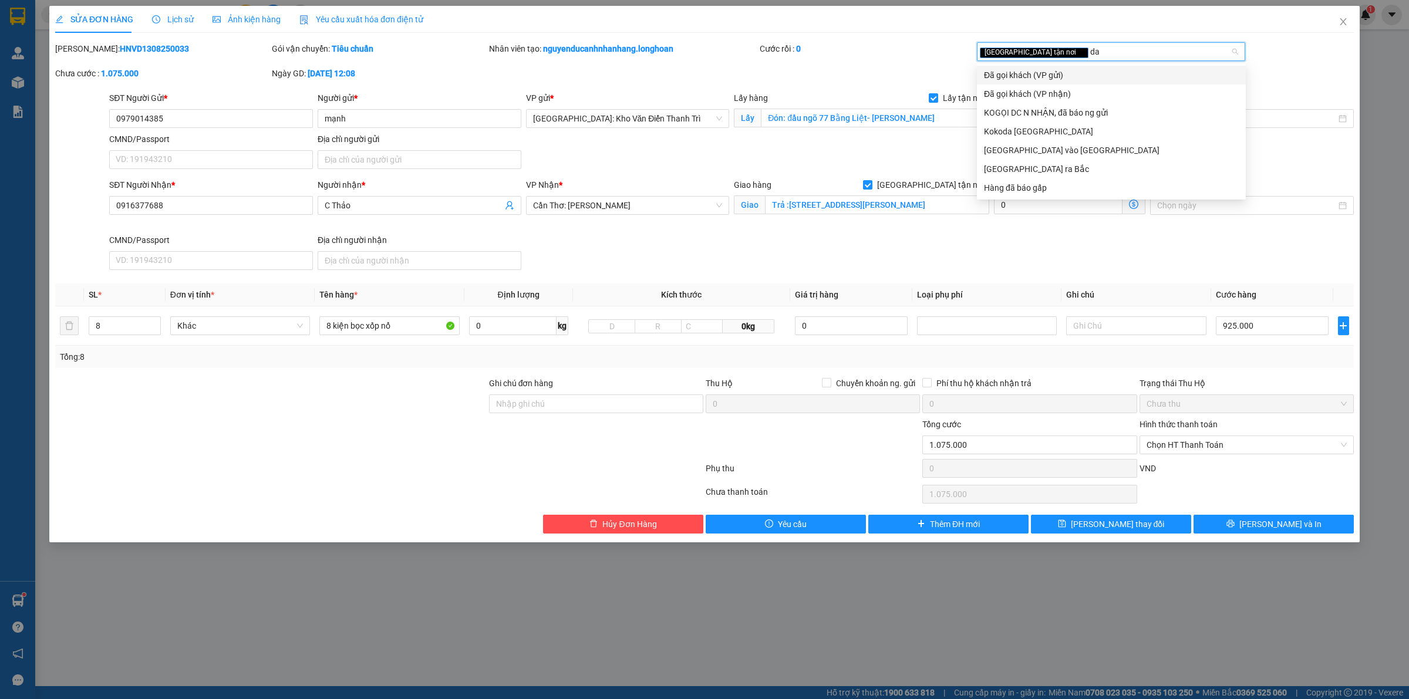
click at [1042, 81] on div "Đã gọi khách (VP gửi)" at bounding box center [1111, 75] width 255 height 13
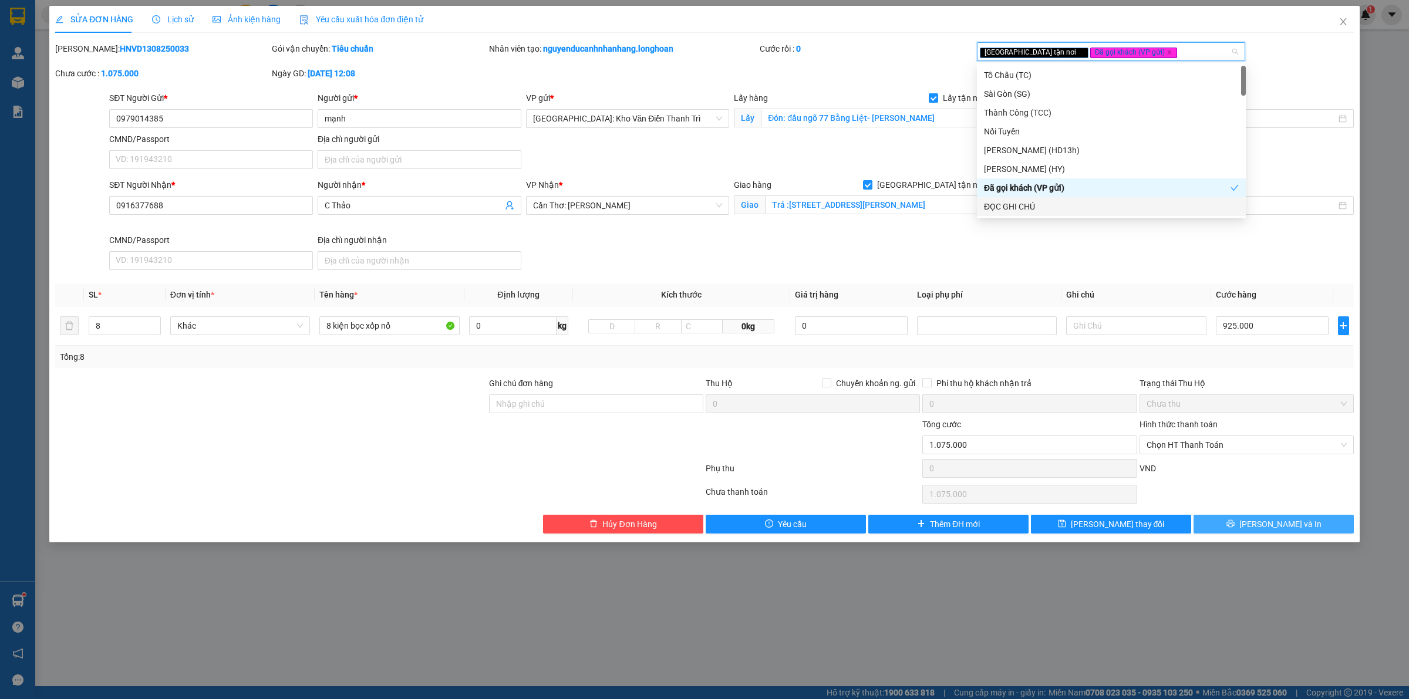
click at [1229, 523] on button "Lưu và In" at bounding box center [1273, 524] width 160 height 19
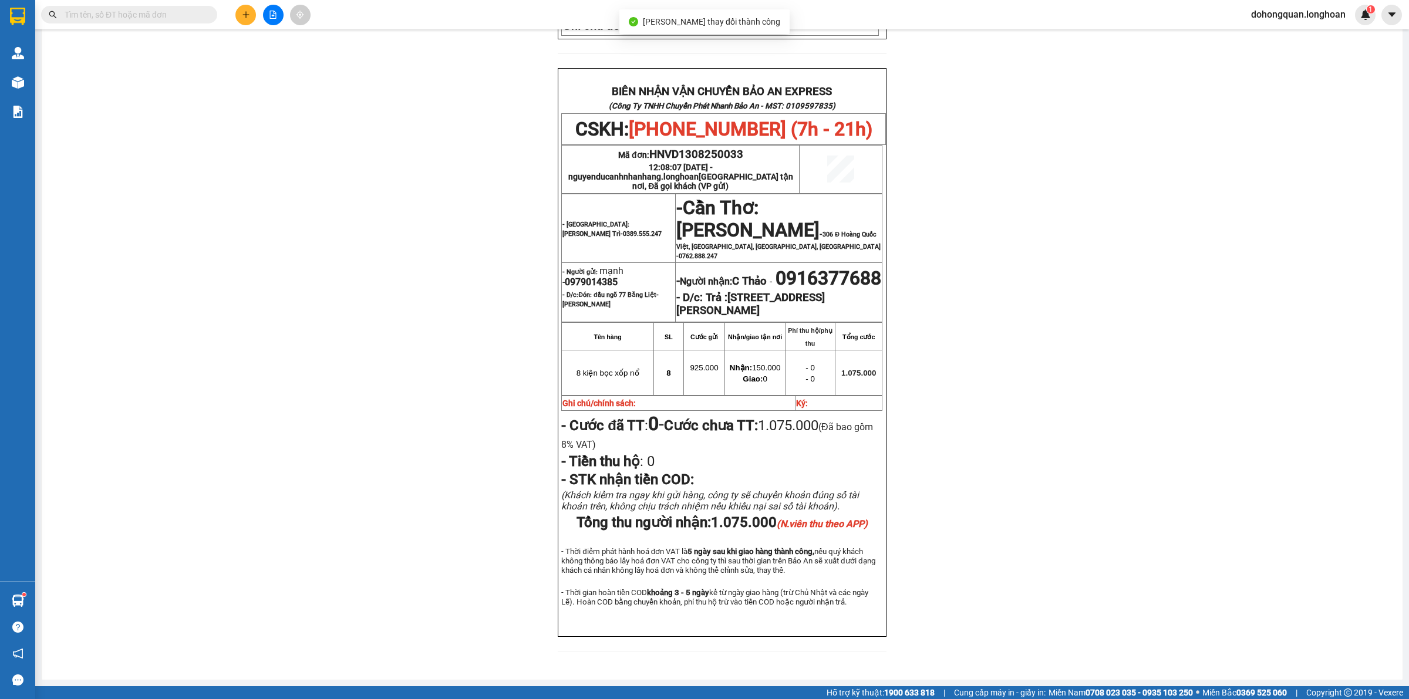
scroll to position [511, 0]
click at [583, 276] on span "0979014385" at bounding box center [591, 281] width 53 height 11
copy span "0979014385"
click at [315, 233] on div "PHIẾU DÁN LÊN HÀNG CSKH: 1900.06.88.33 CÔNG TY TNHH CHUYỂN PHÁT NHANH BẢO AN MS…" at bounding box center [722, 139] width 1333 height 1053
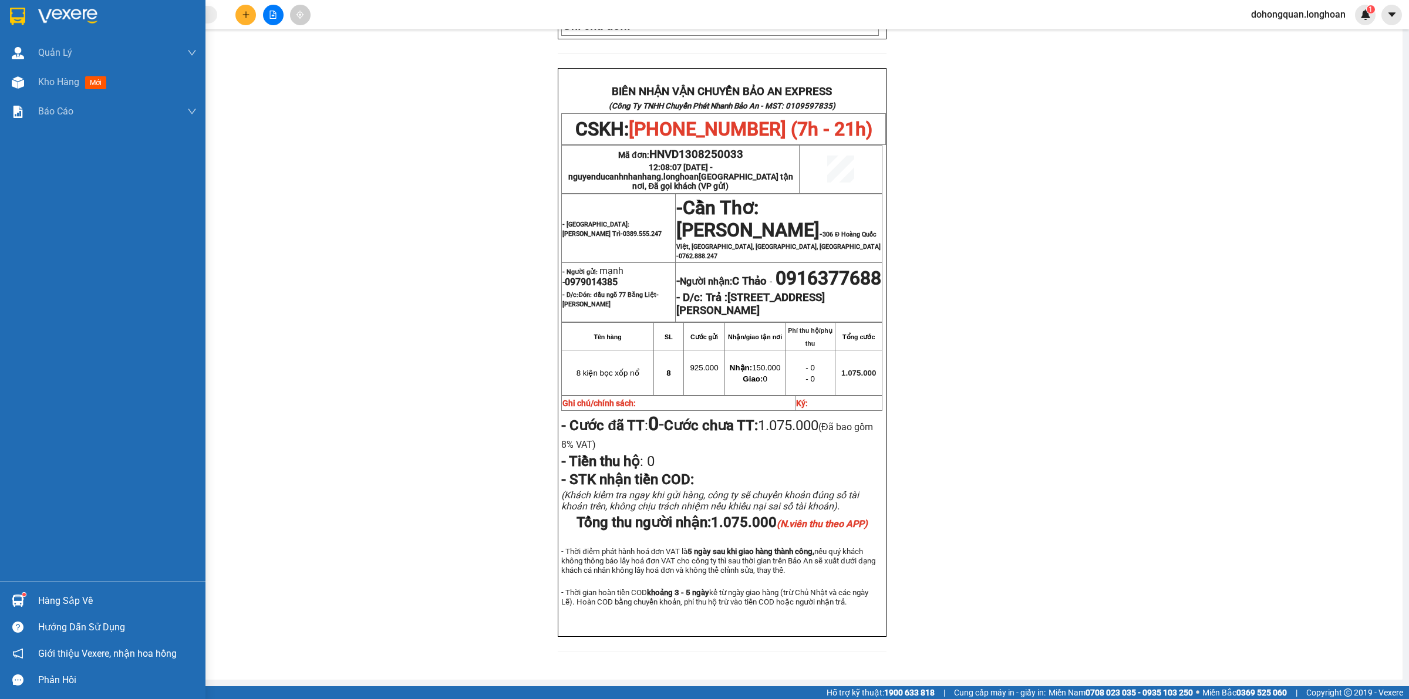
click at [19, 16] on img at bounding box center [17, 17] width 15 height 18
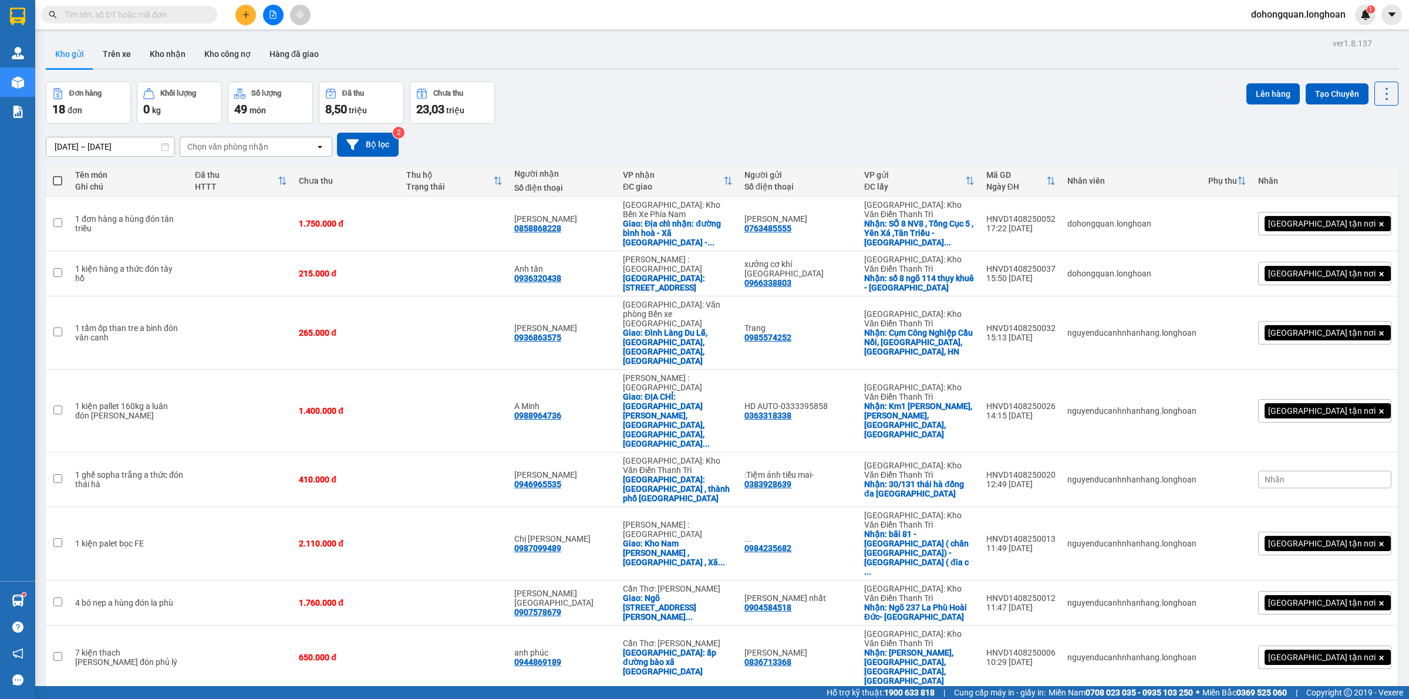
click at [602, 124] on div "[DATE] – [DATE] Press the down arrow key to interact with the calendar and sele…" at bounding box center [722, 145] width 1353 height 42
click at [676, 72] on div "ver 1.8.137 Kho gửi Trên xe Kho nhận Kho công nợ Hàng đã giao Đơn hàng 18 đơn K…" at bounding box center [722, 677] width 1362 height 1284
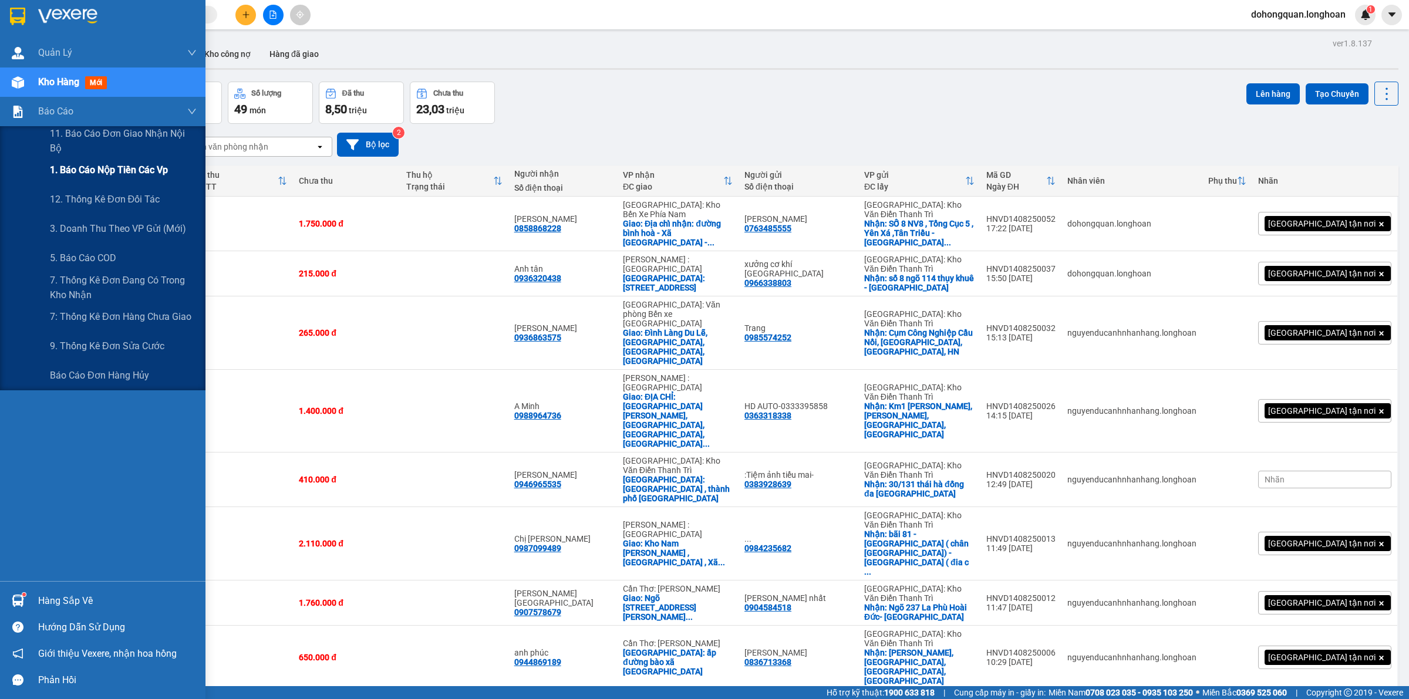
click at [102, 161] on div "1. Báo cáo nộp tiền các vp" at bounding box center [123, 170] width 147 height 29
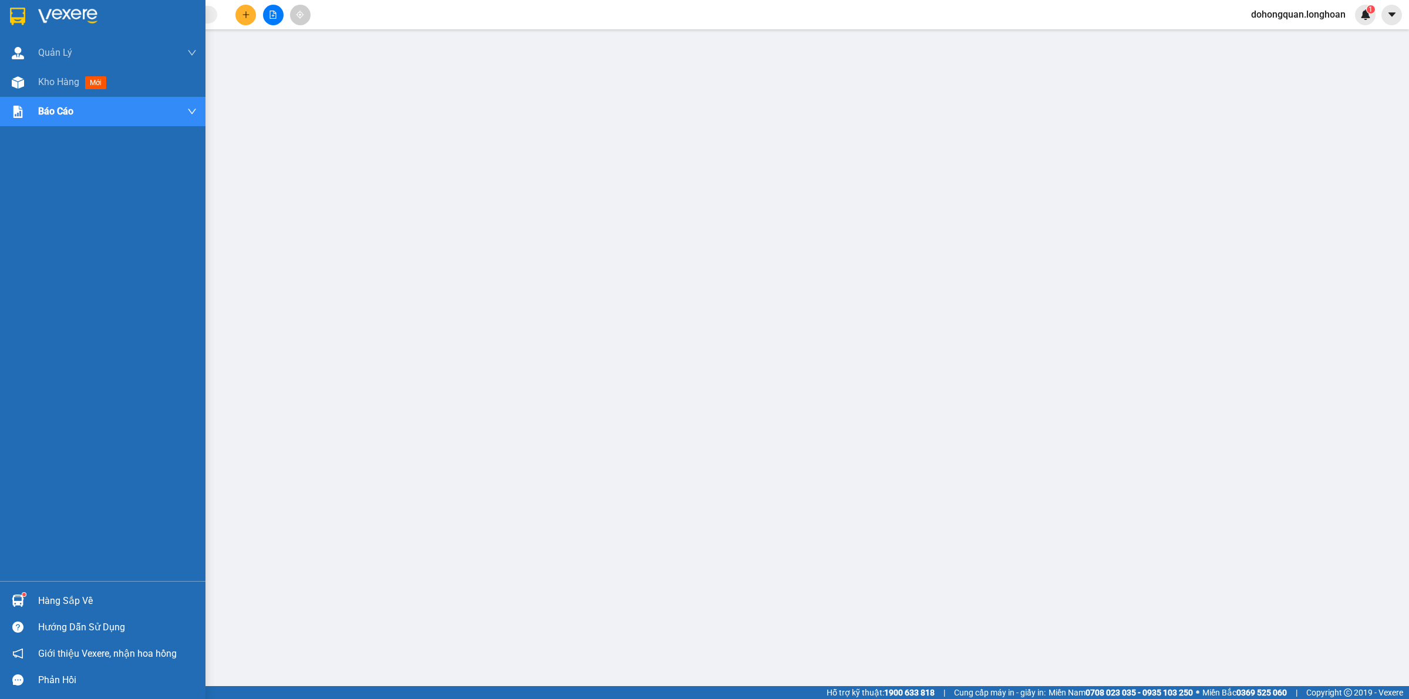
click at [1, 18] on div at bounding box center [102, 19] width 205 height 38
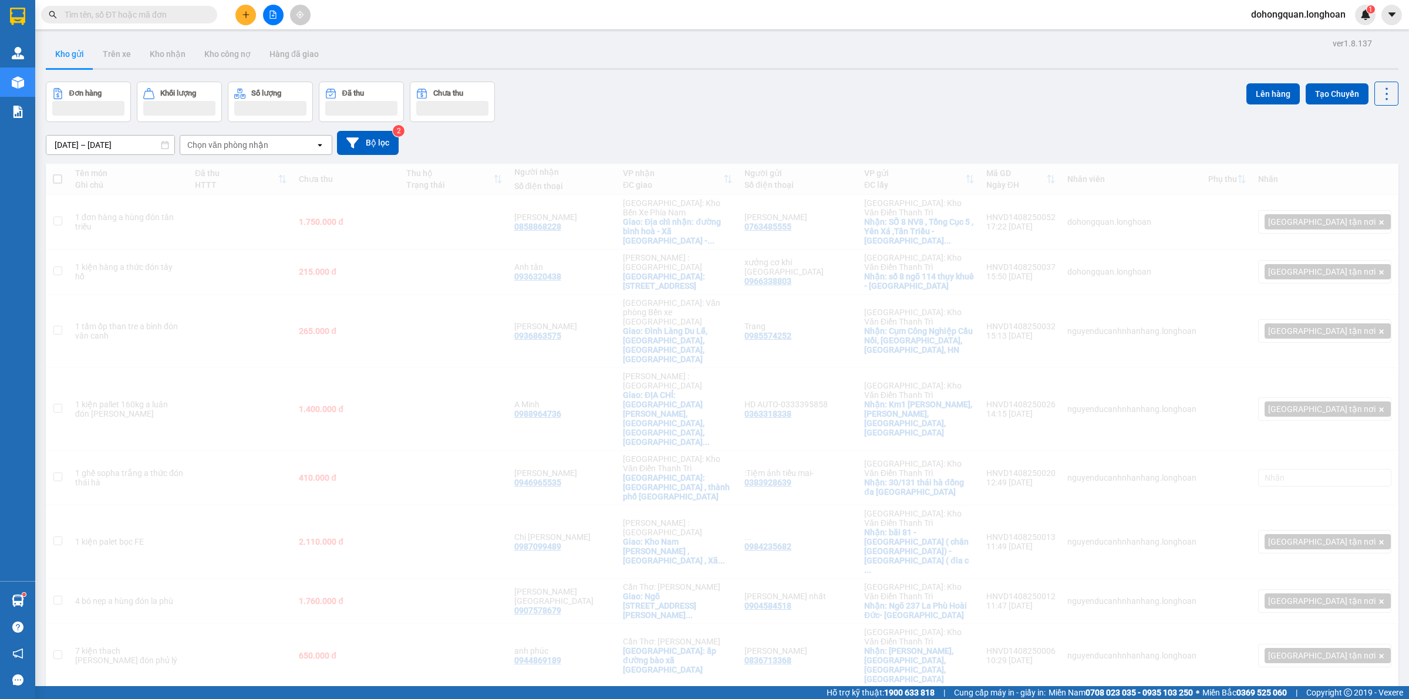
click at [621, 102] on div "Đơn hàng Khối lượng Số lượng Đã thu Chưa thu Lên hàng Tạo Chuyến" at bounding box center [722, 102] width 1353 height 41
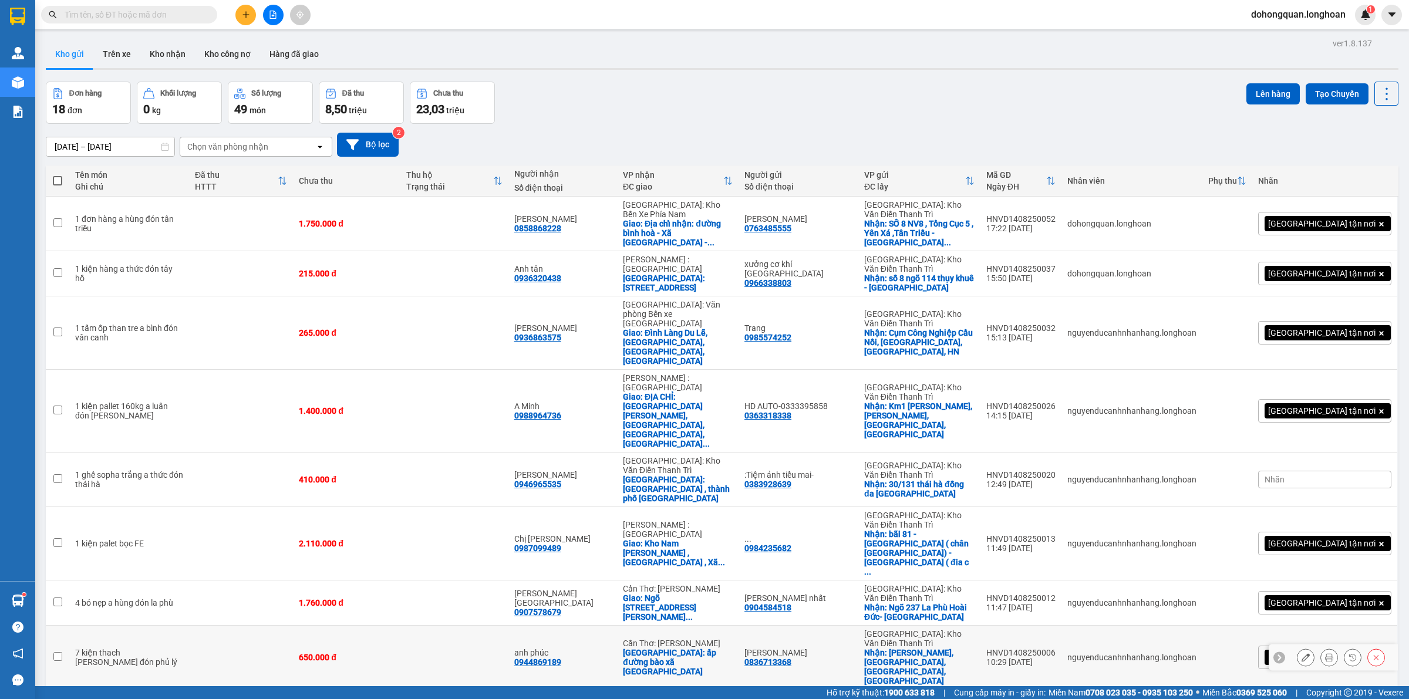
scroll to position [330, 0]
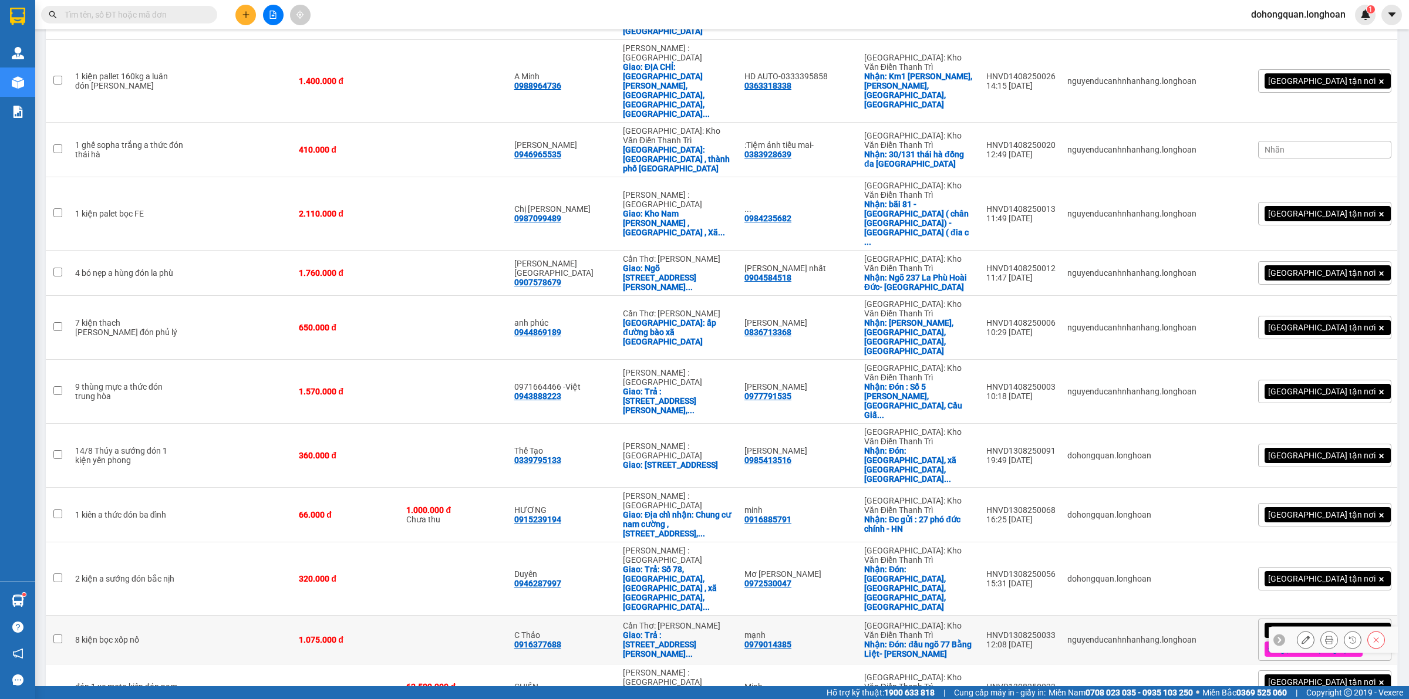
click at [1325, 636] on icon at bounding box center [1329, 640] width 8 height 8
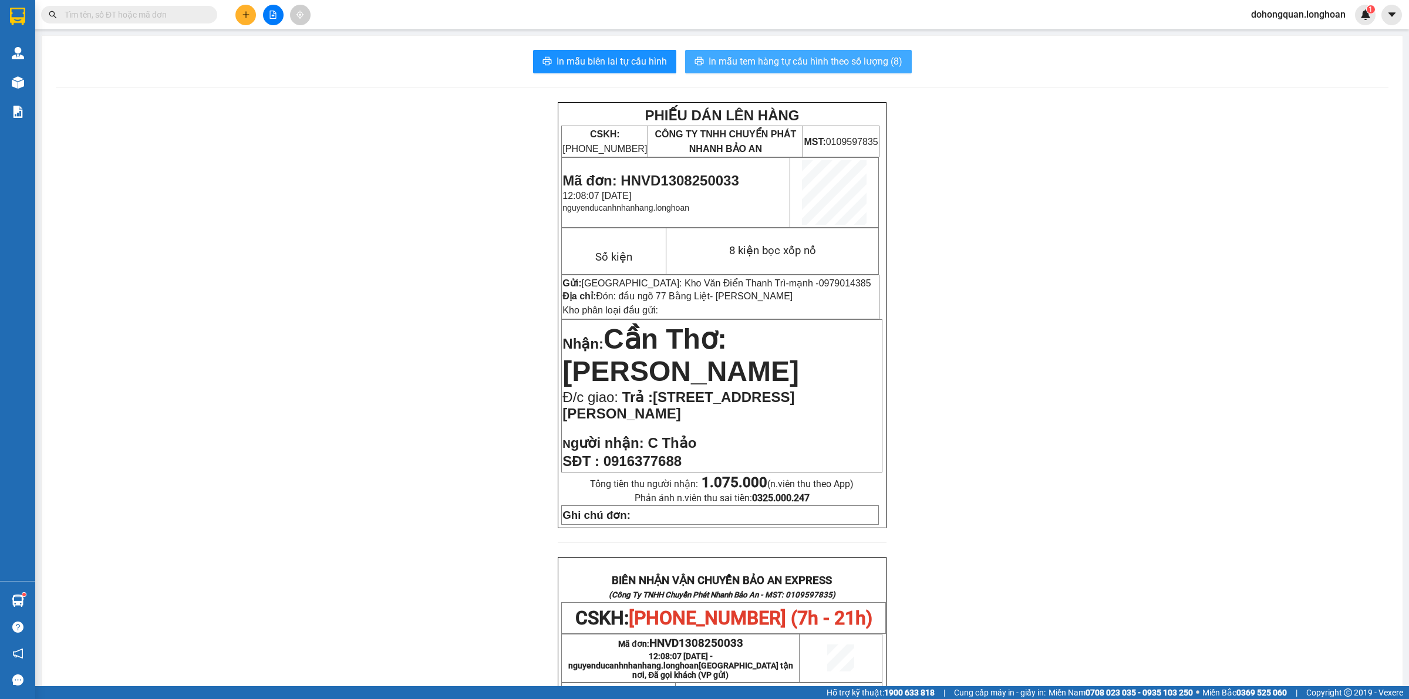
click at [800, 56] on span "In mẫu tem hàng tự cấu hình theo số lượng (8)" at bounding box center [806, 61] width 194 height 15
click at [1124, 385] on div "PHIẾU DÁN LÊN HÀNG CSKH: 1900.06.88.33 CÔNG TY TNHH CHUYỂN PHÁT NHANH BẢO AN MS…" at bounding box center [722, 628] width 1333 height 1053
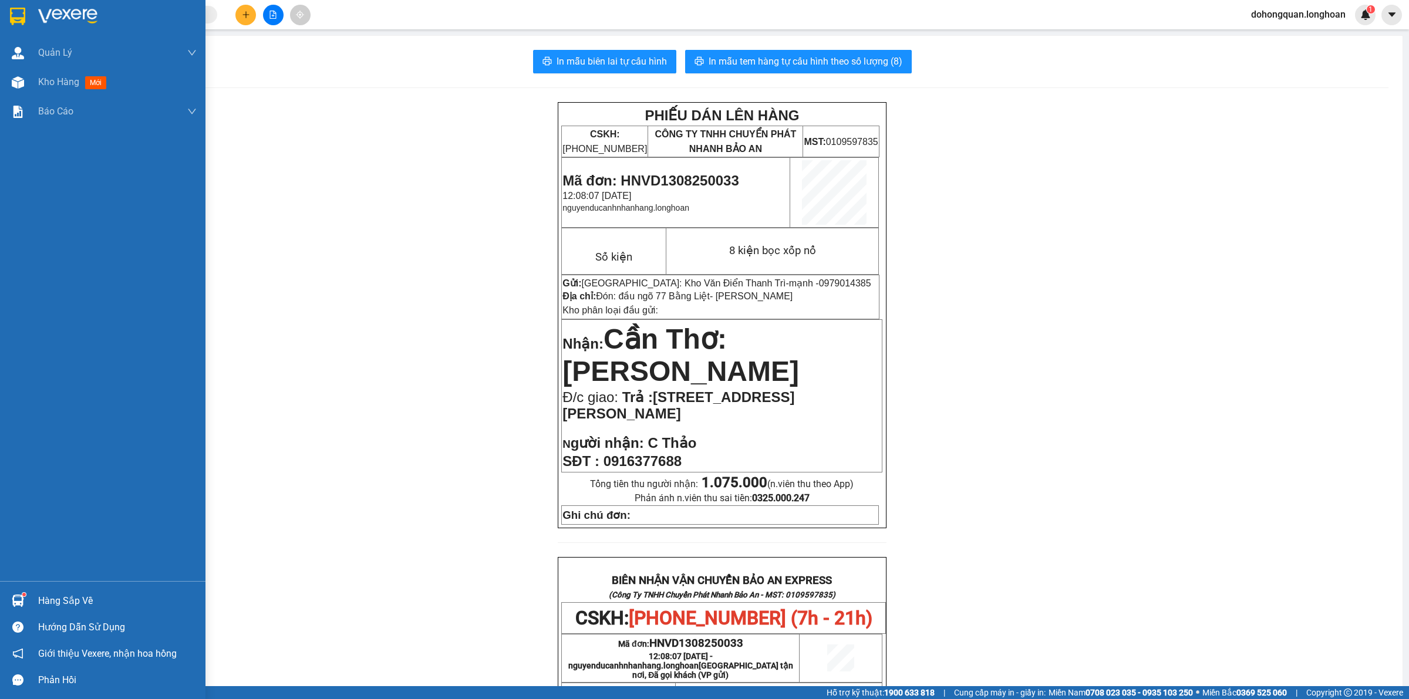
click at [34, 15] on div at bounding box center [102, 19] width 205 height 38
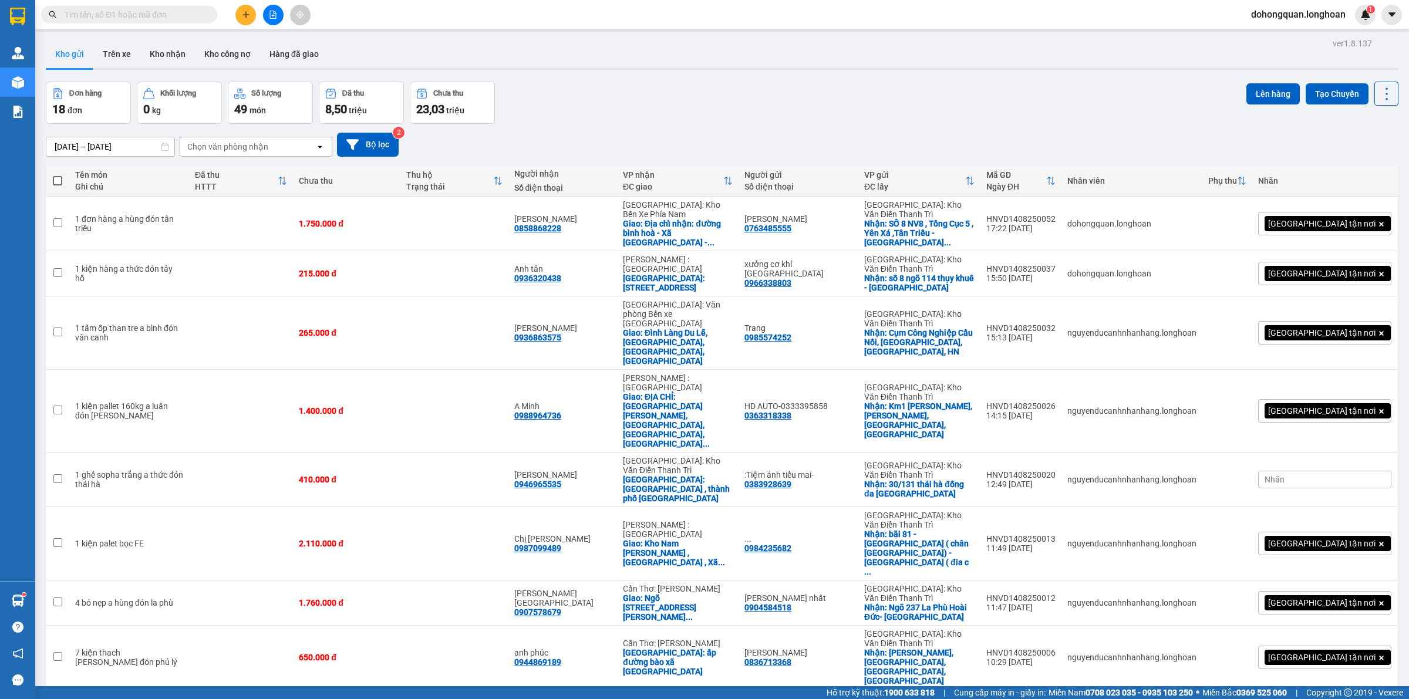
click at [828, 120] on div "Đơn hàng 18 đơn Khối lượng 0 kg Số lượng 49 món Đã thu 8,50 triệu Chưa thu 23,0…" at bounding box center [722, 103] width 1353 height 42
click at [625, 126] on div "[DATE] – [DATE] Press the down arrow key to interact with the calendar and sele…" at bounding box center [722, 145] width 1353 height 42
click at [639, 63] on div "Kho gửi Trên xe Kho nhận Kho công nợ Hàng đã giao" at bounding box center [722, 55] width 1353 height 31
click at [665, 104] on div "Đơn hàng 18 đơn Khối lượng 0 kg Số lượng 49 món Đã thu 8,50 triệu Chưa thu 23,0…" at bounding box center [722, 103] width 1353 height 42
click at [670, 122] on div "Đơn hàng 18 đơn Khối lượng 0 kg Số lượng 49 món Đã thu 8,50 triệu Chưa thu 23,0…" at bounding box center [722, 103] width 1353 height 42
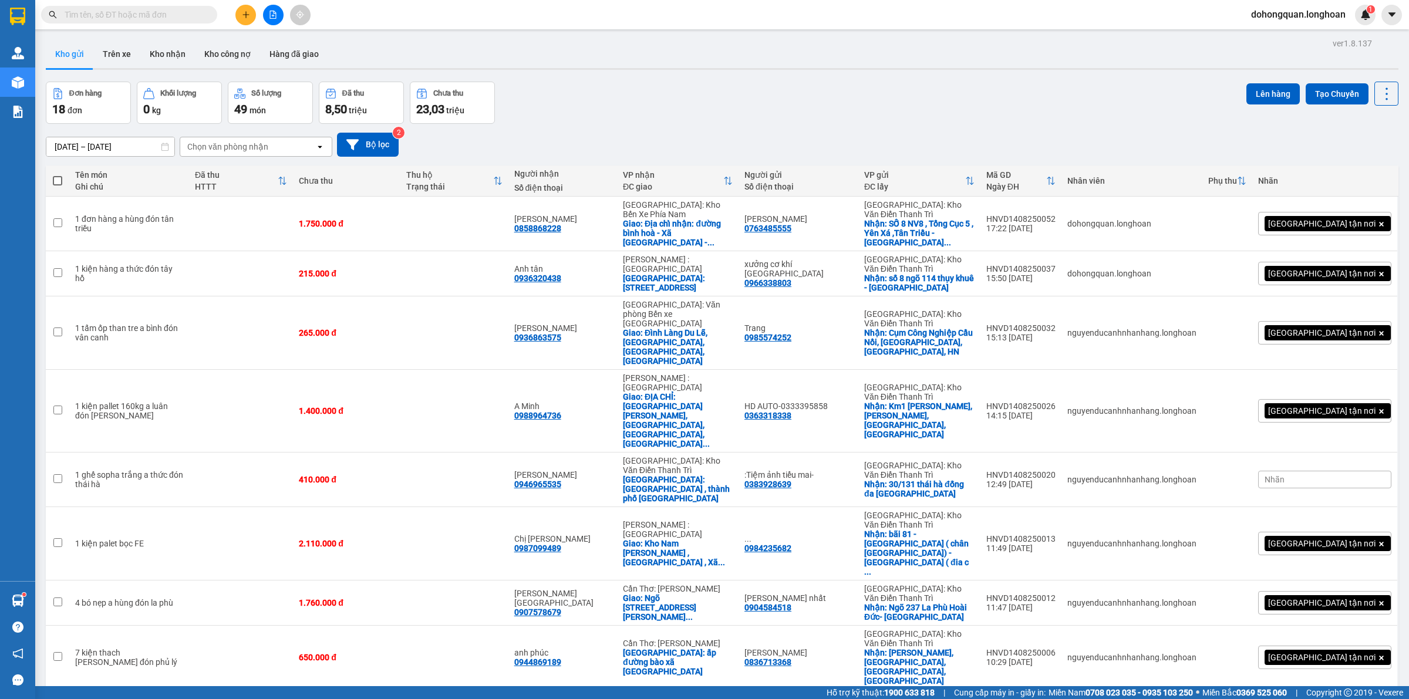
click at [625, 134] on div "[DATE] – [DATE] Press the down arrow key to interact with the calendar and sele…" at bounding box center [722, 145] width 1353 height 24
click at [615, 113] on div "Đơn hàng 18 đơn Khối lượng 0 kg Số lượng 49 món Đã thu 8,50 triệu Chưa thu 23,0…" at bounding box center [722, 103] width 1353 height 42
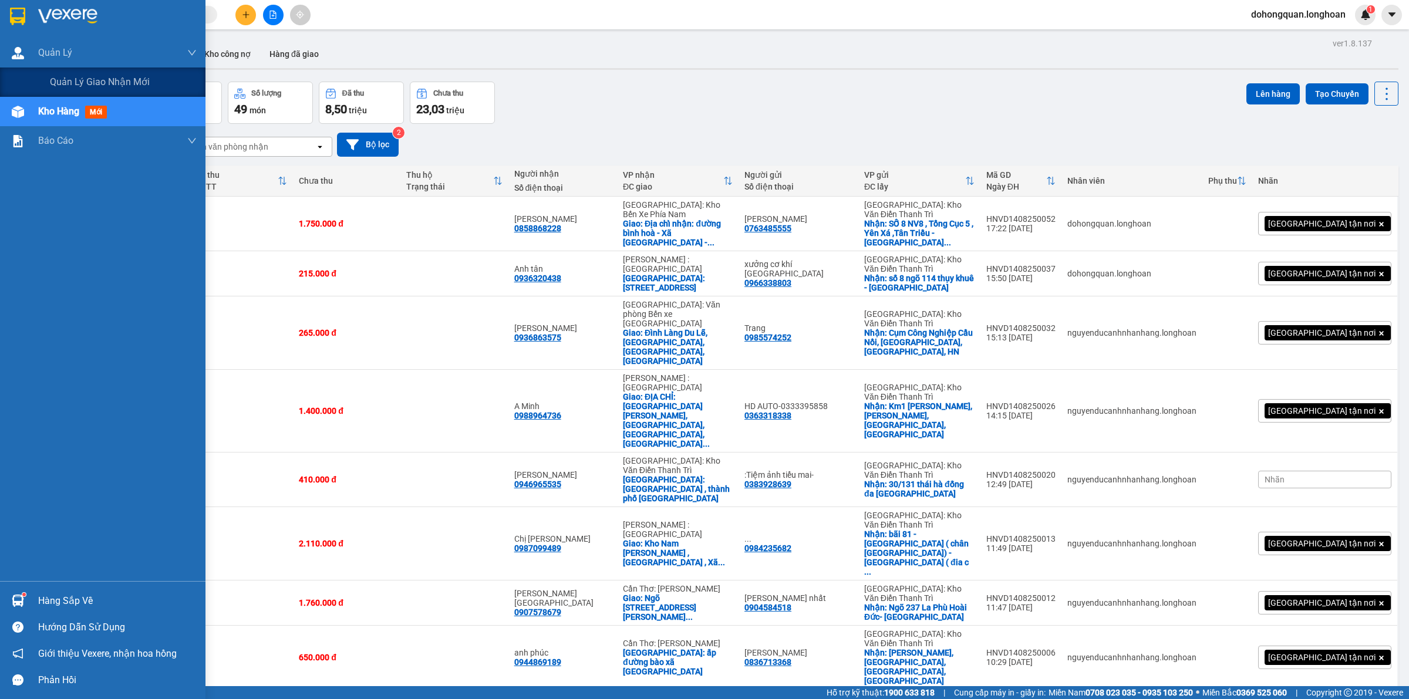
click at [25, 29] on div at bounding box center [102, 19] width 205 height 38
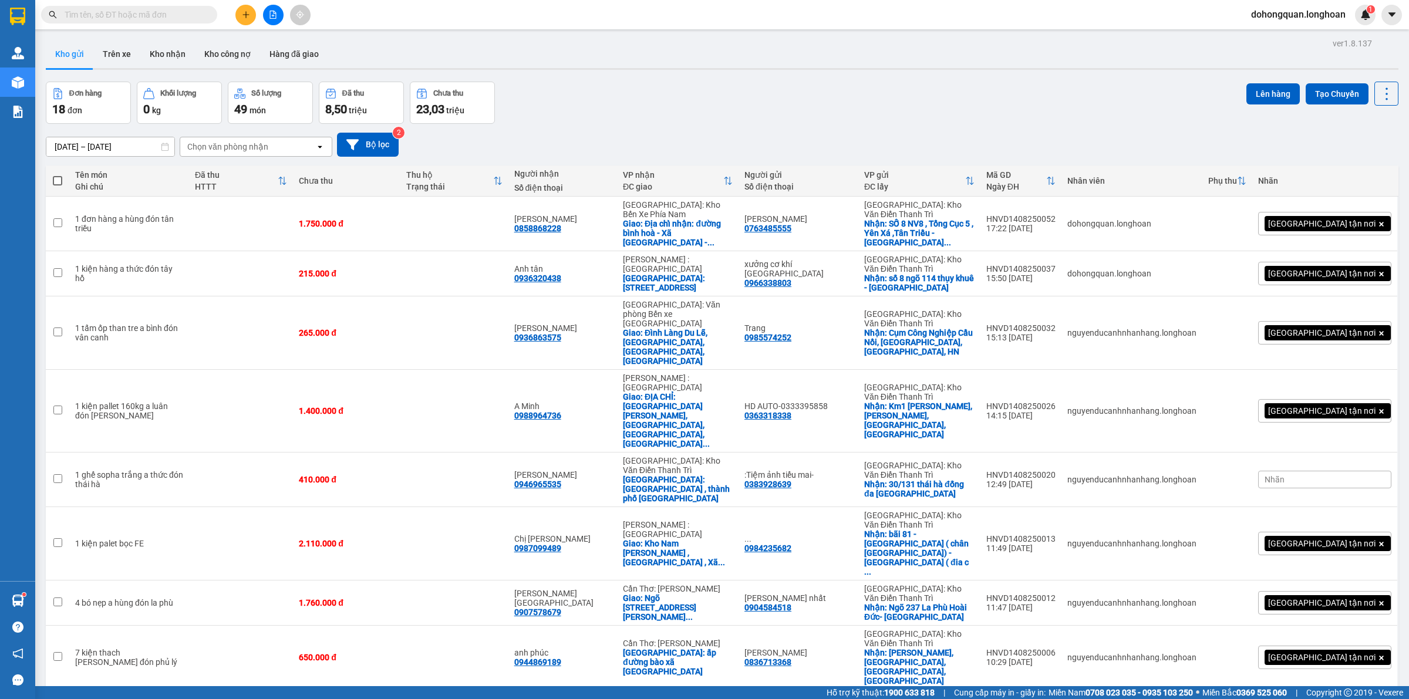
click at [691, 82] on div "Đơn hàng 18 đơn Khối lượng 0 kg Số lượng 49 món Đã thu 8,50 triệu Chưa thu 23,0…" at bounding box center [722, 103] width 1353 height 42
drag, startPoint x: 933, startPoint y: 119, endPoint x: 12, endPoint y: 130, distance: 921.7
click at [929, 119] on div "Đơn hàng 18 đơn Khối lượng 0 kg Số lượng 49 món Đã thu 8,50 triệu Chưa thu 23,0…" at bounding box center [722, 103] width 1353 height 42
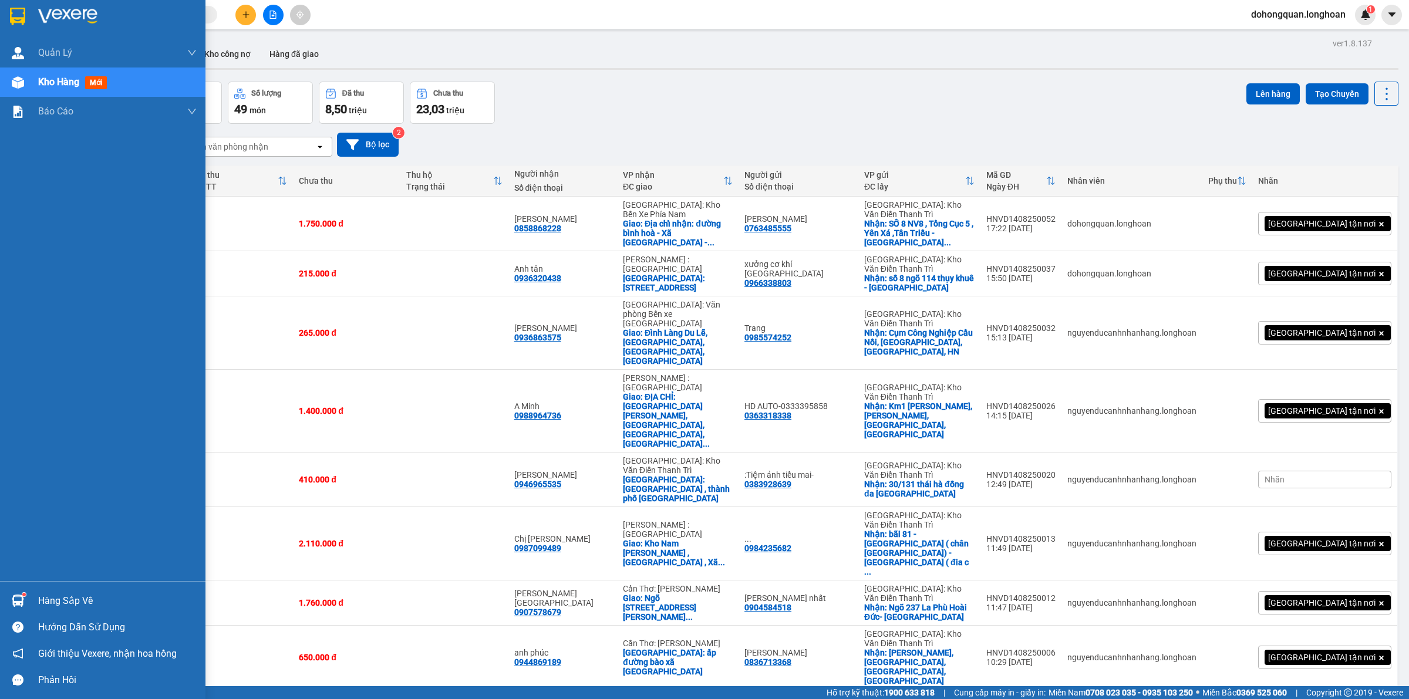
click at [16, 13] on img at bounding box center [17, 17] width 15 height 18
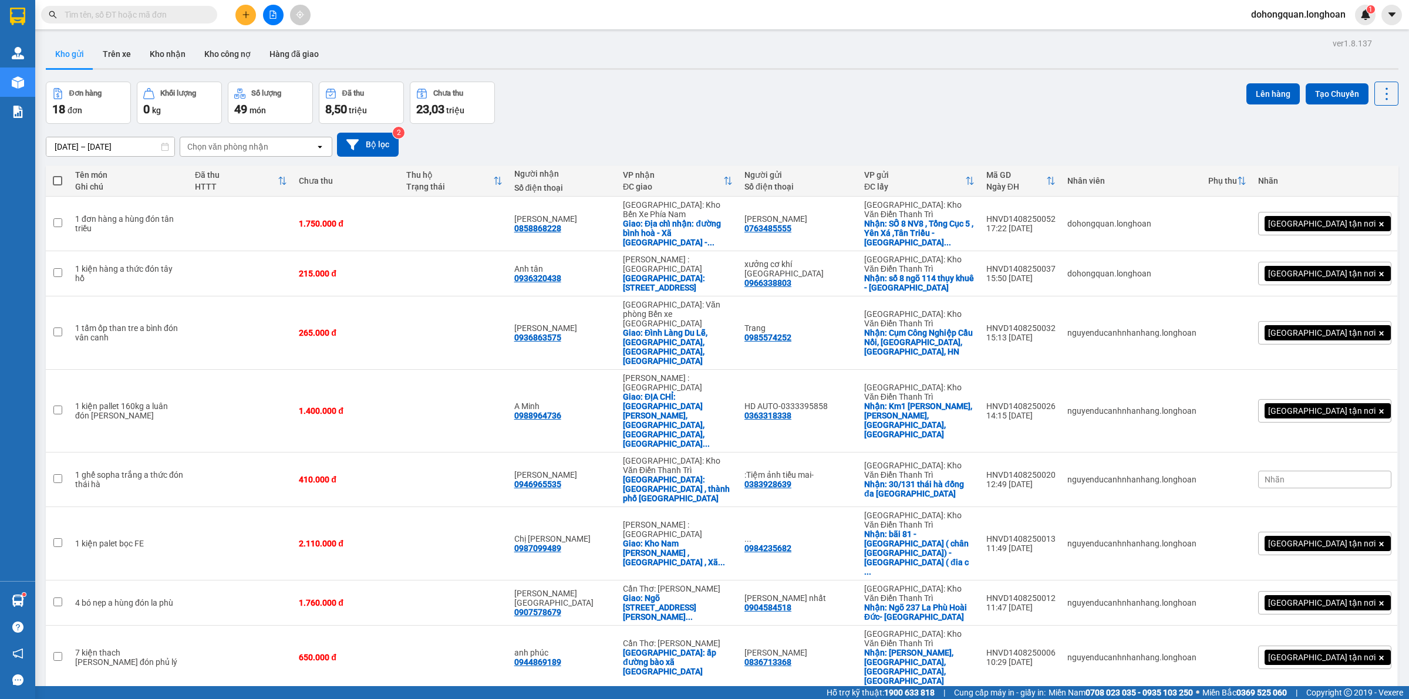
click at [621, 40] on div "Kho gửi Trên xe Kho nhận Kho công nợ Hàng đã giao" at bounding box center [722, 55] width 1353 height 31
click at [673, 145] on div "[DATE] – [DATE] Press the down arrow key to interact with the calendar and sele…" at bounding box center [722, 145] width 1353 height 24
click at [579, 130] on div "[DATE] – [DATE] Press the down arrow key to interact with the calendar and sele…" at bounding box center [722, 145] width 1353 height 42
click at [782, 118] on div "Đơn hàng 18 đơn Khối lượng 0 kg Số lượng 49 món Đã thu 8,50 triệu Chưa thu 23,0…" at bounding box center [722, 103] width 1353 height 42
click at [794, 92] on div "Đơn hàng 18 đơn Khối lượng 0 kg Số lượng 49 món Đã thu 8,50 triệu Chưa thu 23,0…" at bounding box center [722, 103] width 1353 height 42
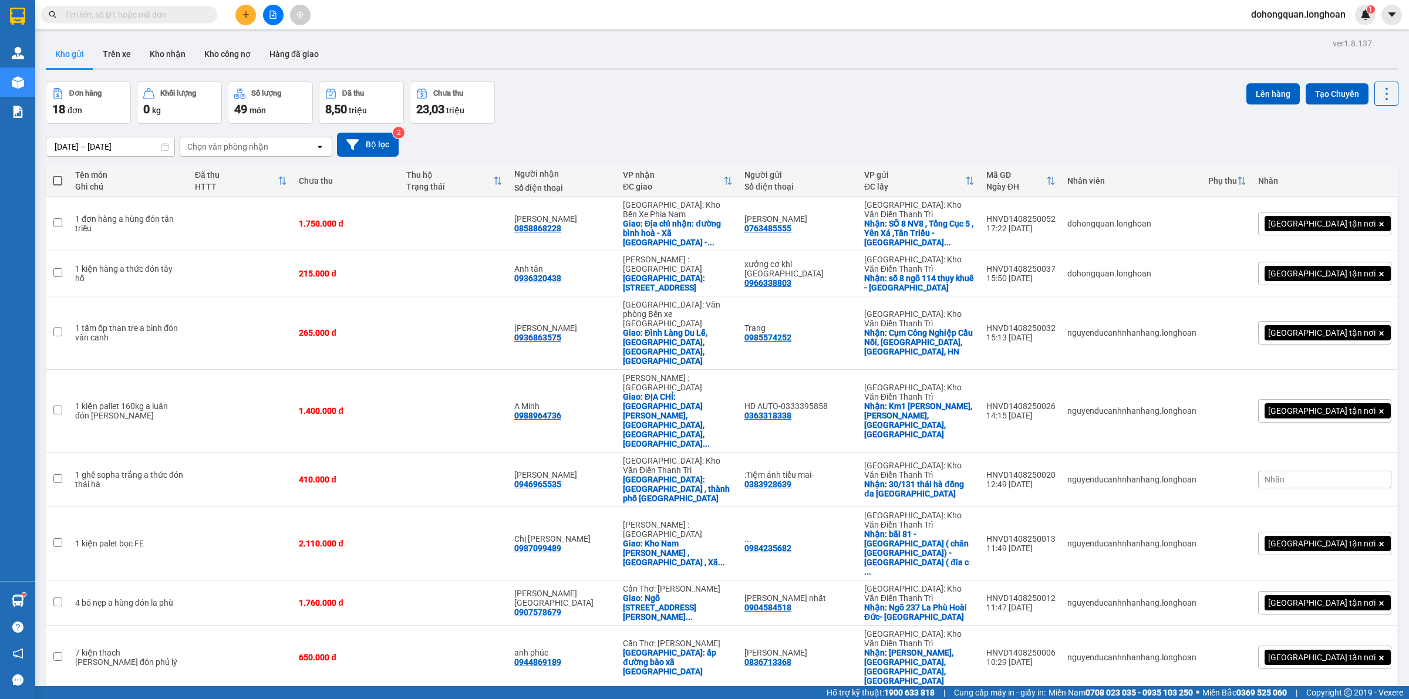
click at [822, 69] on div at bounding box center [722, 69] width 1353 height 2
drag, startPoint x: 595, startPoint y: 83, endPoint x: 588, endPoint y: 77, distance: 8.3
click at [596, 82] on div "Đơn hàng 18 đơn Khối lượng 0 kg Số lượng 49 món Đã thu 8,50 triệu Chưa thu 23,0…" at bounding box center [722, 103] width 1353 height 42
click at [247, 19] on button at bounding box center [245, 15] width 21 height 21
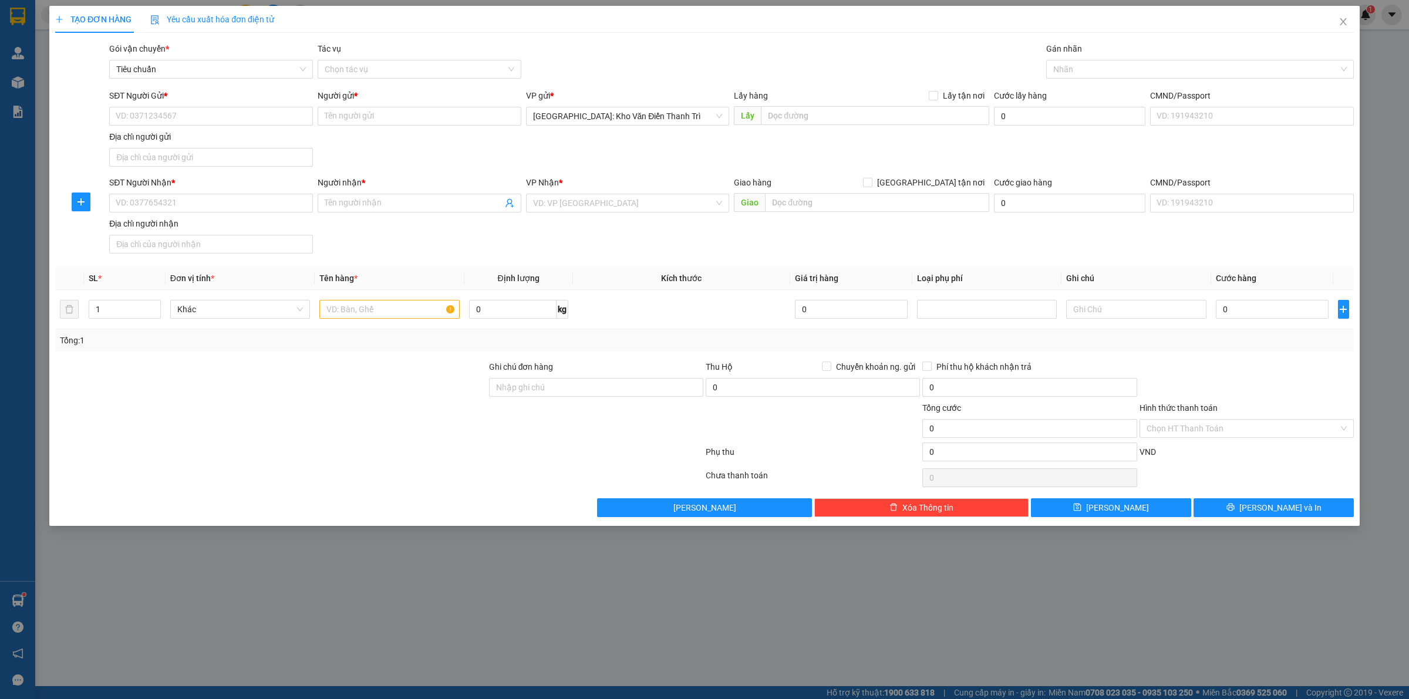
click at [176, 98] on div "SĐT Người Gửi *" at bounding box center [211, 95] width 204 height 13
click at [176, 107] on input "SĐT Người Gửi *" at bounding box center [211, 116] width 204 height 19
click at [171, 115] on input "SĐT Người Gửi *" at bounding box center [211, 116] width 204 height 19
paste input "0918868007"
type input "0918868007"
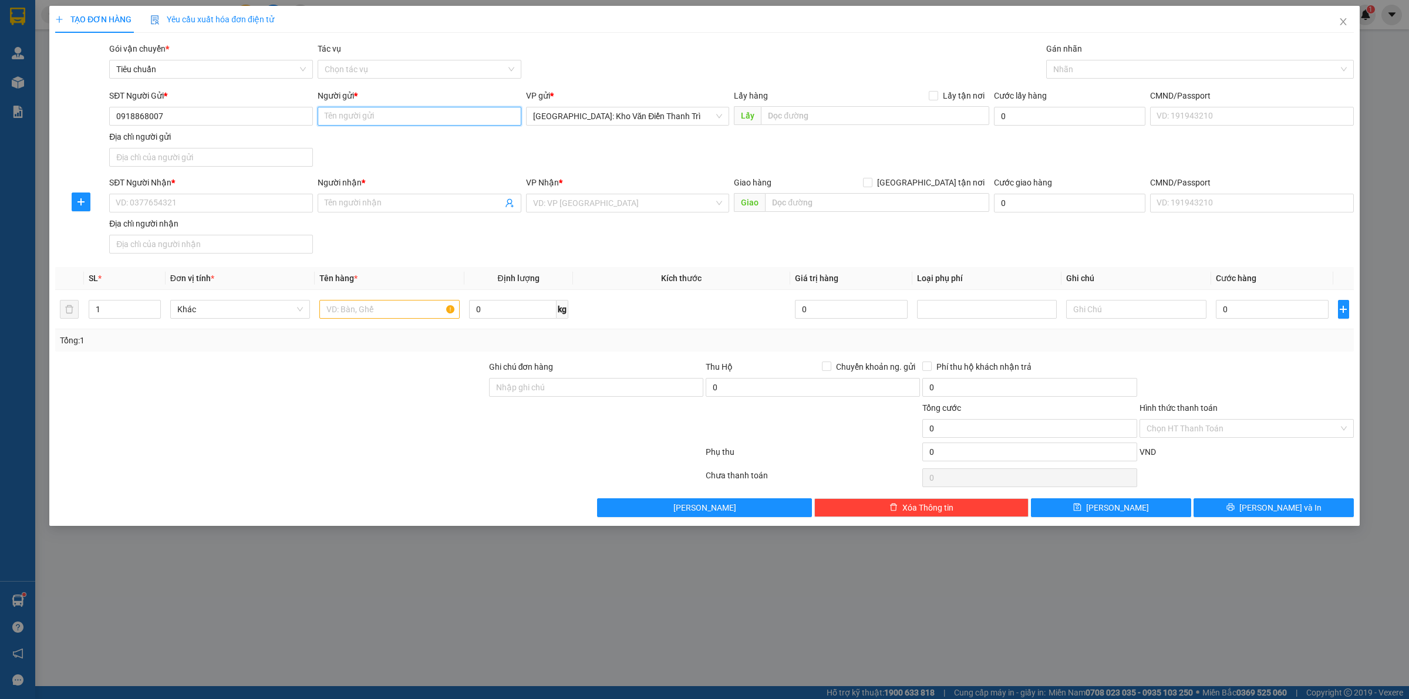
click at [429, 122] on input "Người gửi *" at bounding box center [420, 116] width 204 height 19
paste input "Lũa Phú Thượng Hà Nội"
type input "Lũa Phú Thượng Hà Nội"
click at [586, 154] on div "SĐT Người Gửi * 0918868007 Người gửi * Lũa Phú Thượng Hà Nội Lũa Phú Thượng Hà …" at bounding box center [731, 130] width 1249 height 82
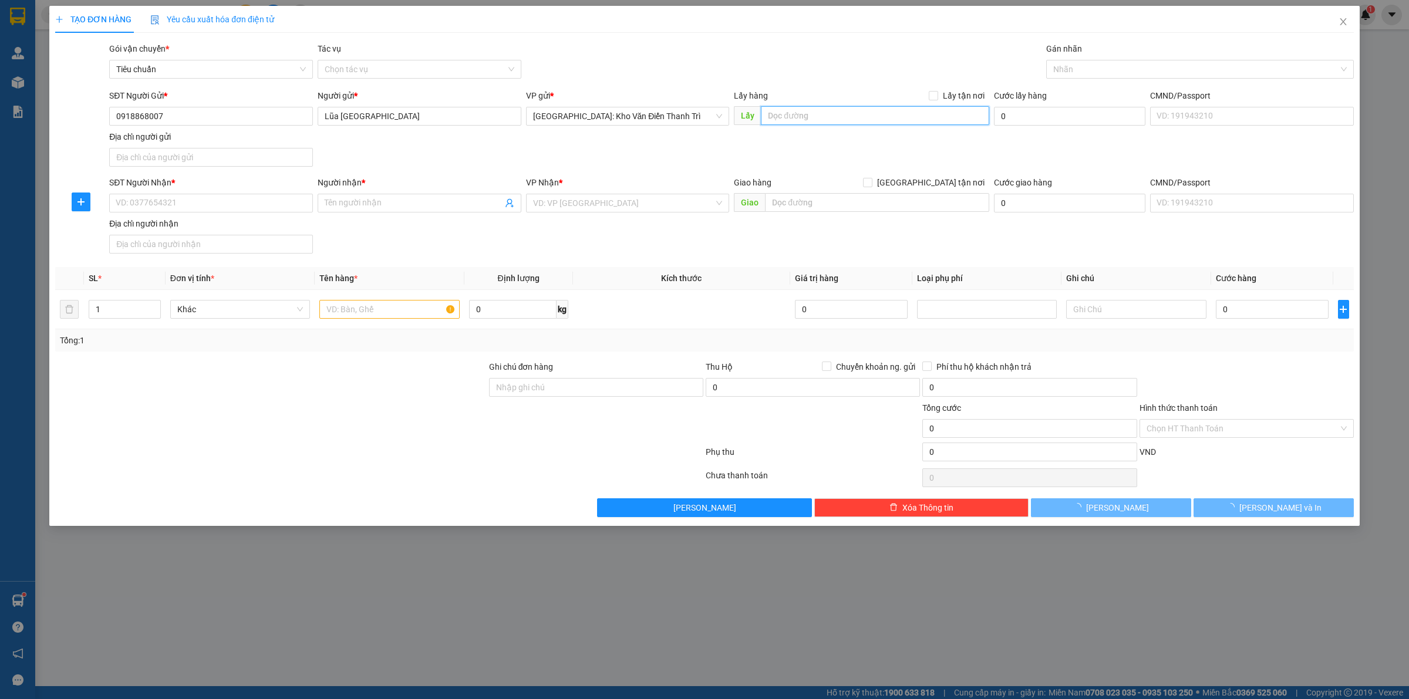
click at [784, 116] on input "text" at bounding box center [875, 115] width 228 height 19
paste input "Đón: Phú Thượng - Hà Nội"
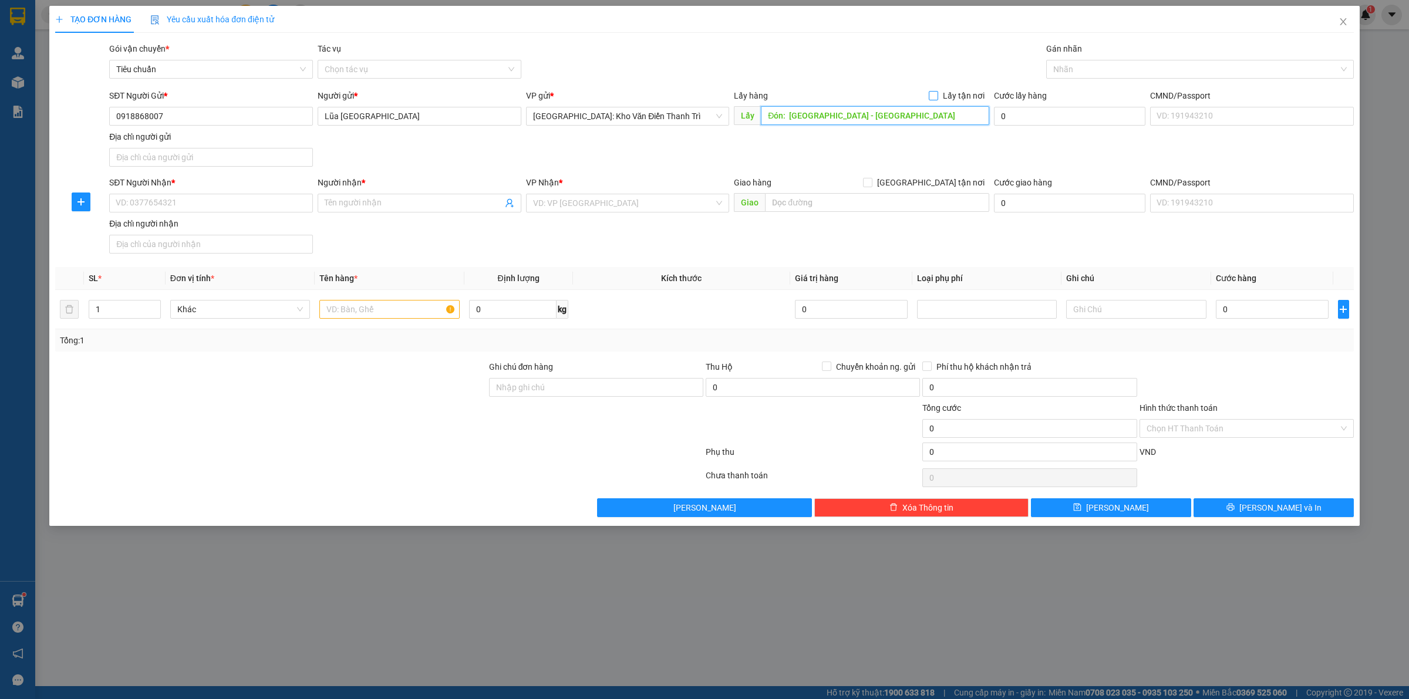
type input "Đón: Phú Thượng - Hà Nội"
click at [947, 93] on span "Lấy tận nơi" at bounding box center [963, 95] width 51 height 13
click at [937, 93] on input "Lấy tận nơi" at bounding box center [933, 95] width 8 height 8
checkbox input "true"
click at [876, 132] on div "SĐT Người Gửi * 0918868007 Người gửi * Lũa Phú Thượng Hà Nội VP gửi * Hà Nội: K…" at bounding box center [731, 130] width 1249 height 82
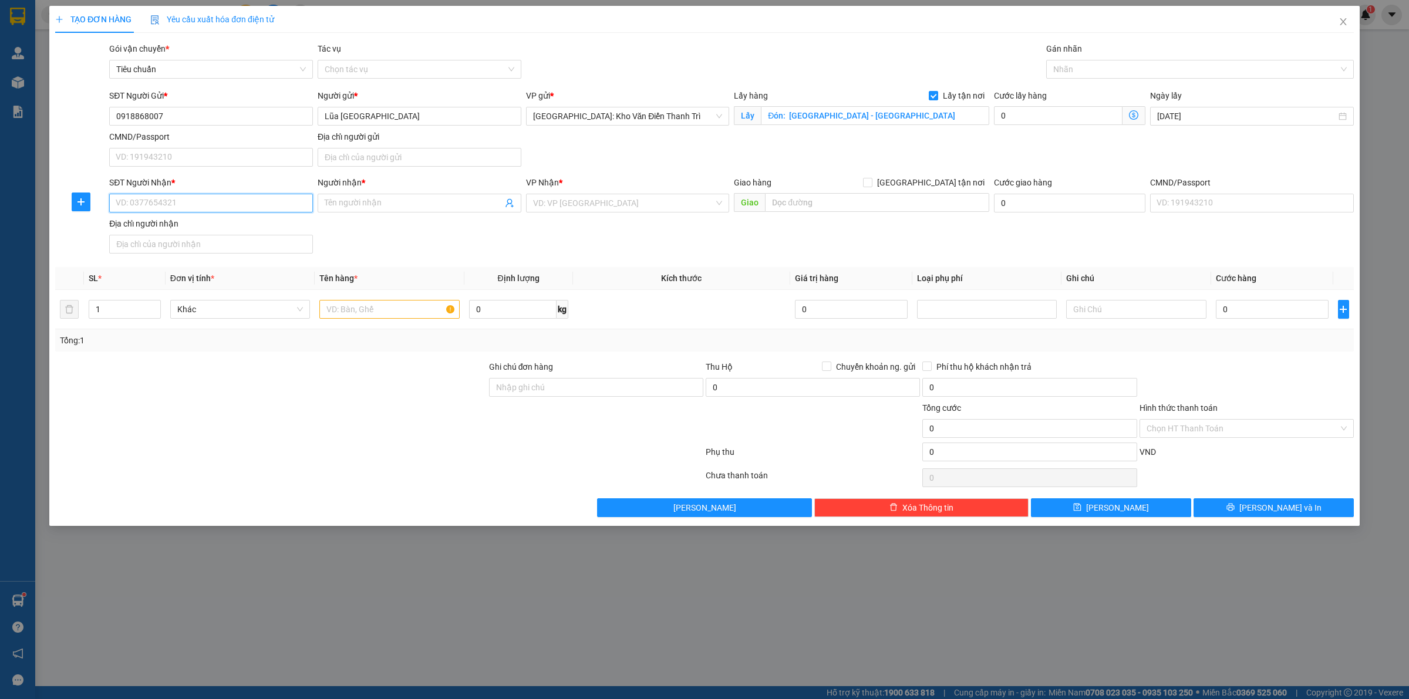
click at [176, 204] on input "SĐT Người Nhận *" at bounding box center [211, 203] width 204 height 19
paste input "0703139936"
type input "0703139936"
click at [389, 200] on input "Người nhận *" at bounding box center [414, 203] width 178 height 13
paste input "Tài"
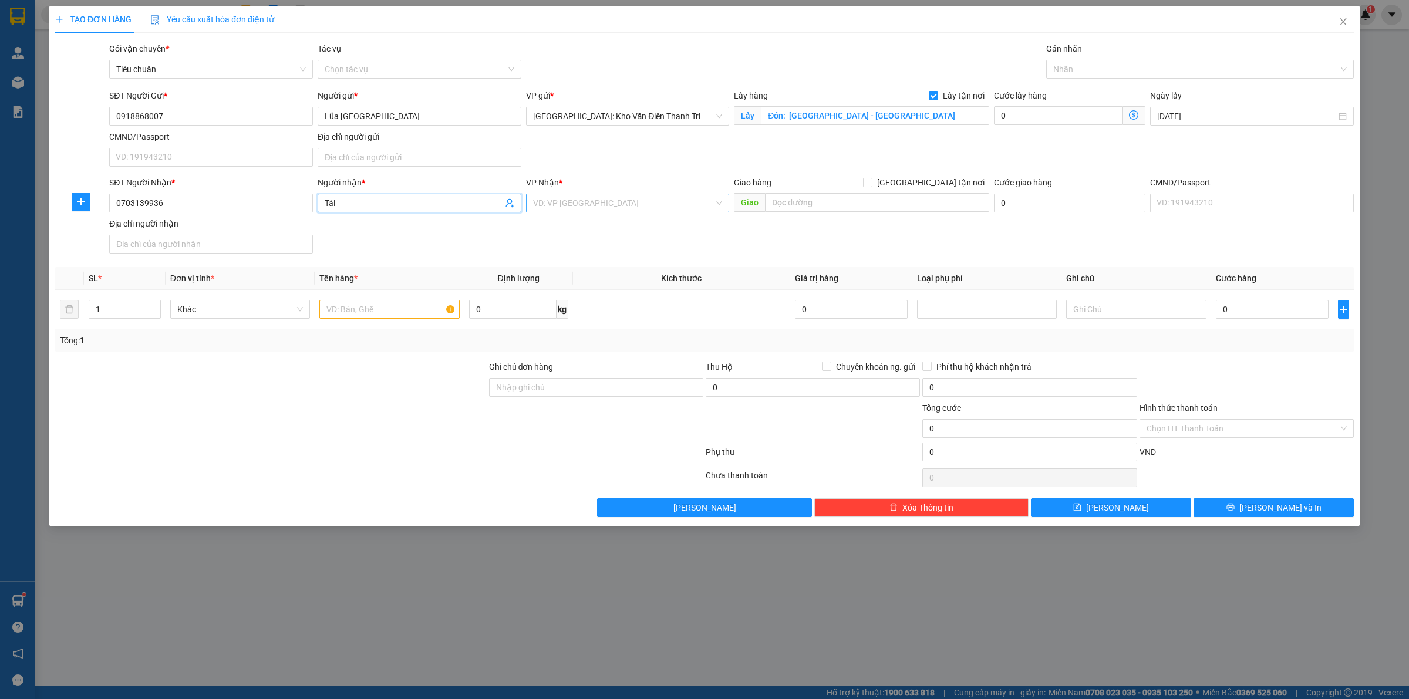
type input "Tài"
click at [585, 204] on input "search" at bounding box center [623, 203] width 181 height 18
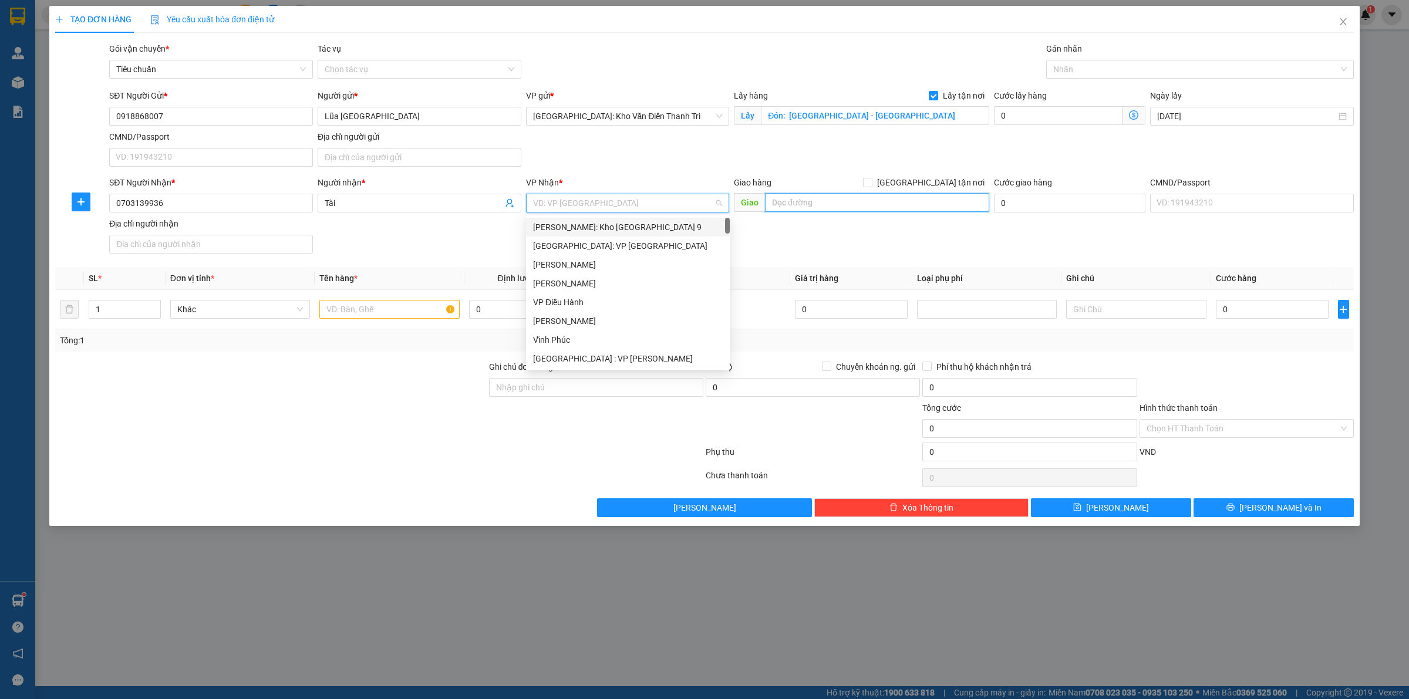
click at [858, 205] on input "text" at bounding box center [877, 202] width 224 height 19
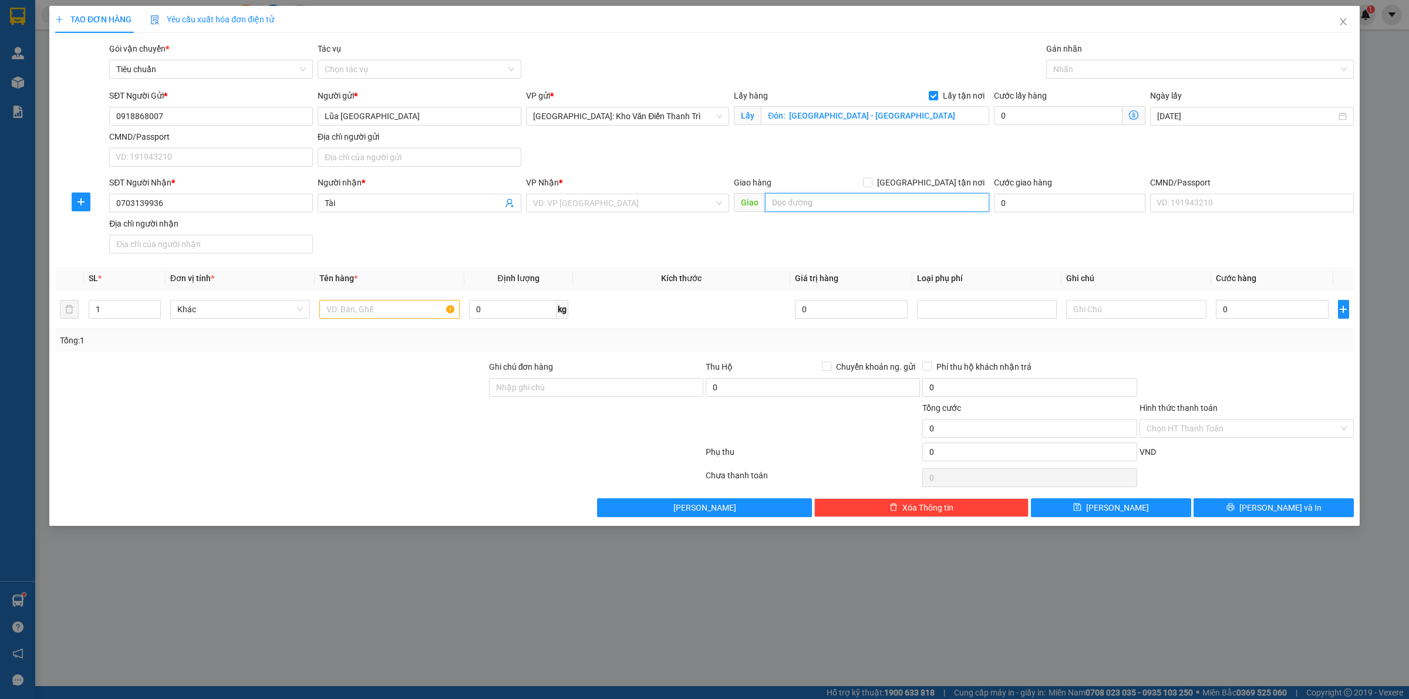
paste input "Trả: 42bis Trần Quốc Thảo, Phường Võ Thị Sáu, Q3, HCM"
type input "Trả: 42bis Trần Quốc Thảo, Phường Võ Thị Sáu, Q3, HCM"
click at [923, 183] on div "Giao hàng Giao tận nơi" at bounding box center [861, 182] width 255 height 13
click at [871, 180] on input "[GEOGRAPHIC_DATA] tận nơi" at bounding box center [867, 182] width 8 height 8
checkbox input "true"
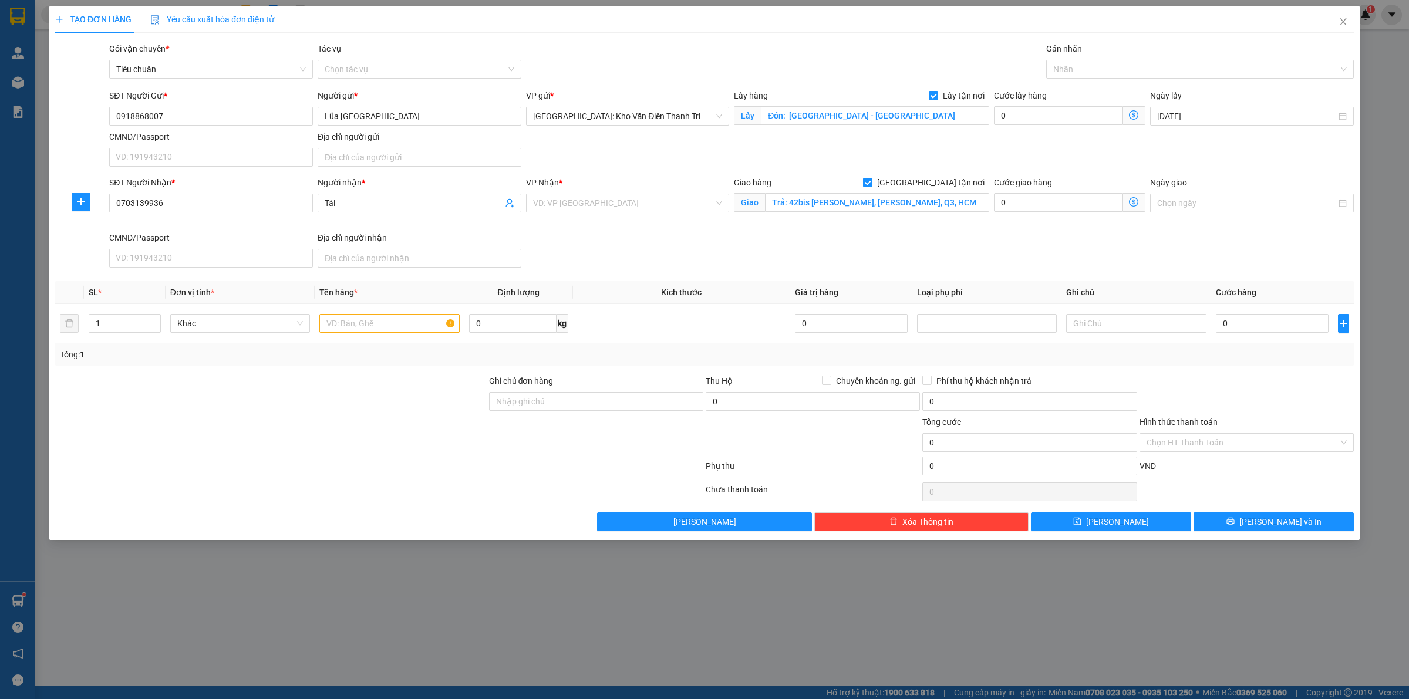
click at [596, 188] on div "VP Nhận *" at bounding box center [628, 182] width 204 height 13
click at [595, 208] on input "search" at bounding box center [623, 203] width 181 height 18
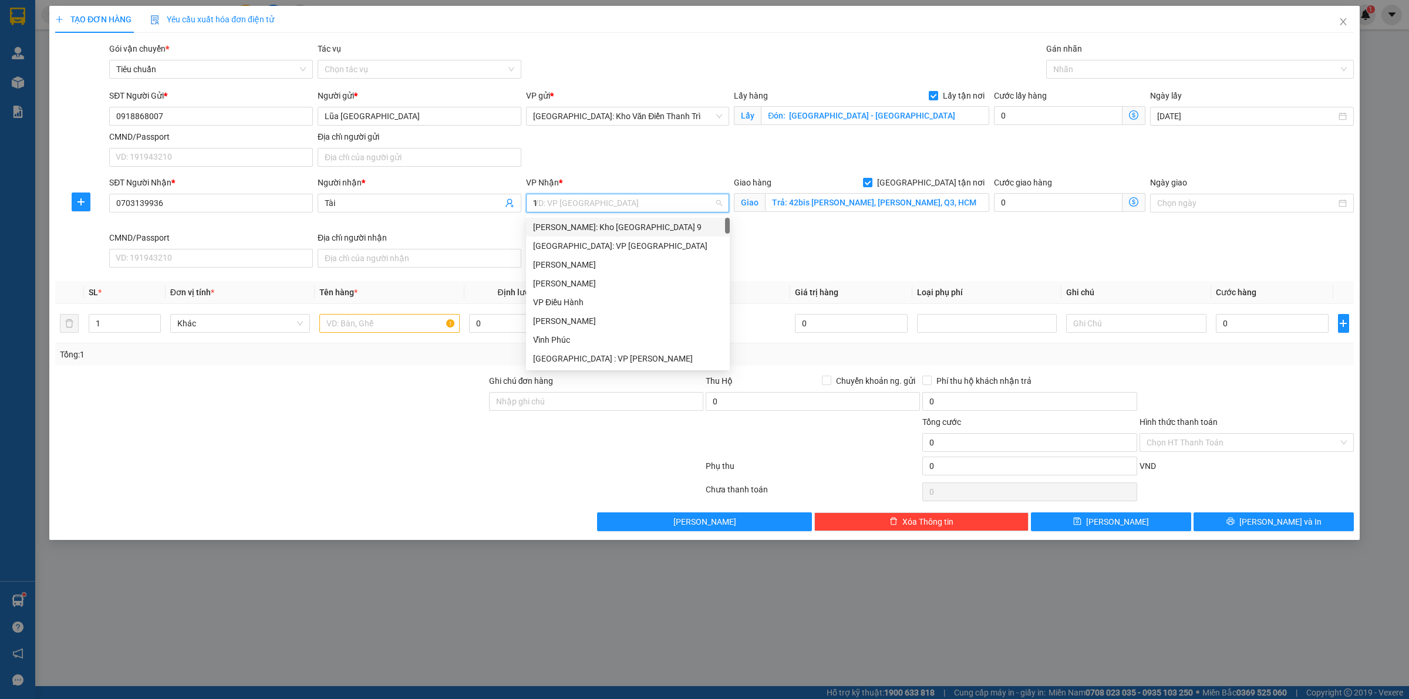
type input "12"
click at [629, 245] on div "[PERSON_NAME] : [GEOGRAPHIC_DATA]" at bounding box center [628, 246] width 190 height 13
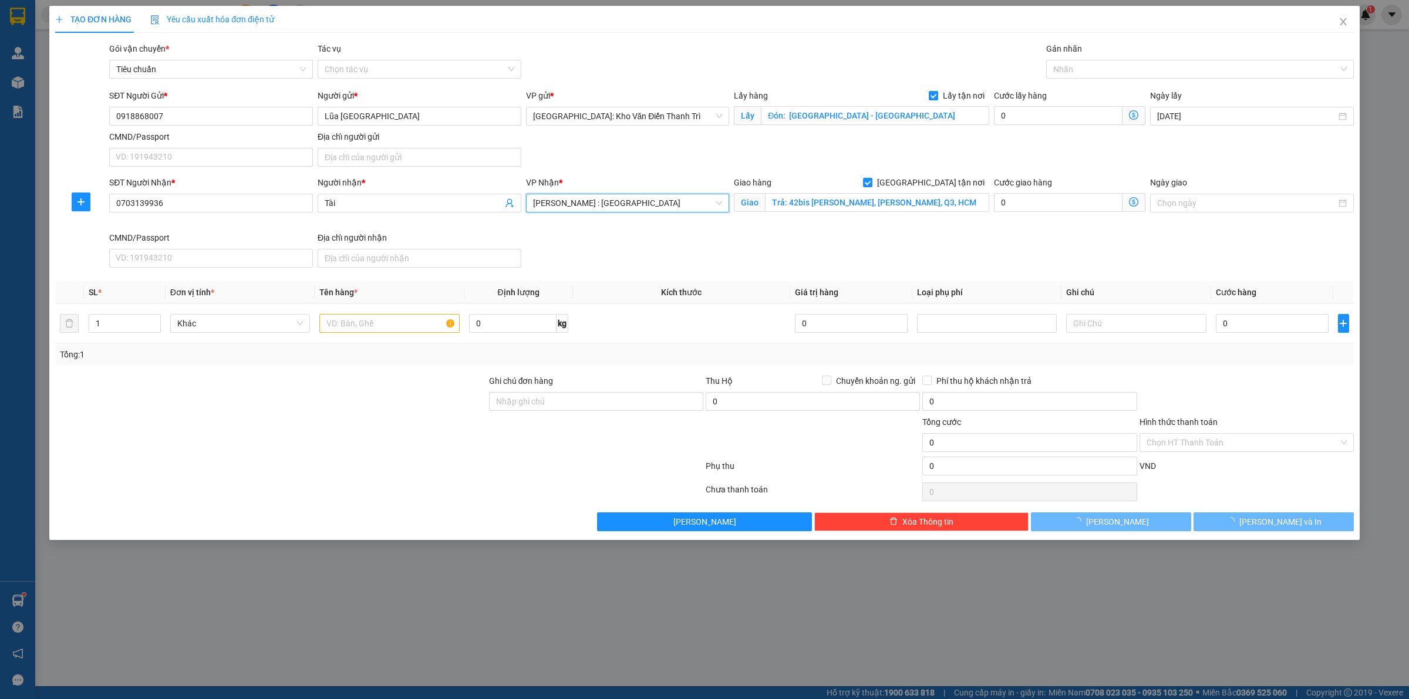
click at [811, 251] on div "SĐT Người Nhận * 0703139936 Người nhận * Tài VP Nhận * Hồ Chí Minh : Kho Quận 1…" at bounding box center [731, 224] width 1249 height 96
click at [1020, 125] on div "Cước lấy hàng 0" at bounding box center [1069, 109] width 151 height 41
click at [1022, 123] on input "0" at bounding box center [1058, 115] width 129 height 19
type input "2"
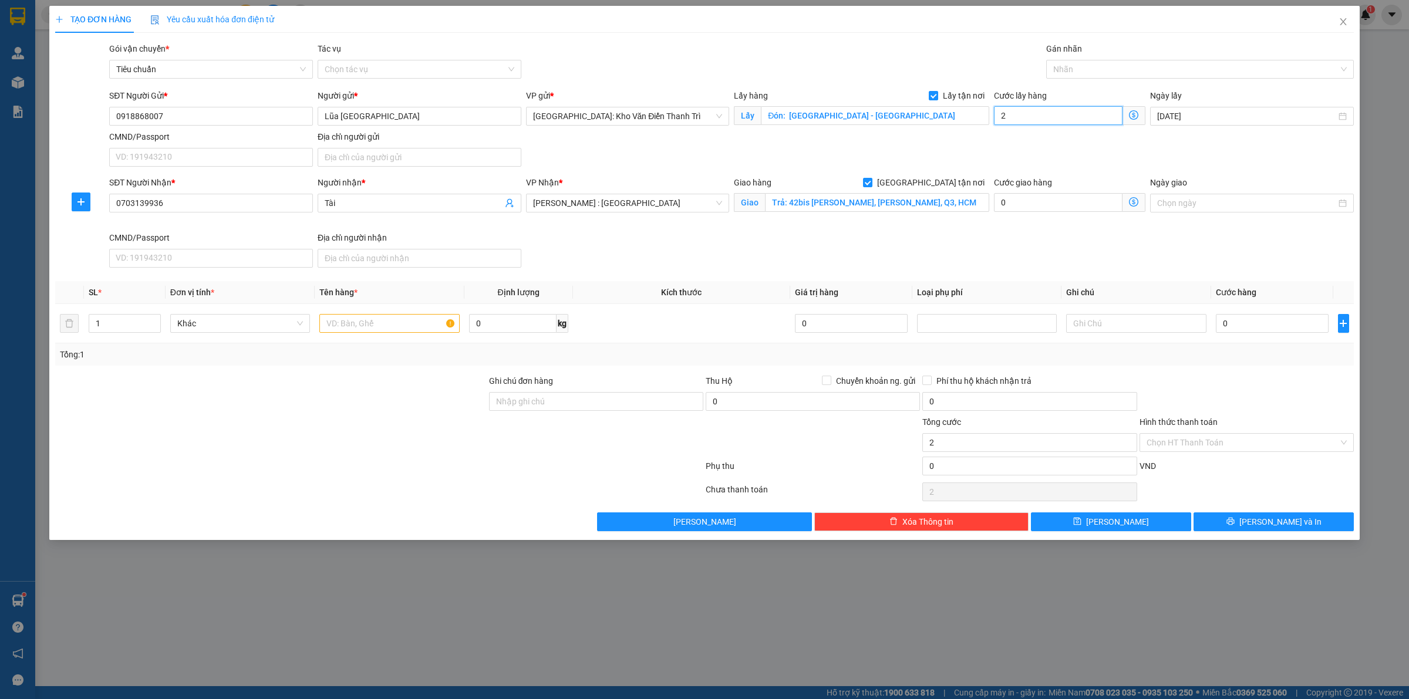
type input "25"
type input "250"
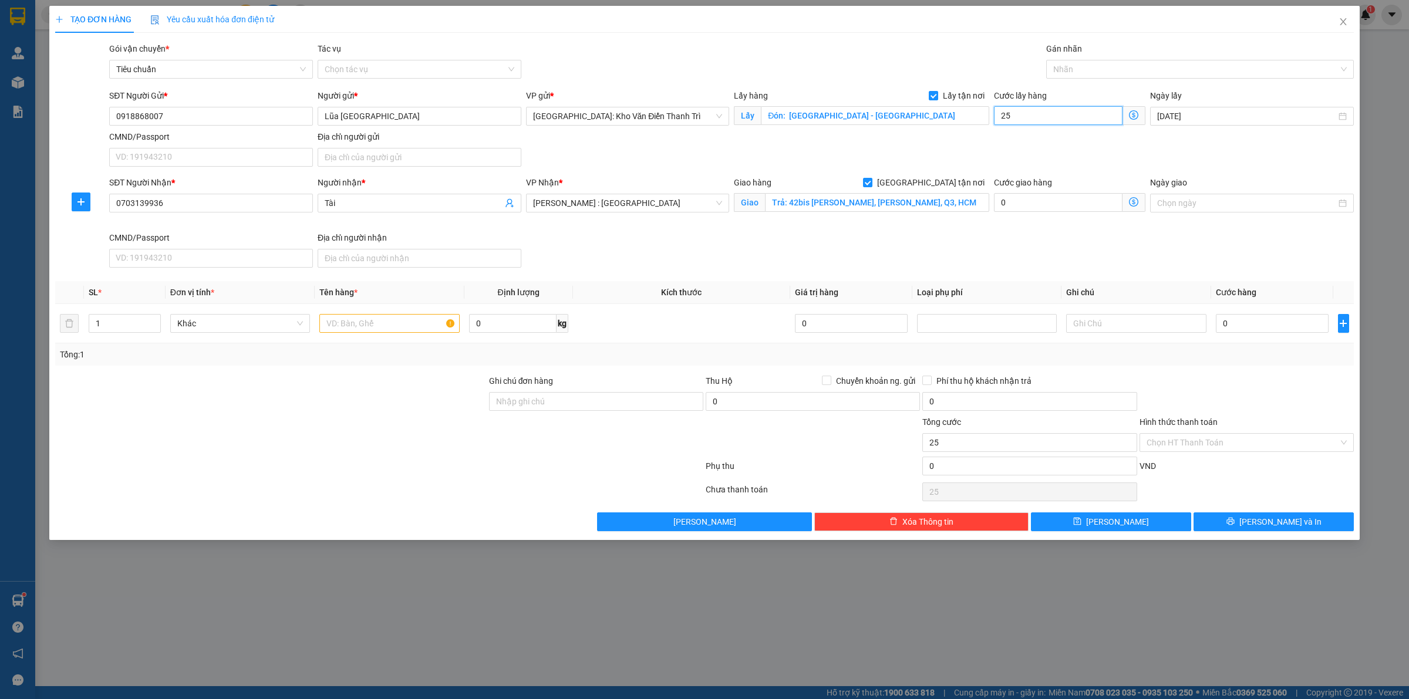
type input "250"
type input "2.500"
type input "25.000"
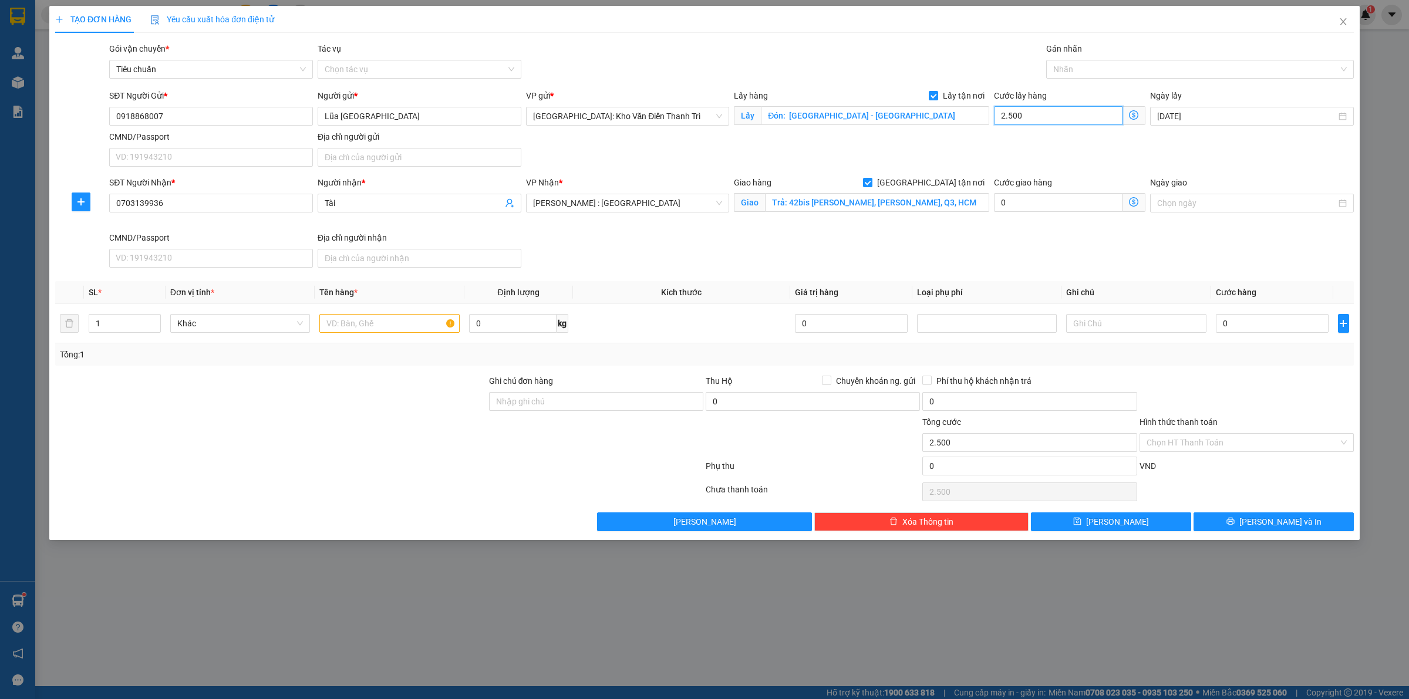
type input "25.000"
type input "250.000"
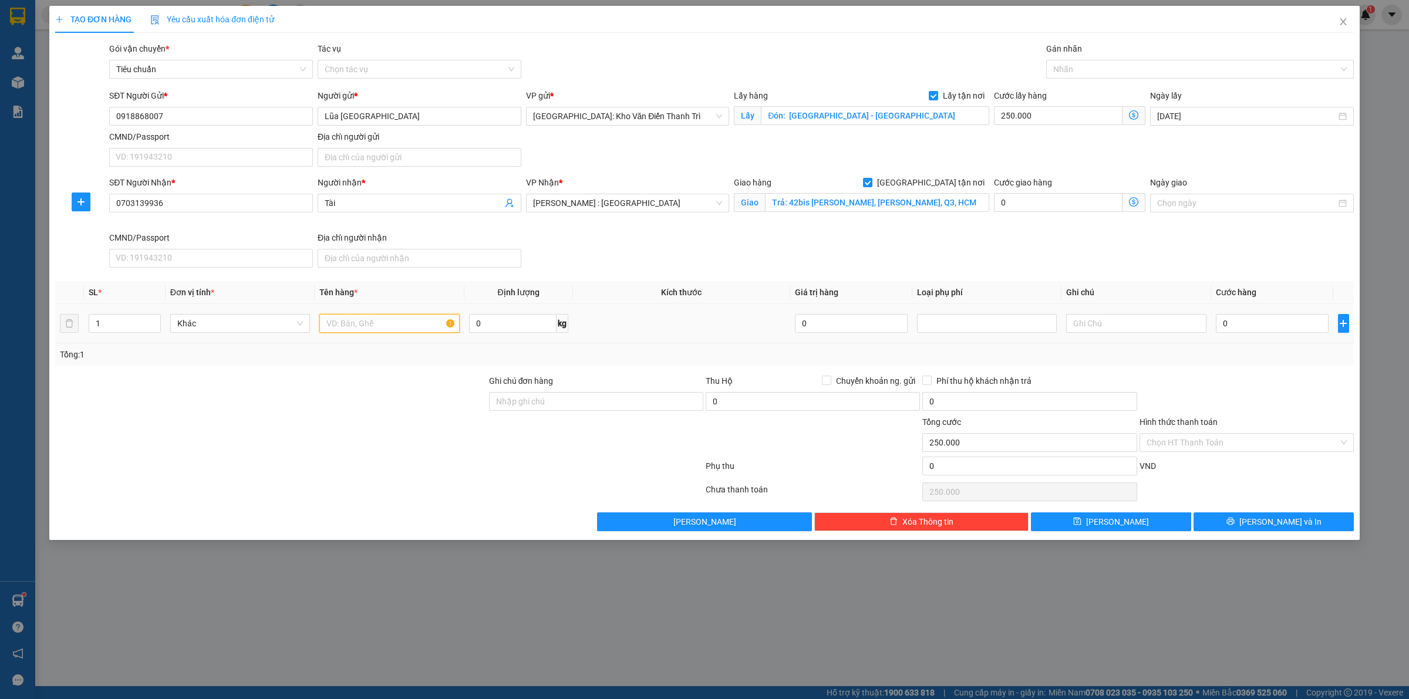
click at [401, 328] on input "text" at bounding box center [389, 323] width 140 height 19
click at [1233, 320] on input "0" at bounding box center [1272, 323] width 113 height 19
type input "2"
type input "250.002"
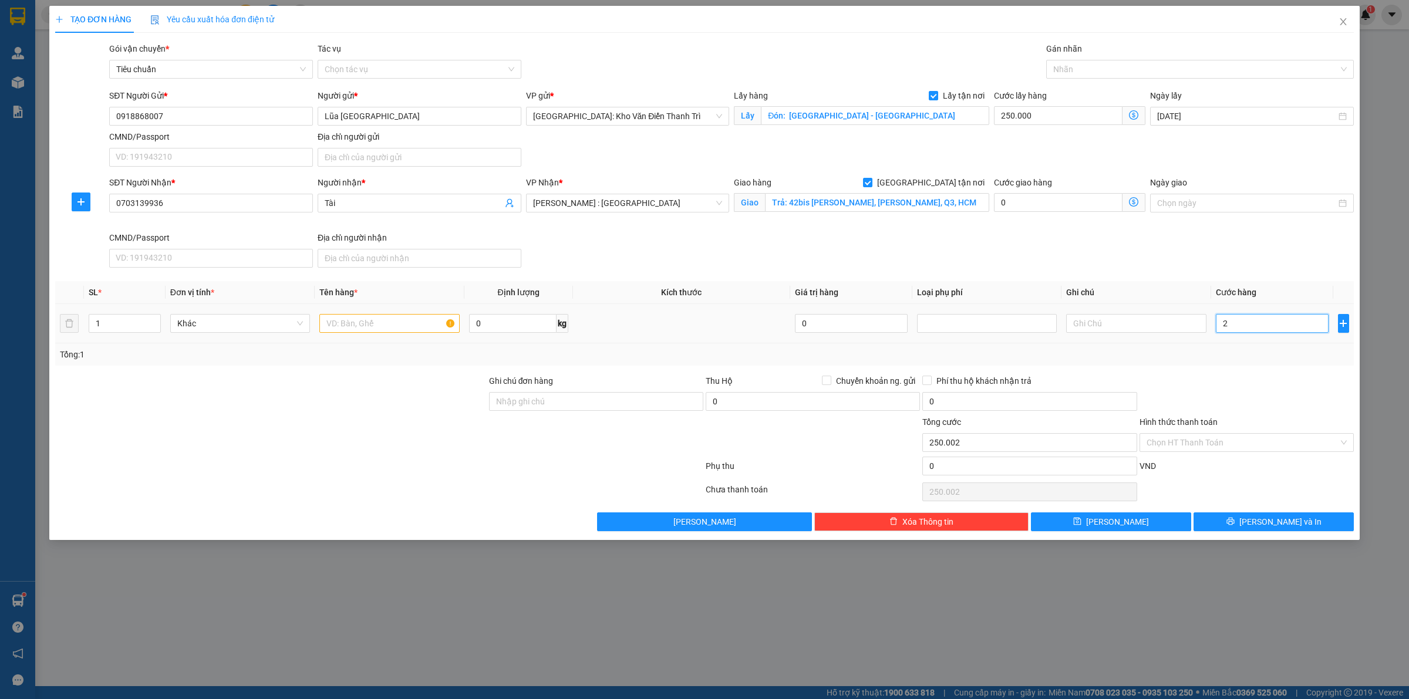
type input "29"
type input "250.029"
type input "290"
type input "250.290"
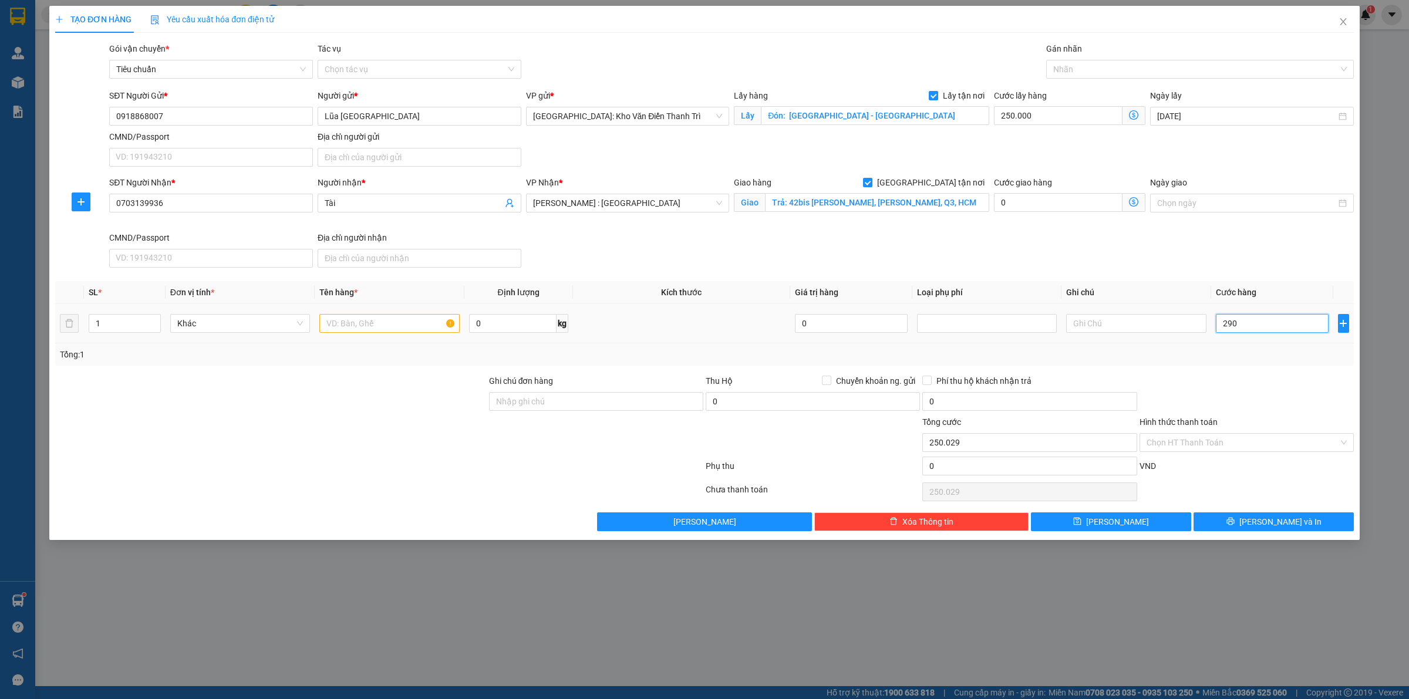
type input "250.290"
type input "290.000"
type input "540.000"
type input "2.900.000"
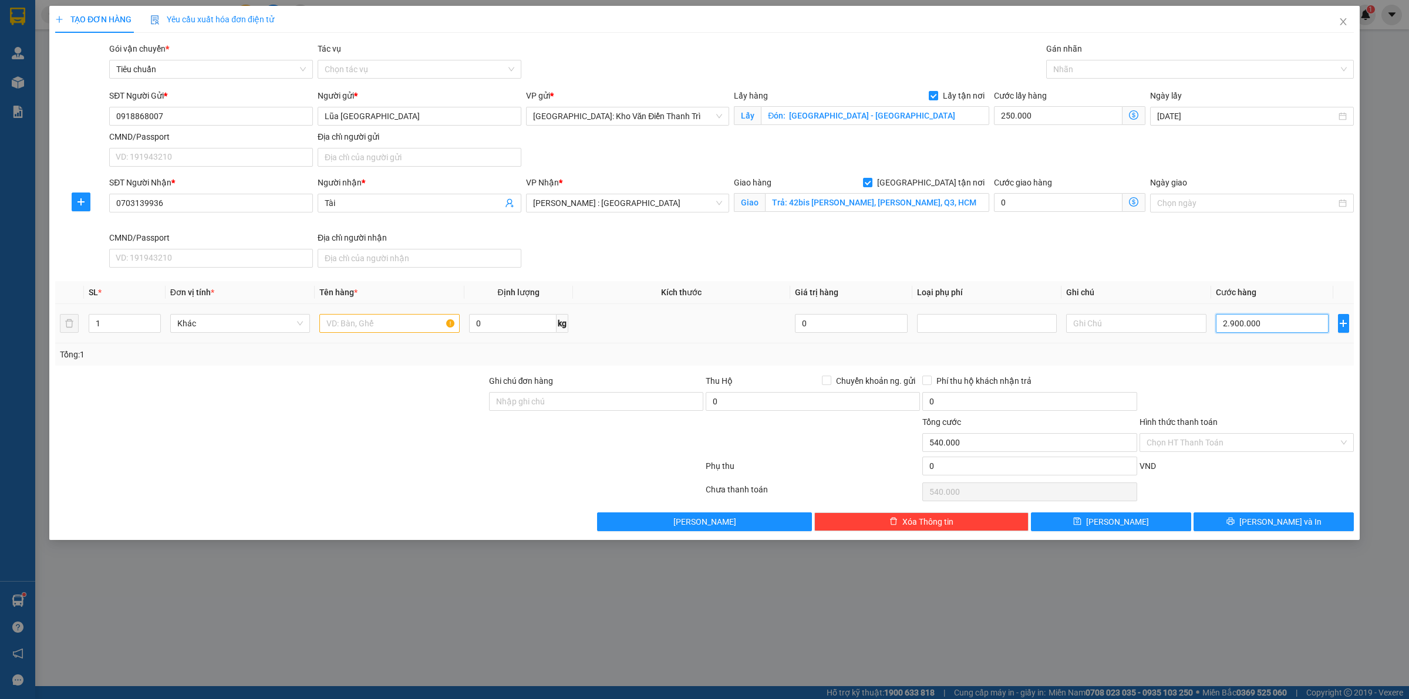
type input "3.150.000"
type input "2.900.000"
click at [328, 315] on input "text" at bounding box center [389, 323] width 140 height 19
type input "1 lô hàng a thức đón phú thượng"
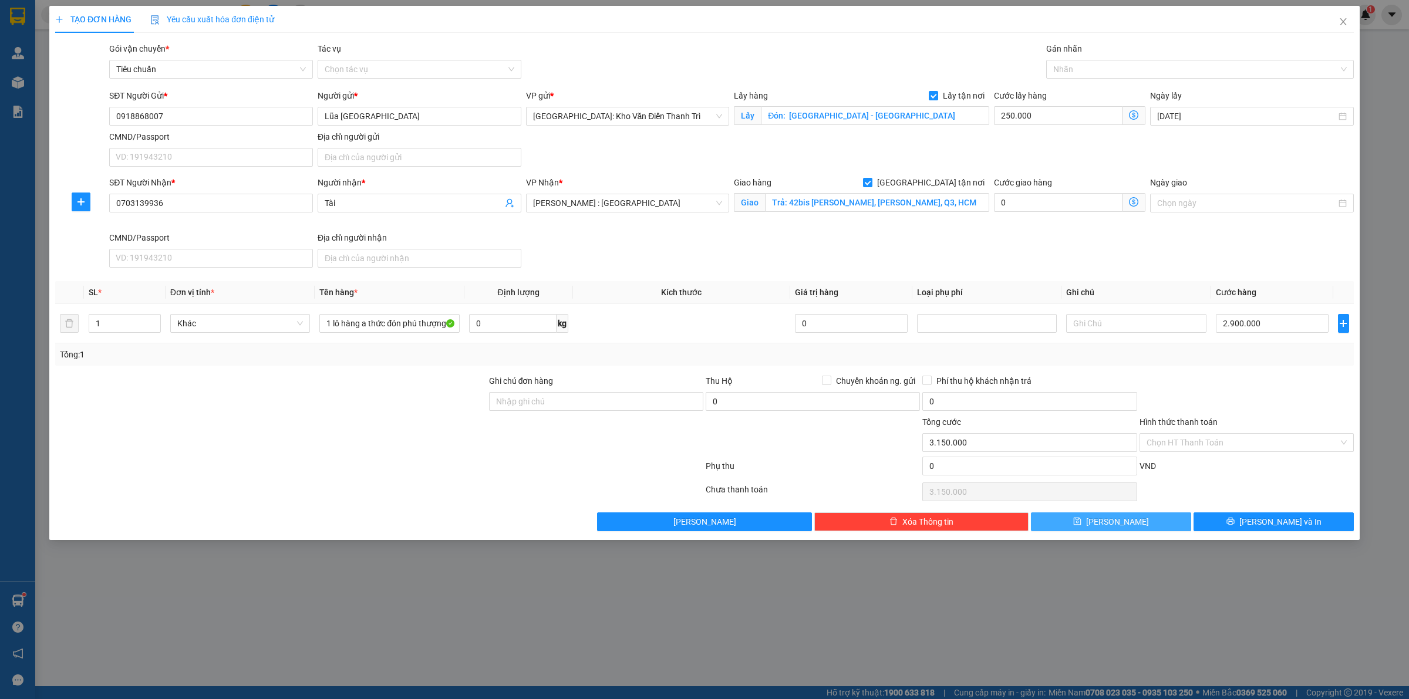
click at [1117, 528] on span "Lưu" at bounding box center [1117, 521] width 63 height 13
checkbox input "false"
type input "0"
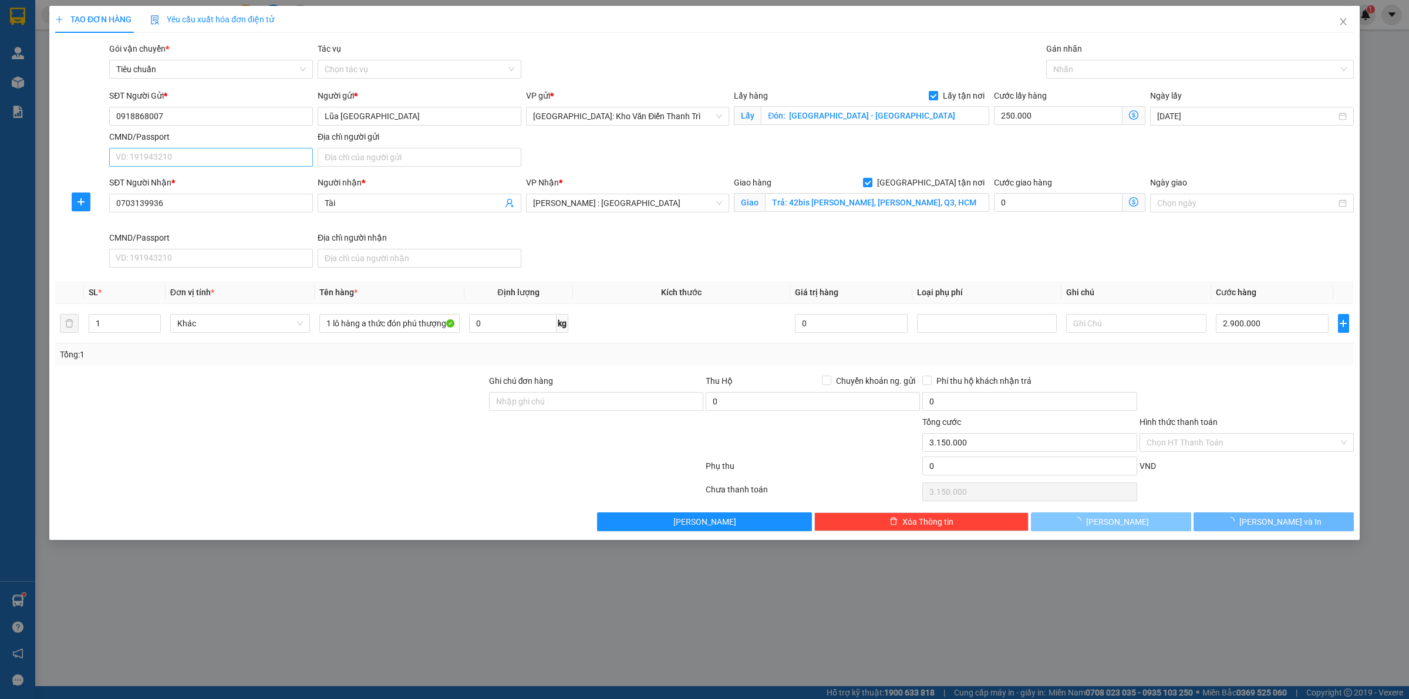
type input "0"
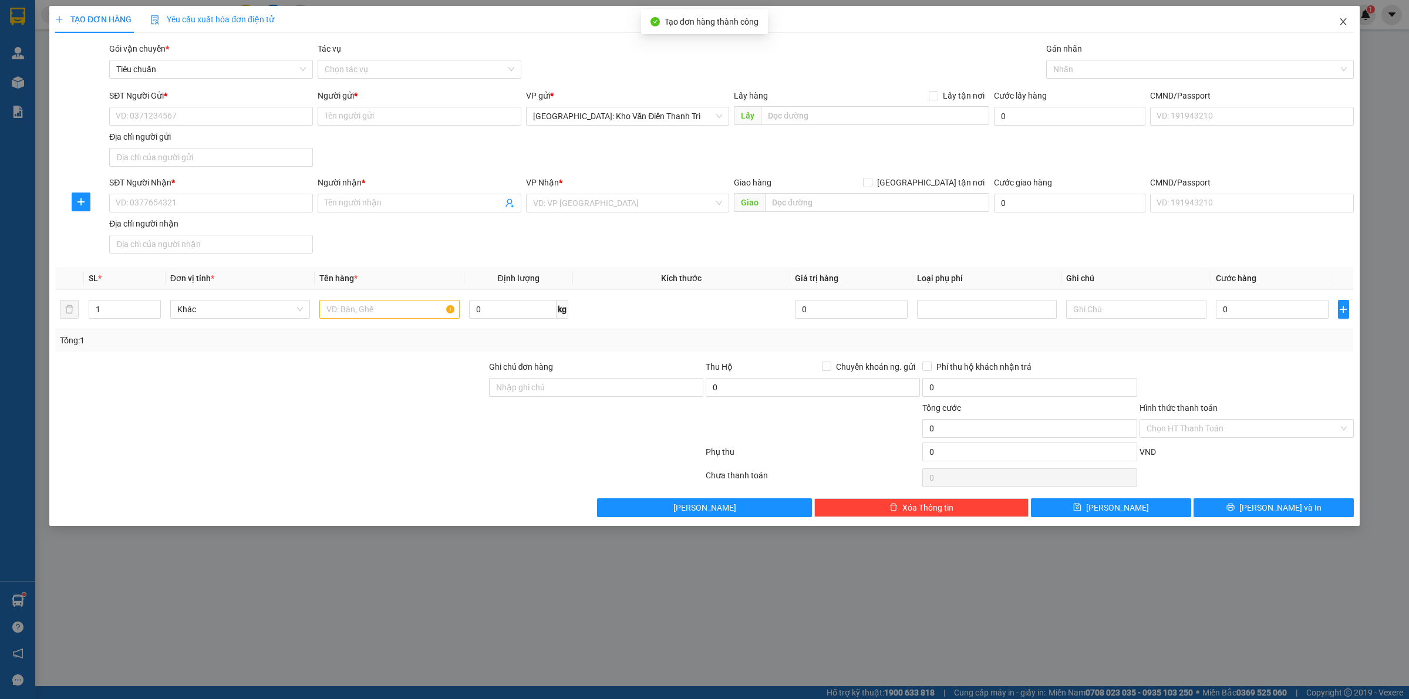
click at [1334, 21] on span "Close" at bounding box center [1343, 22] width 33 height 33
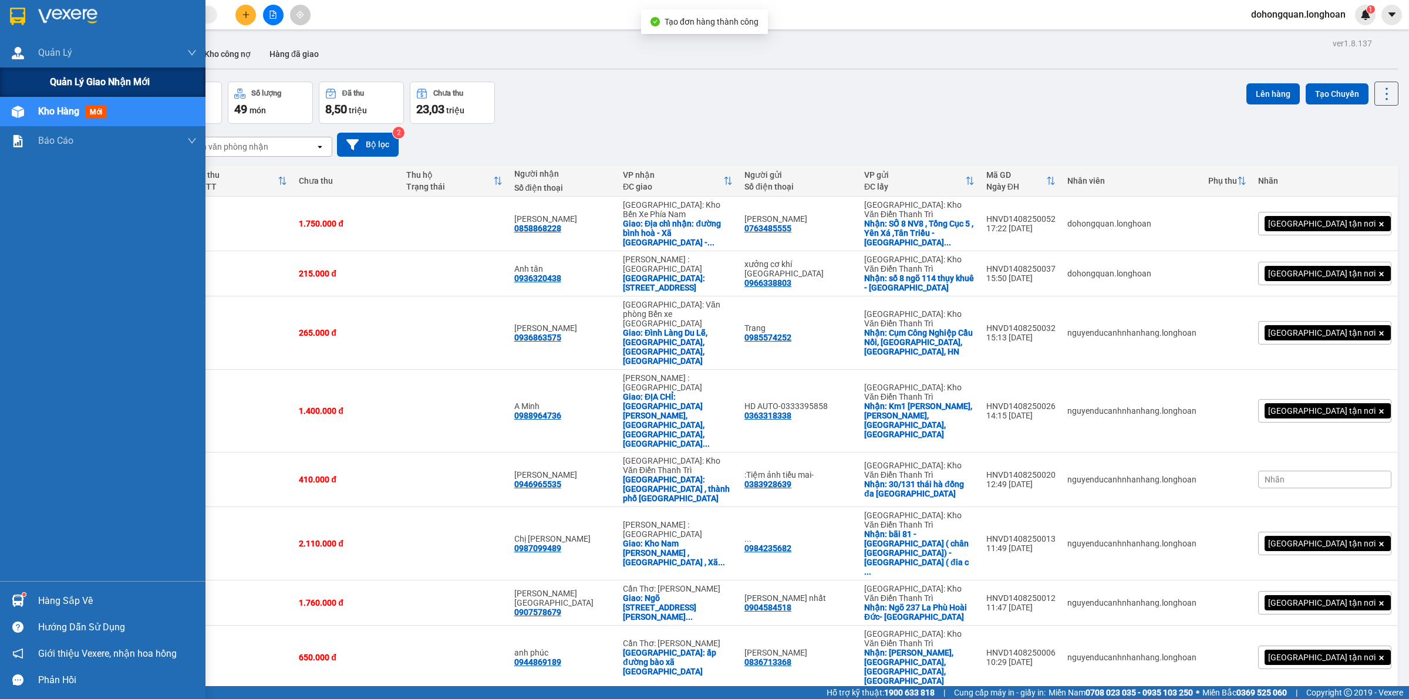
click at [23, 84] on div "Quản lý giao nhận mới" at bounding box center [102, 82] width 205 height 29
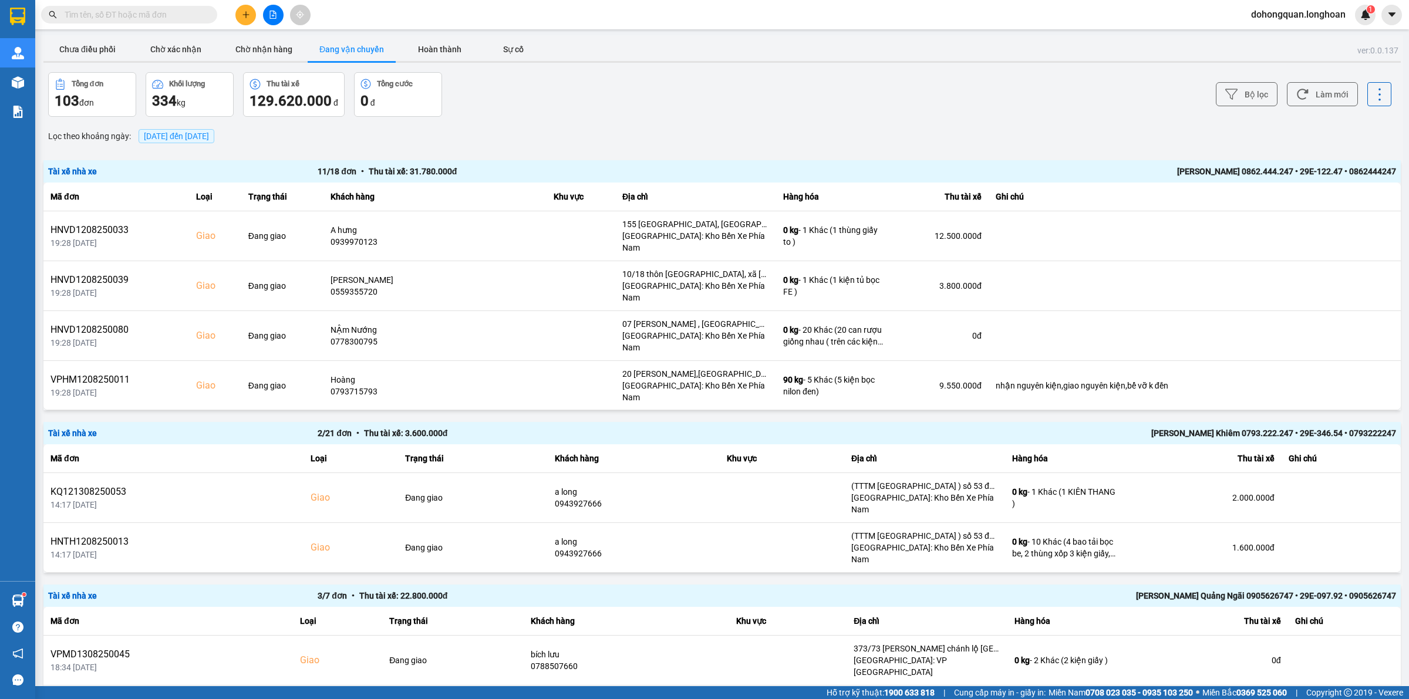
click at [45, 34] on main "ver: 0.0.137 Chưa điều phối Chờ xác nhận Chờ nhận hàng Đang vận chuyển Hoàn thà…" at bounding box center [704, 343] width 1409 height 686
click at [87, 55] on button "Chưa điều phối" at bounding box center [87, 49] width 88 height 23
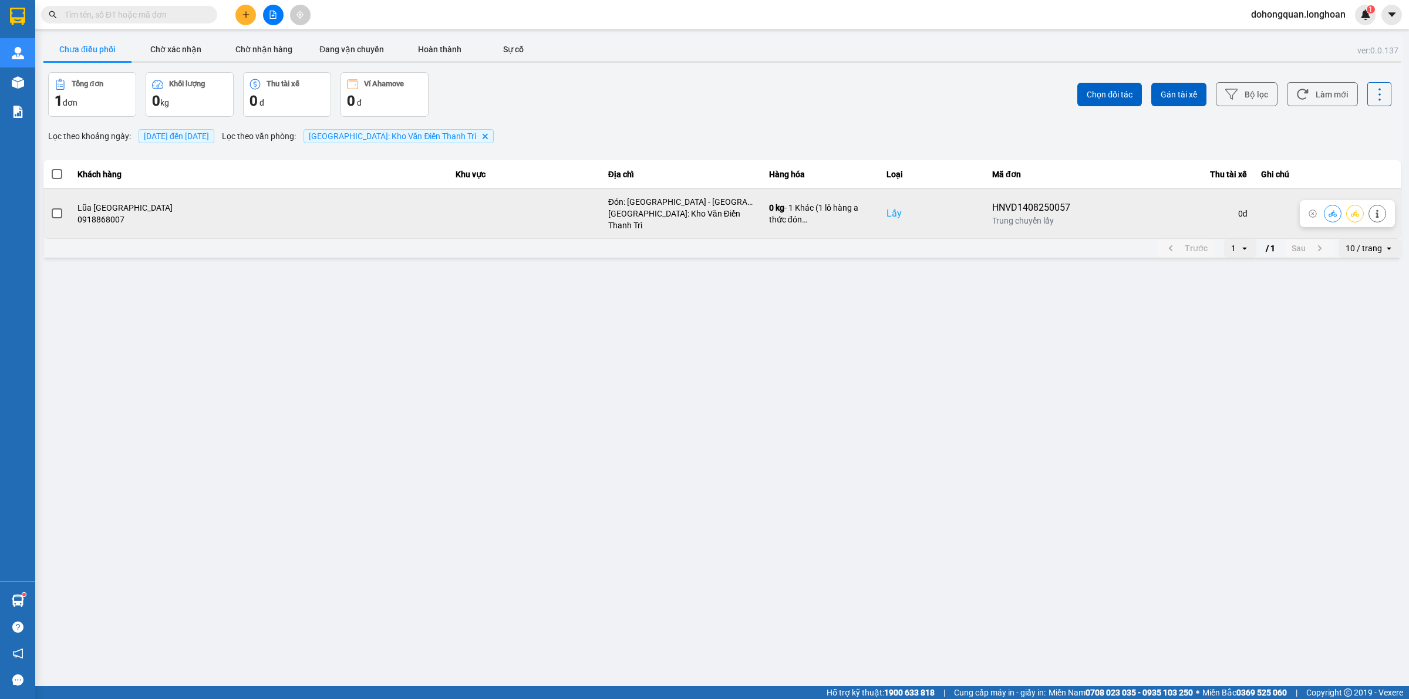
click at [1351, 210] on icon at bounding box center [1355, 214] width 8 height 8
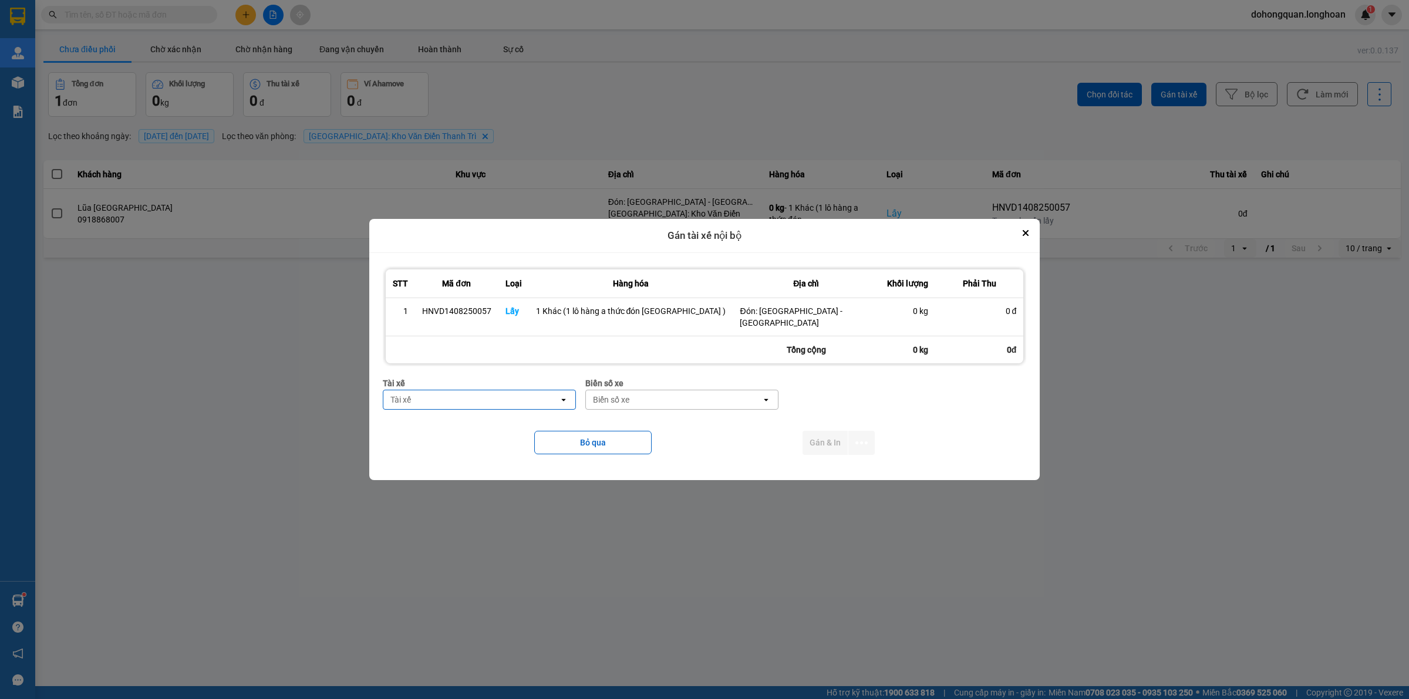
click at [495, 392] on div "Tài xế" at bounding box center [471, 399] width 176 height 19
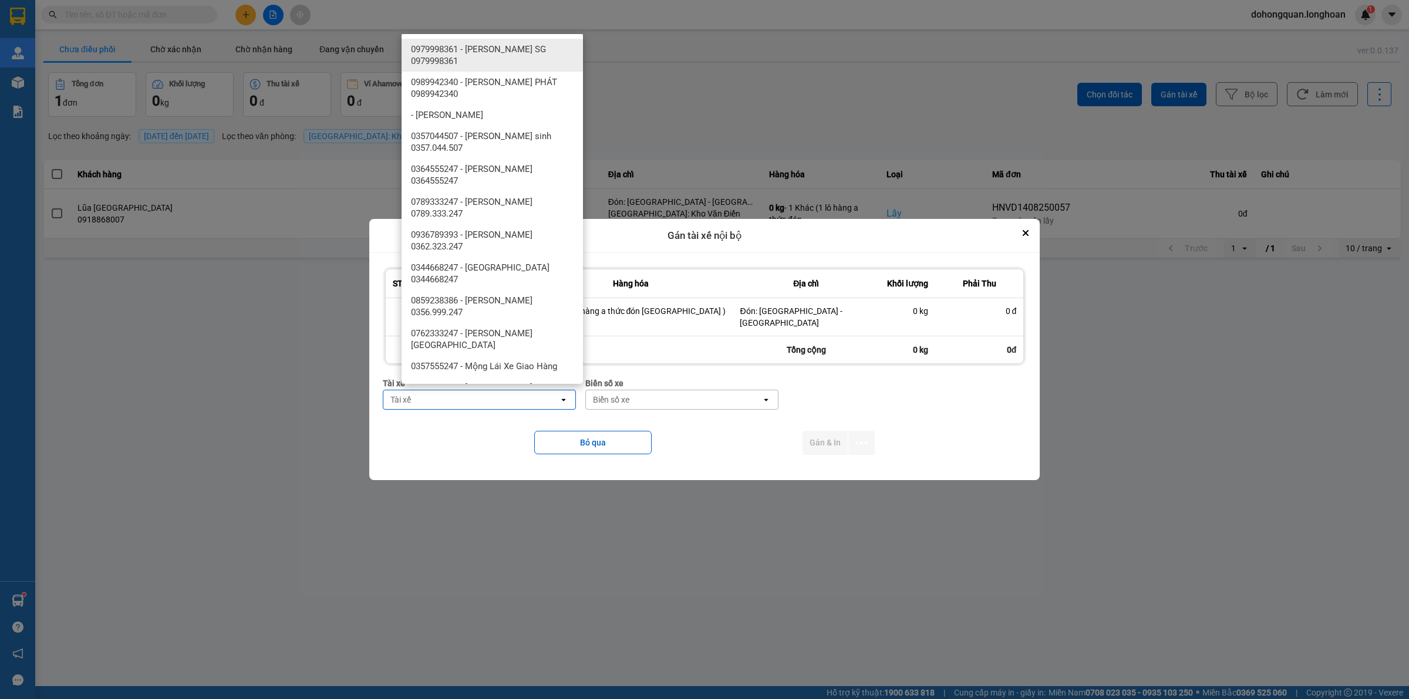
click at [495, 392] on div "Tài xế" at bounding box center [471, 399] width 176 height 19
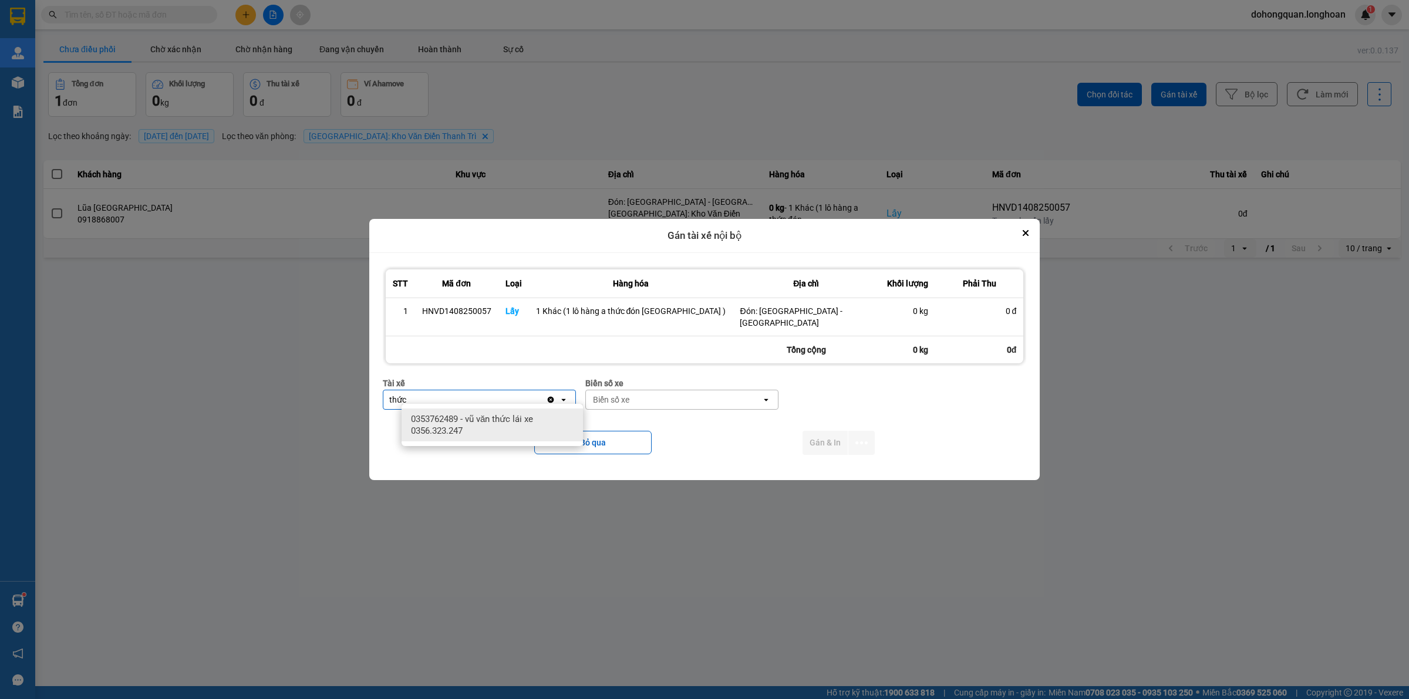
type input "thức"
click at [497, 434] on span "0353762489 - vũ văn thức lái xe 0356.323.247" at bounding box center [494, 424] width 167 height 23
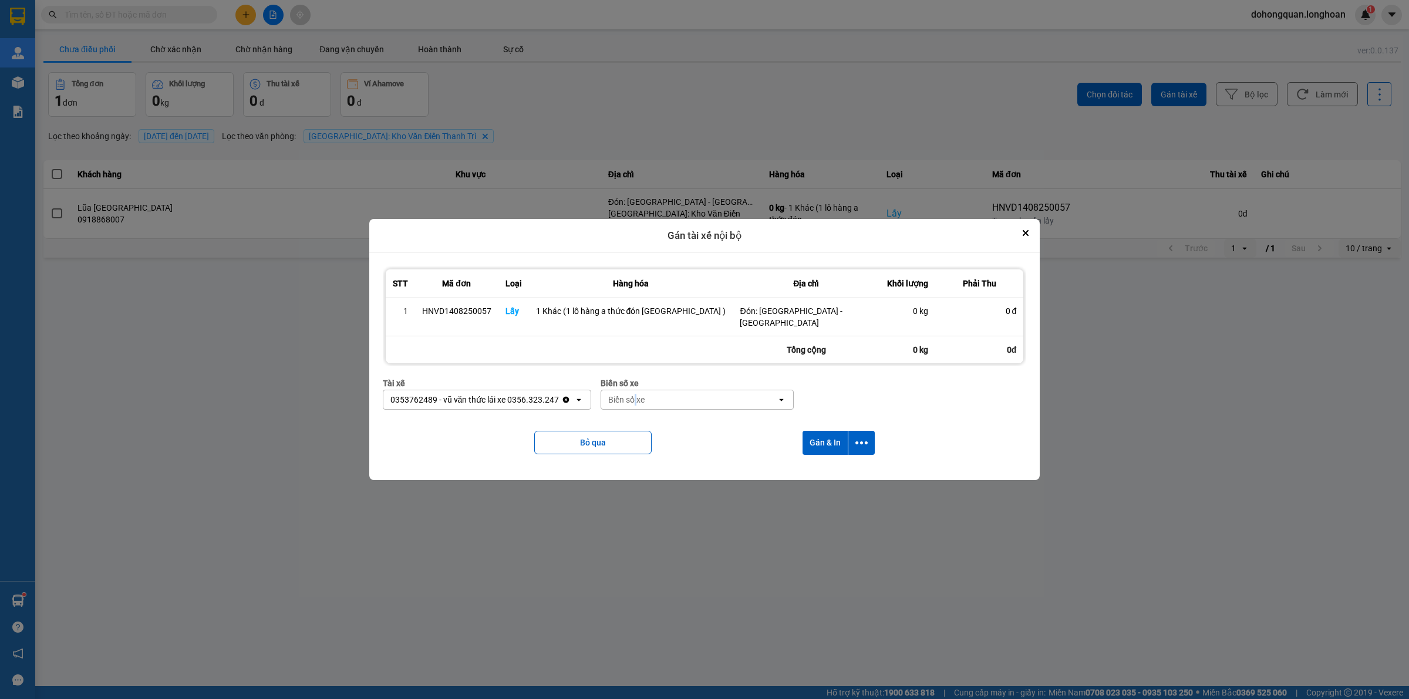
click at [645, 394] on div "Biển số xe" at bounding box center [626, 400] width 36 height 12
type input "45"
click at [670, 413] on span "29E-121.45" at bounding box center [650, 419] width 43 height 12
click at [857, 437] on icon "dialog" at bounding box center [861, 443] width 12 height 12
click at [809, 468] on span "Chỉ gán tài" at bounding box center [809, 469] width 39 height 12
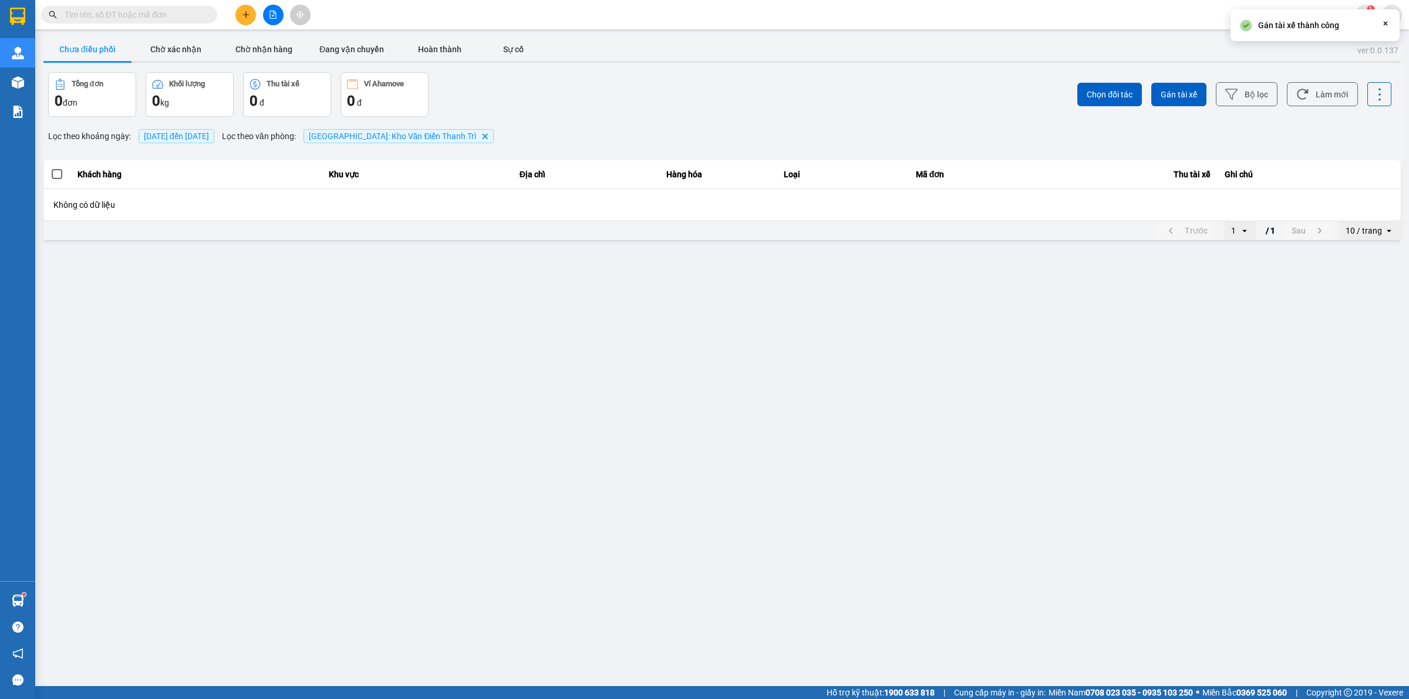
click at [861, 450] on main "ver: 0.0.137 Chưa điều phối Chờ xác nhận Chờ nhận hàng Đang vận chuyển Hoàn thà…" at bounding box center [704, 343] width 1409 height 686
drag, startPoint x: 13, startPoint y: 27, endPoint x: 16, endPoint y: 5, distance: 22.5
click at [15, 23] on div at bounding box center [17, 19] width 35 height 38
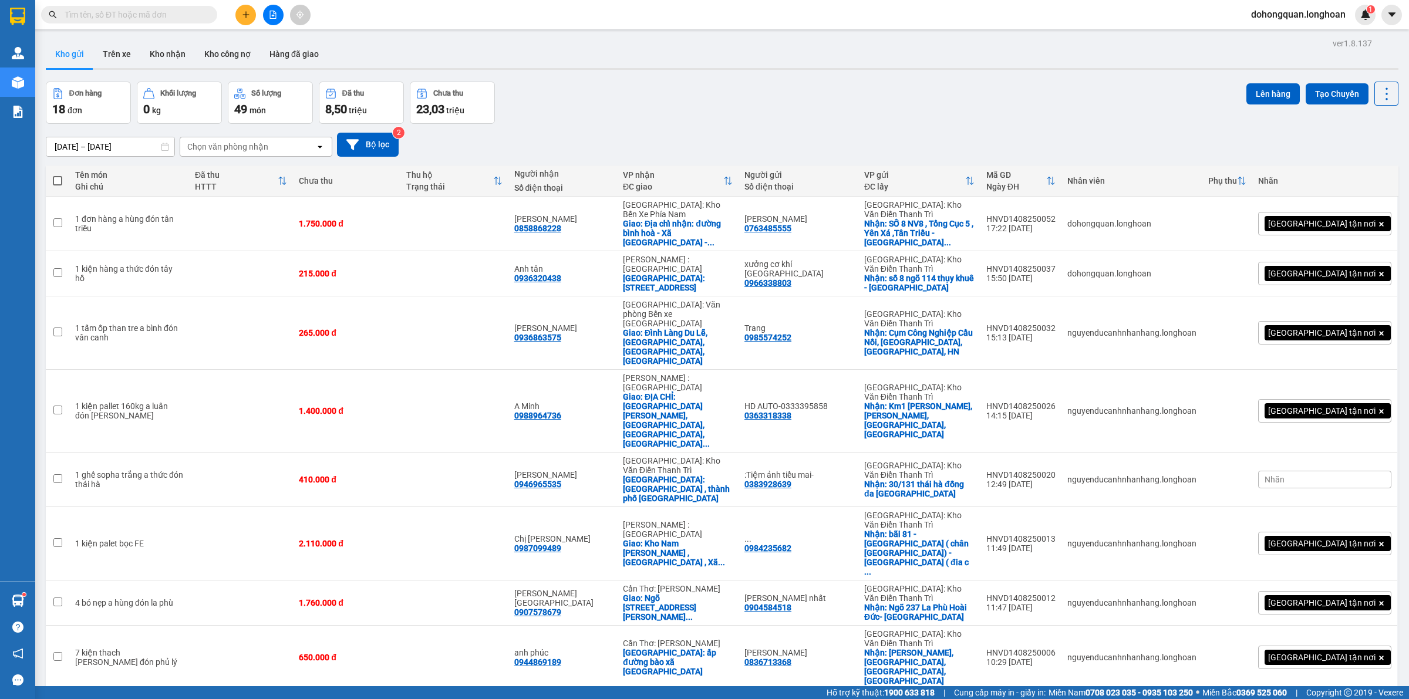
click at [547, 92] on div "Đơn hàng 18 đơn Khối lượng 0 kg Số lượng 49 món Đã thu 8,50 triệu Chưa thu 23,0…" at bounding box center [722, 103] width 1353 height 42
click at [543, 93] on div "Đơn hàng 18 đơn Khối lượng 0 kg Số lượng 49 món Đã thu 8,50 triệu Chưa thu 23,0…" at bounding box center [722, 103] width 1353 height 42
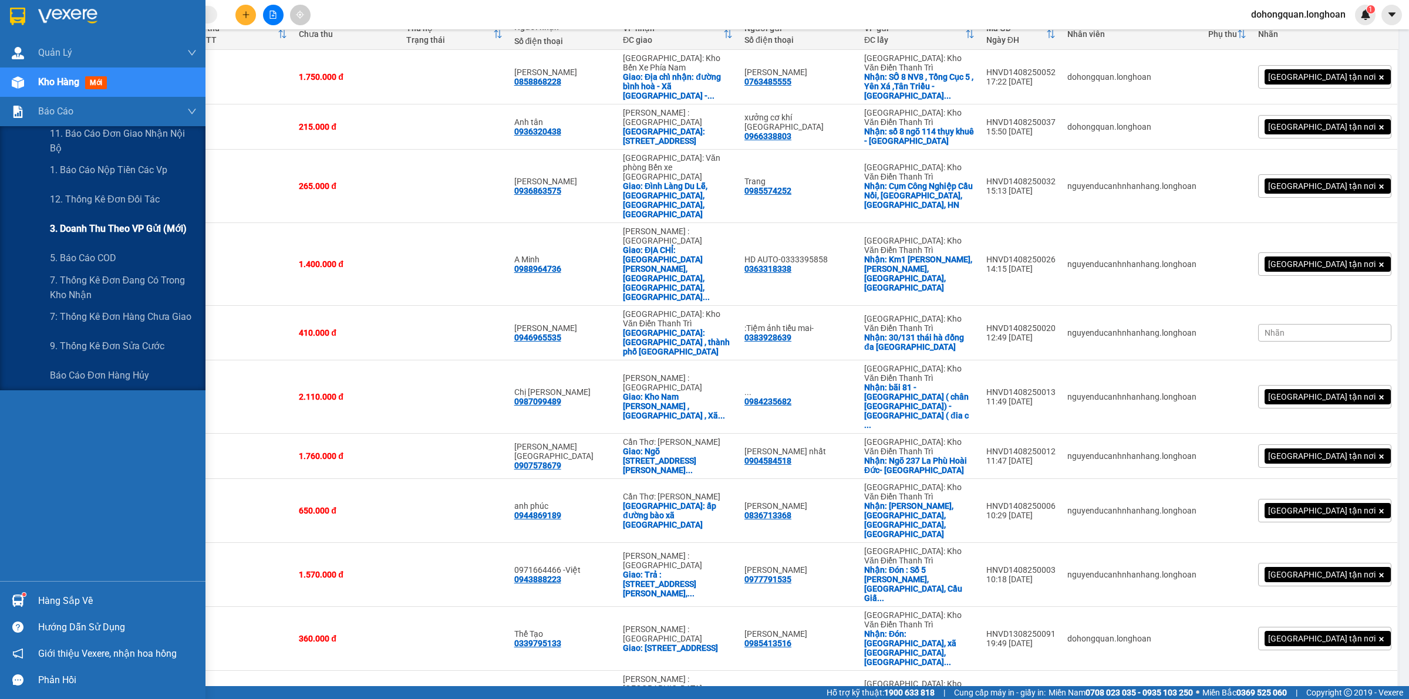
click at [83, 240] on div "3. Doanh Thu theo VP Gửi (mới)" at bounding box center [123, 228] width 147 height 29
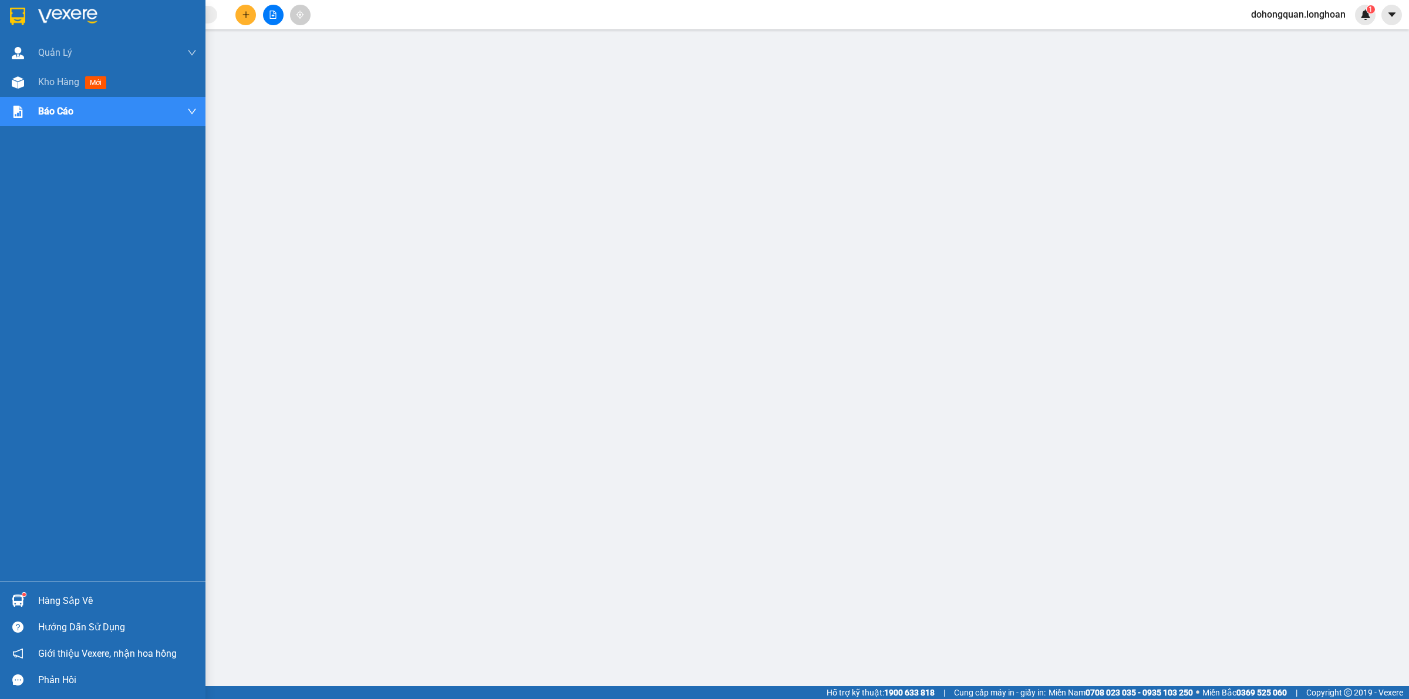
click at [31, 23] on div at bounding box center [102, 19] width 205 height 38
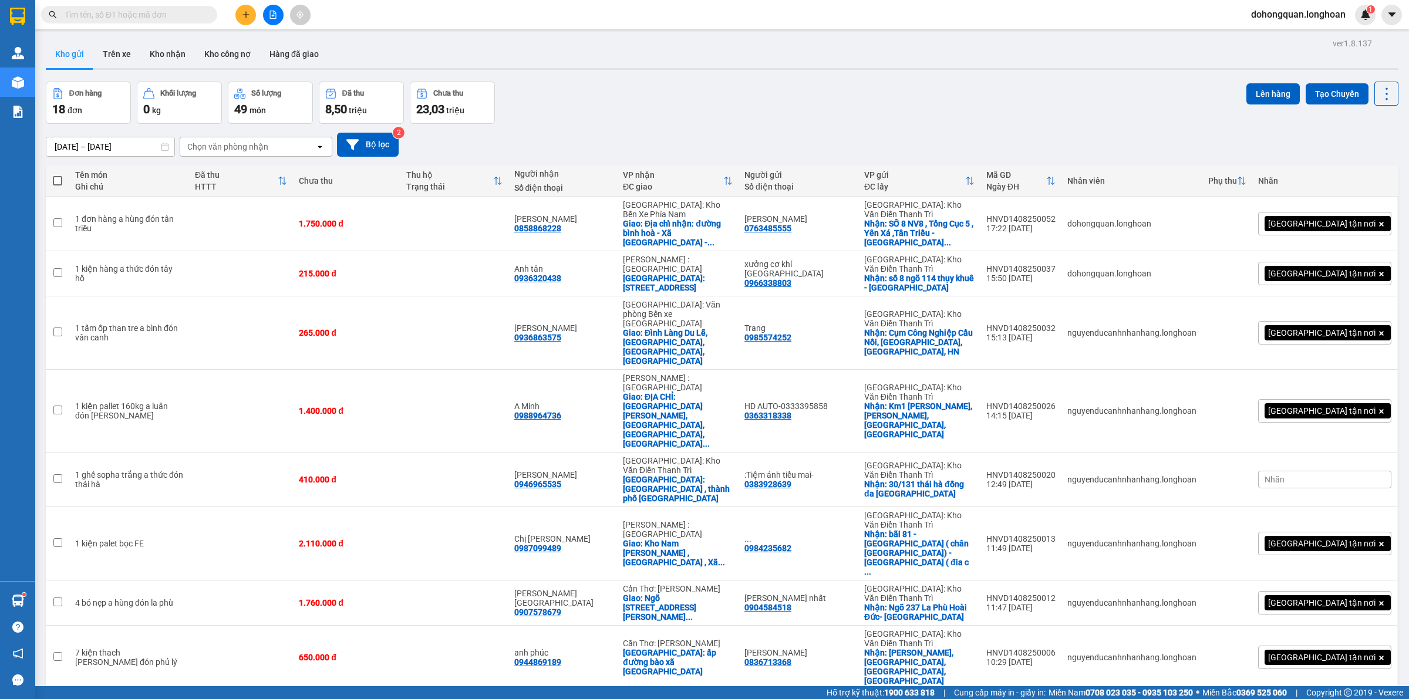
click at [571, 124] on div "[DATE] – [DATE] Press the down arrow key to interact with the calendar and sele…" at bounding box center [722, 145] width 1353 height 42
click at [776, 120] on div "Đơn hàng 18 đơn Khối lượng 0 kg Số lượng 49 món Đã thu 8,50 triệu Chưa thu 23,0…" at bounding box center [722, 103] width 1353 height 42
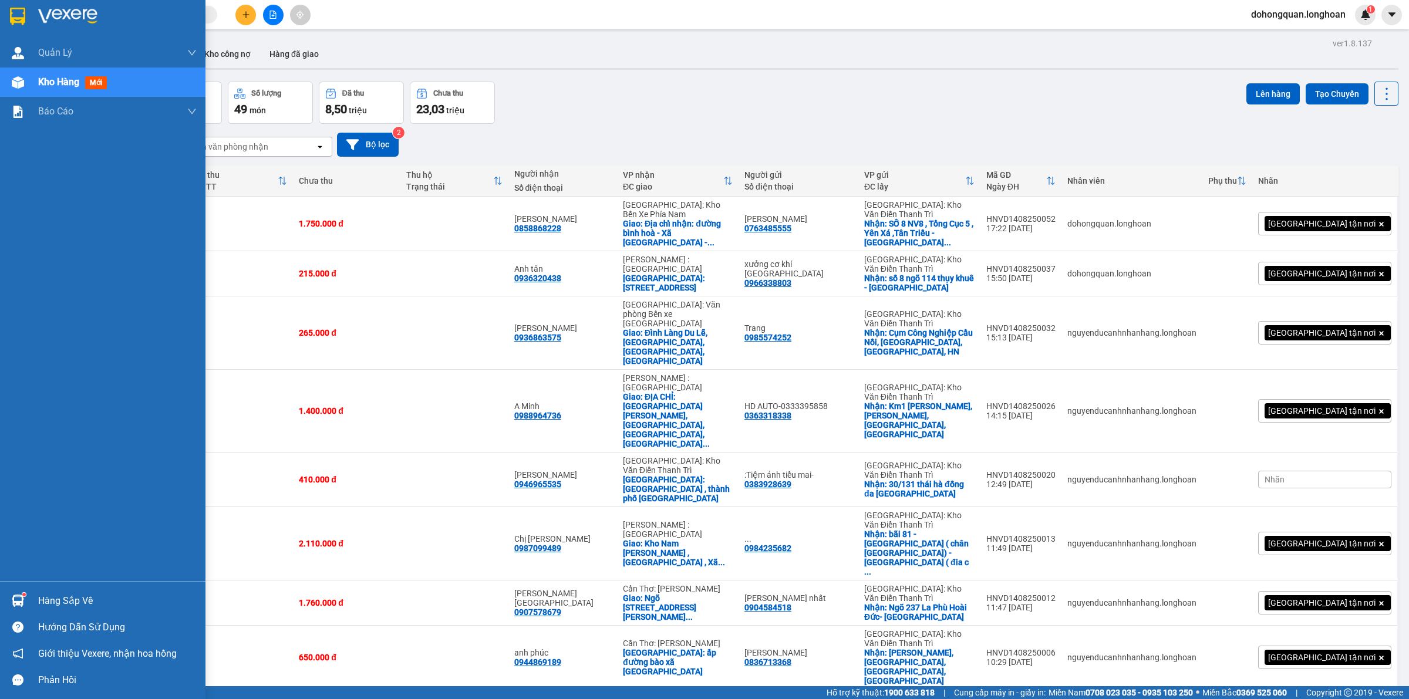
click at [22, 21] on img at bounding box center [17, 17] width 15 height 18
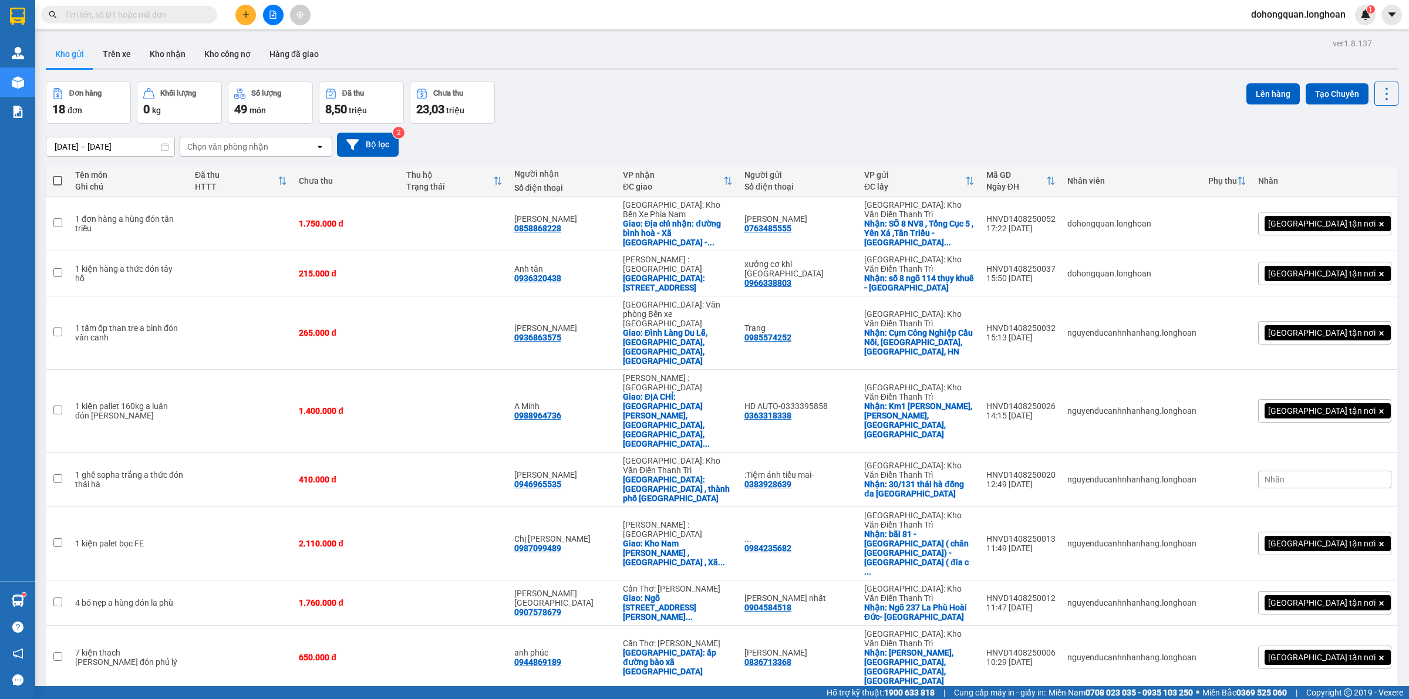
click at [700, 112] on div "Đơn hàng 18 đơn Khối lượng 0 kg Số lượng 49 món Đã thu 8,50 triệu Chưa thu 23,0…" at bounding box center [722, 103] width 1353 height 42
click at [434, 18] on div "Kết quả tìm kiếm ( 10 ) Bộ lọc Mã ĐH Trạng thái Món hàng Thu hộ Tổng cước Chưa …" at bounding box center [704, 14] width 1409 height 29
click at [642, 103] on div "Đơn hàng 18 đơn Khối lượng 0 kg Số lượng 49 món Đã thu 8,50 triệu Chưa thu 23,0…" at bounding box center [722, 103] width 1353 height 42
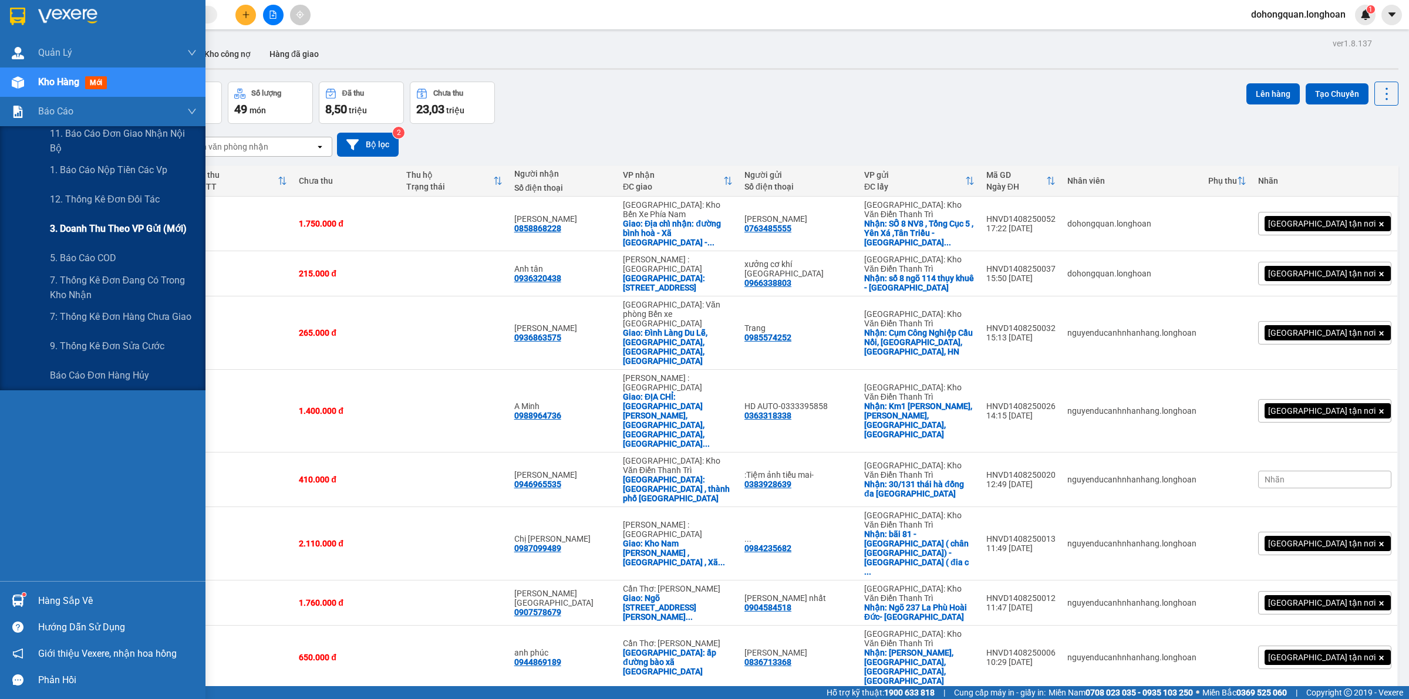
click at [89, 225] on span "3. Doanh Thu theo VP Gửi (mới)" at bounding box center [118, 228] width 137 height 15
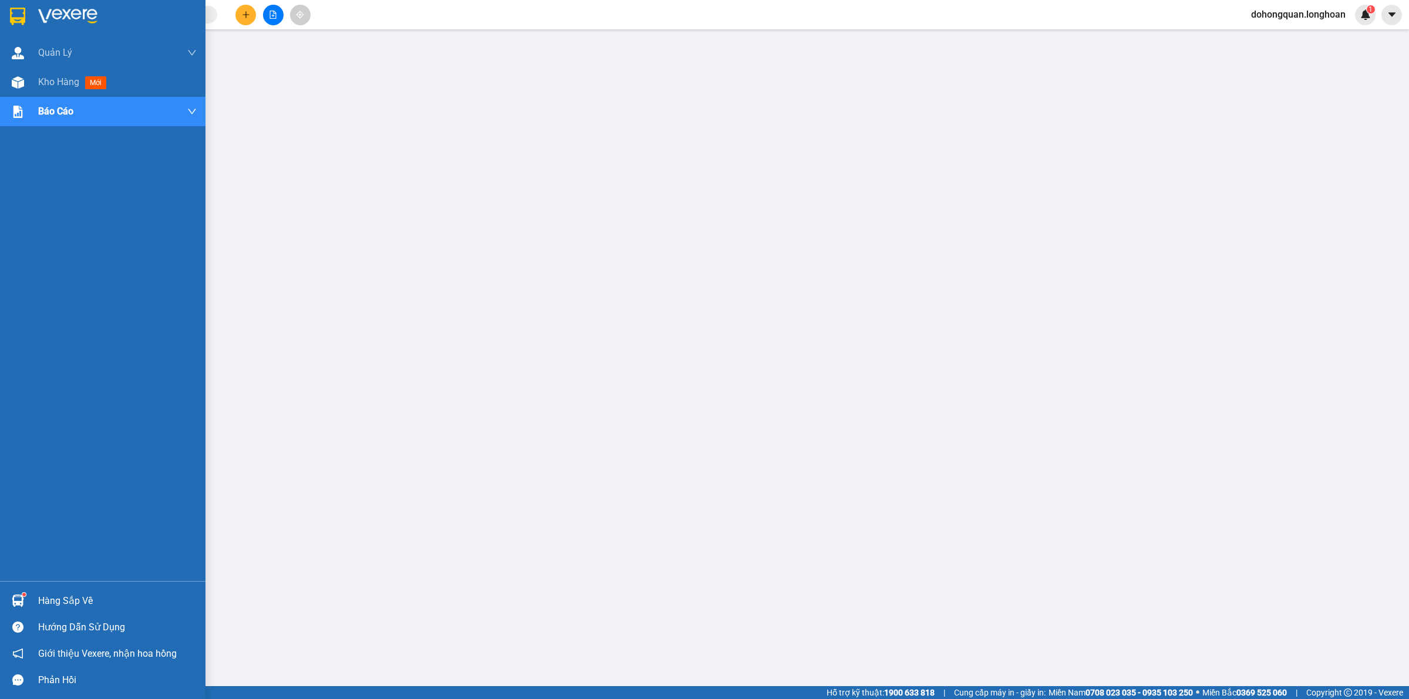
click at [28, 21] on div at bounding box center [102, 19] width 205 height 38
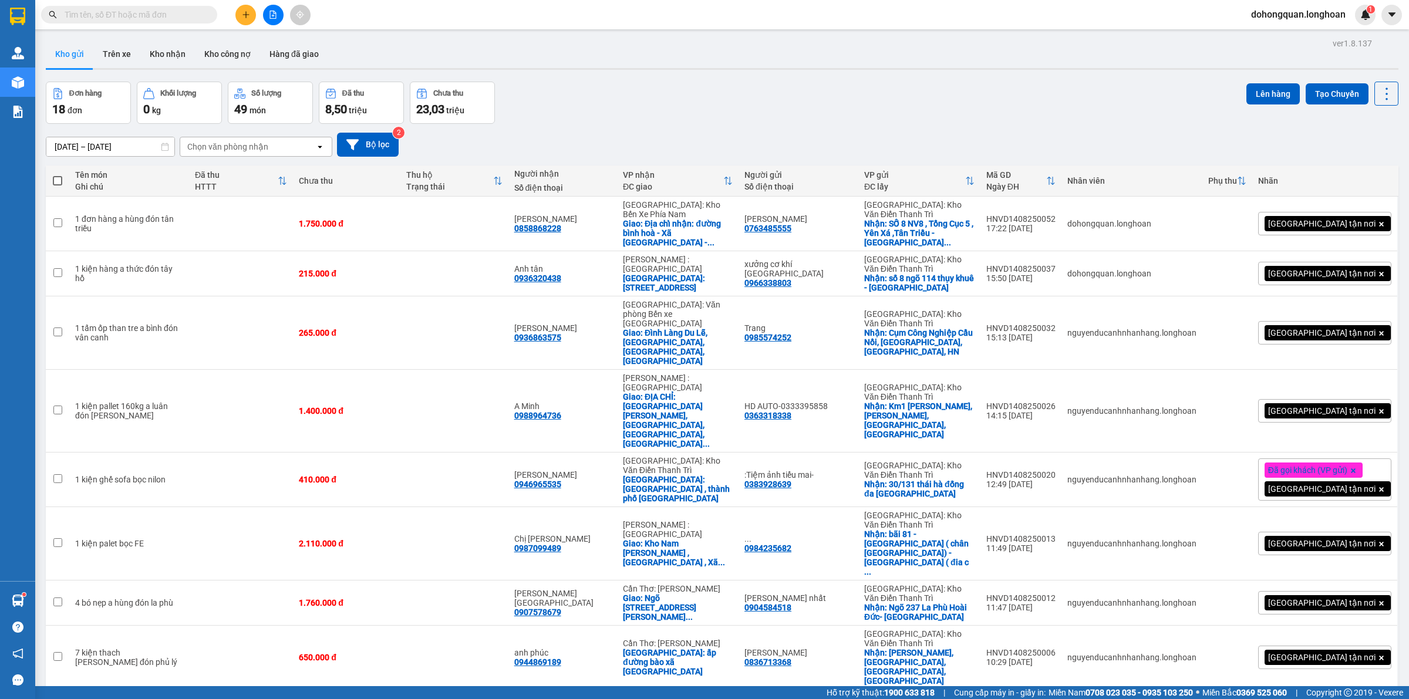
click at [948, 96] on div "Đơn hàng 18 đơn Khối lượng 0 kg Số lượng 49 món Đã thu 8,50 triệu Chưa thu 23,0…" at bounding box center [722, 103] width 1353 height 42
click at [831, 127] on div "[DATE] – [DATE] Press the down arrow key to interact with the calendar and sele…" at bounding box center [722, 145] width 1353 height 42
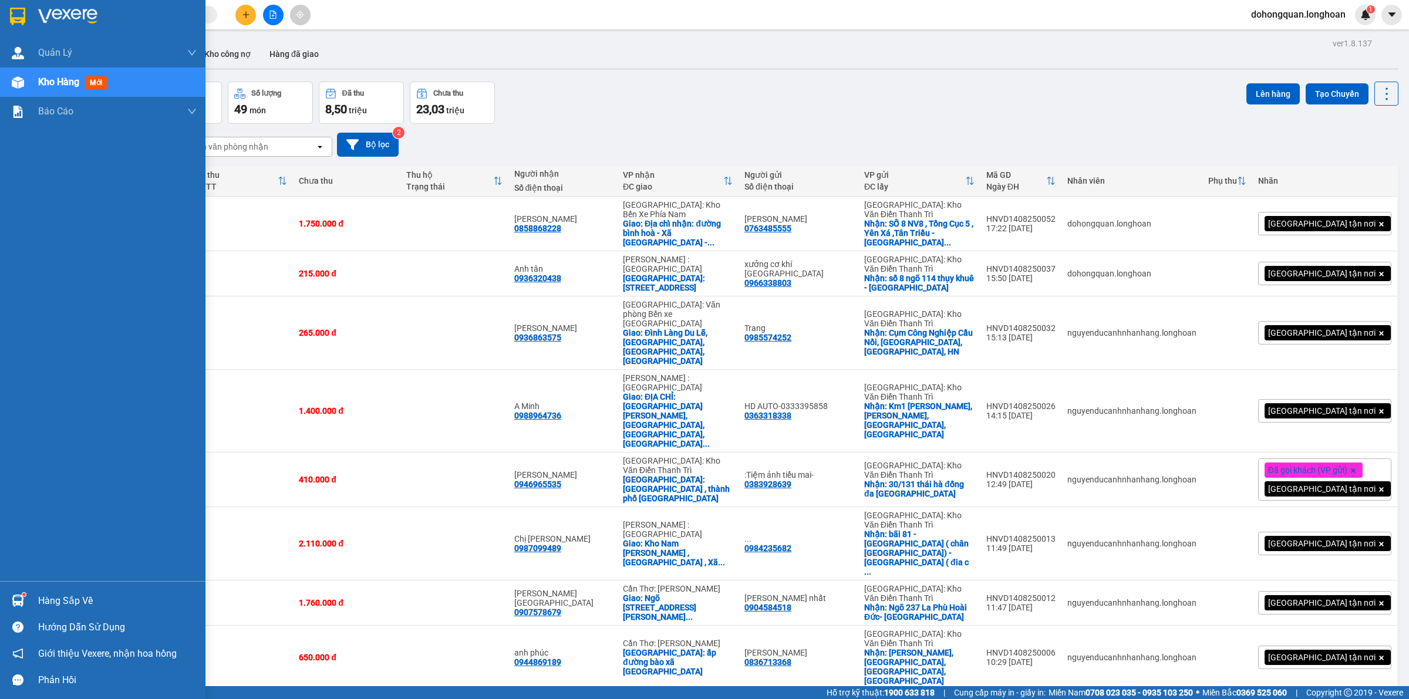
click at [21, 9] on img at bounding box center [17, 17] width 15 height 18
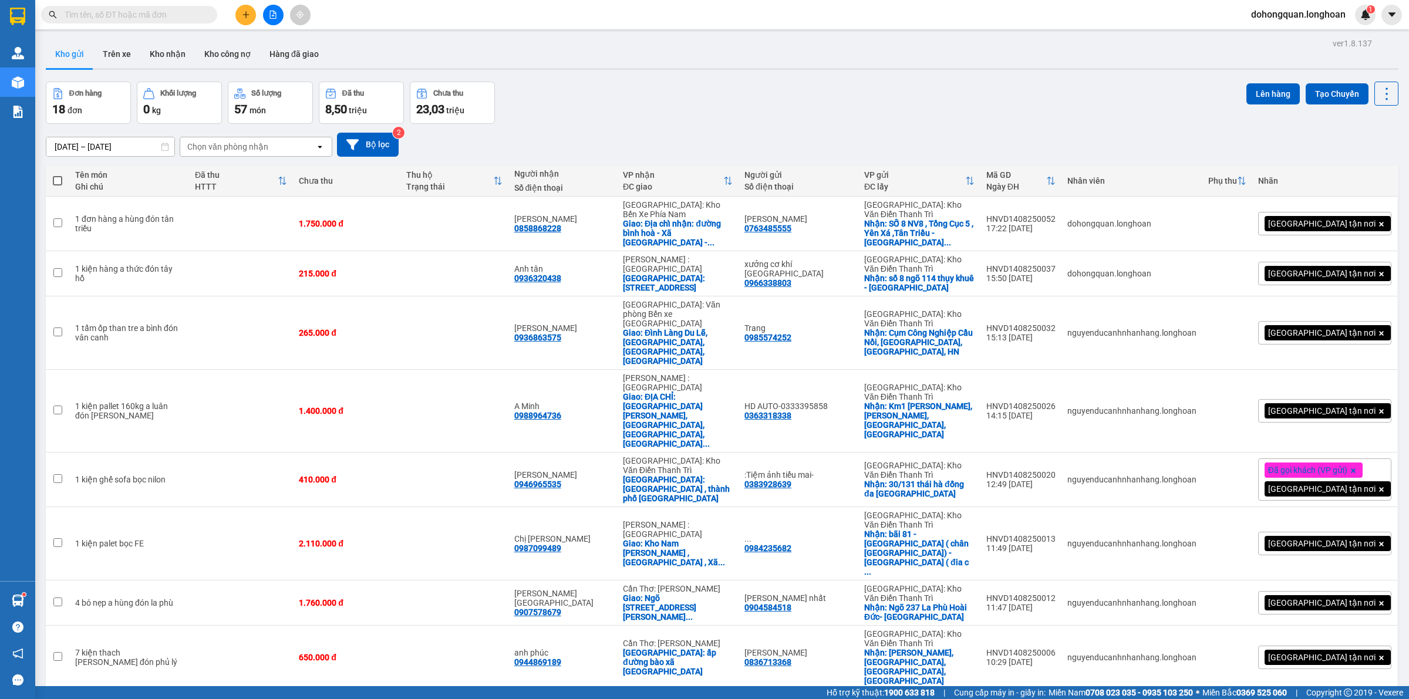
click at [565, 63] on div "Kho gửi Trên xe Kho nhận Kho công nợ Hàng đã giao" at bounding box center [722, 55] width 1353 height 31
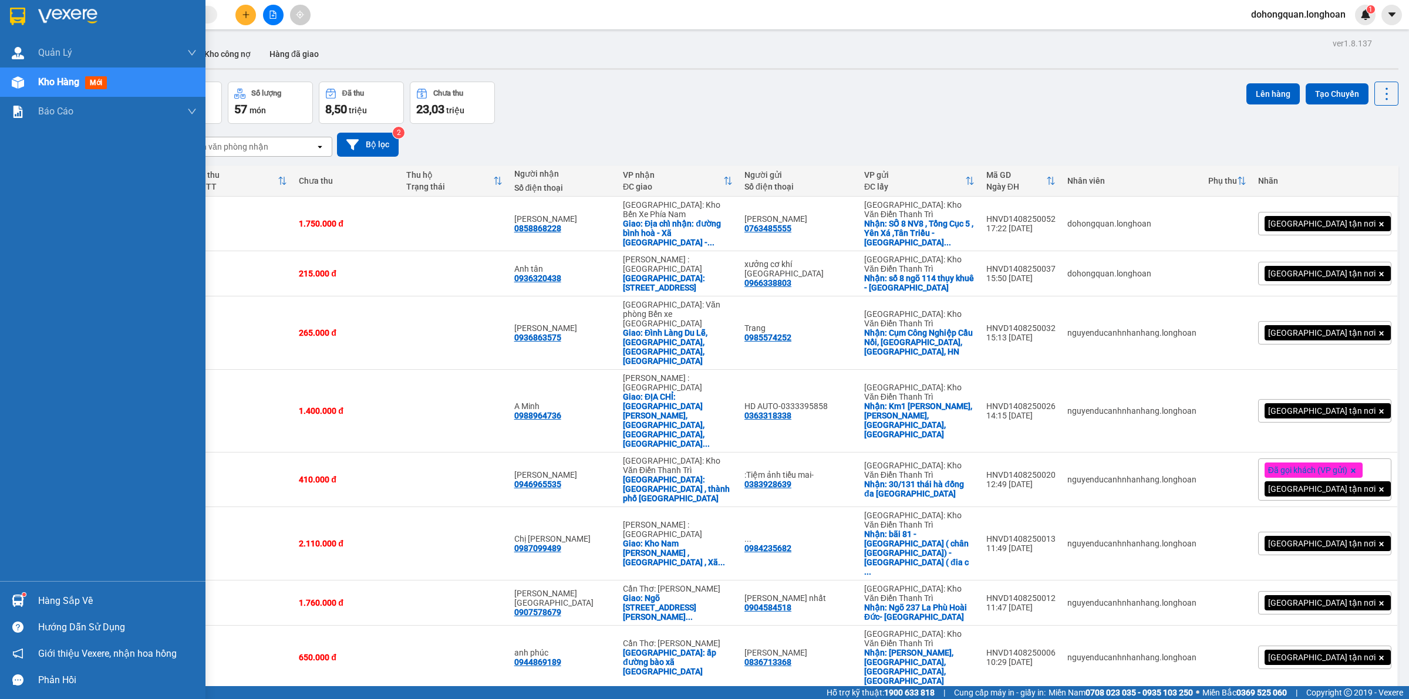
click at [16, 14] on img at bounding box center [17, 17] width 15 height 18
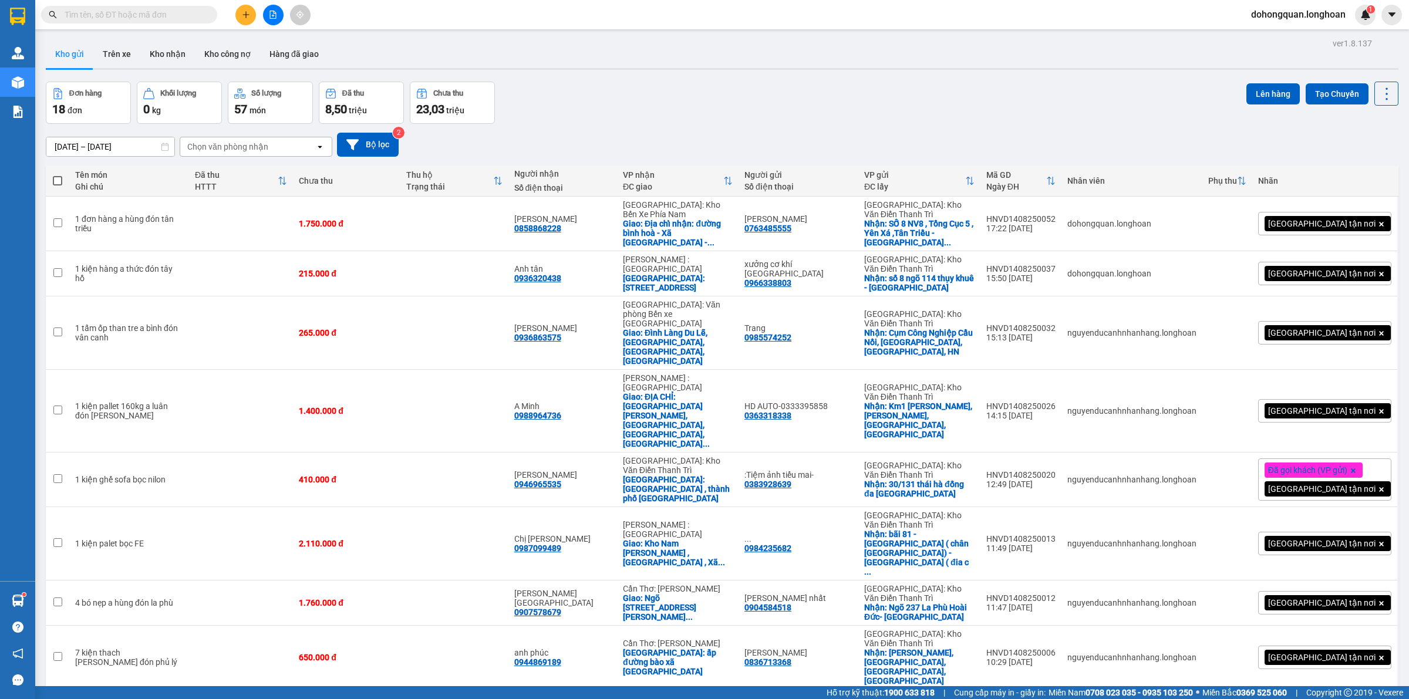
click at [660, 60] on div "Kho gửi Trên xe Kho nhận Kho công nợ Hàng đã giao" at bounding box center [722, 55] width 1353 height 31
click at [587, 71] on div "ver 1.8.137 Kho gửi Trên xe Kho nhận Kho công nợ Hàng đã giao Đơn hàng 18 đơn K…" at bounding box center [722, 677] width 1362 height 1284
click at [1157, 91] on div "Đơn hàng 18 đơn Khối lượng 0 kg Số lượng 57 món Đã thu 8,50 triệu Chưa thu 23,0…" at bounding box center [722, 103] width 1353 height 42
click at [1149, 95] on div "Đơn hàng 18 đơn Khối lượng 0 kg Số lượng 57 món Đã thu 8,50 triệu Chưa thu 23,0…" at bounding box center [722, 103] width 1353 height 42
click at [1108, 119] on div "Đơn hàng 18 đơn Khối lượng 0 kg Số lượng 57 món Đã thu 8,50 triệu Chưa thu 23,0…" at bounding box center [722, 103] width 1353 height 42
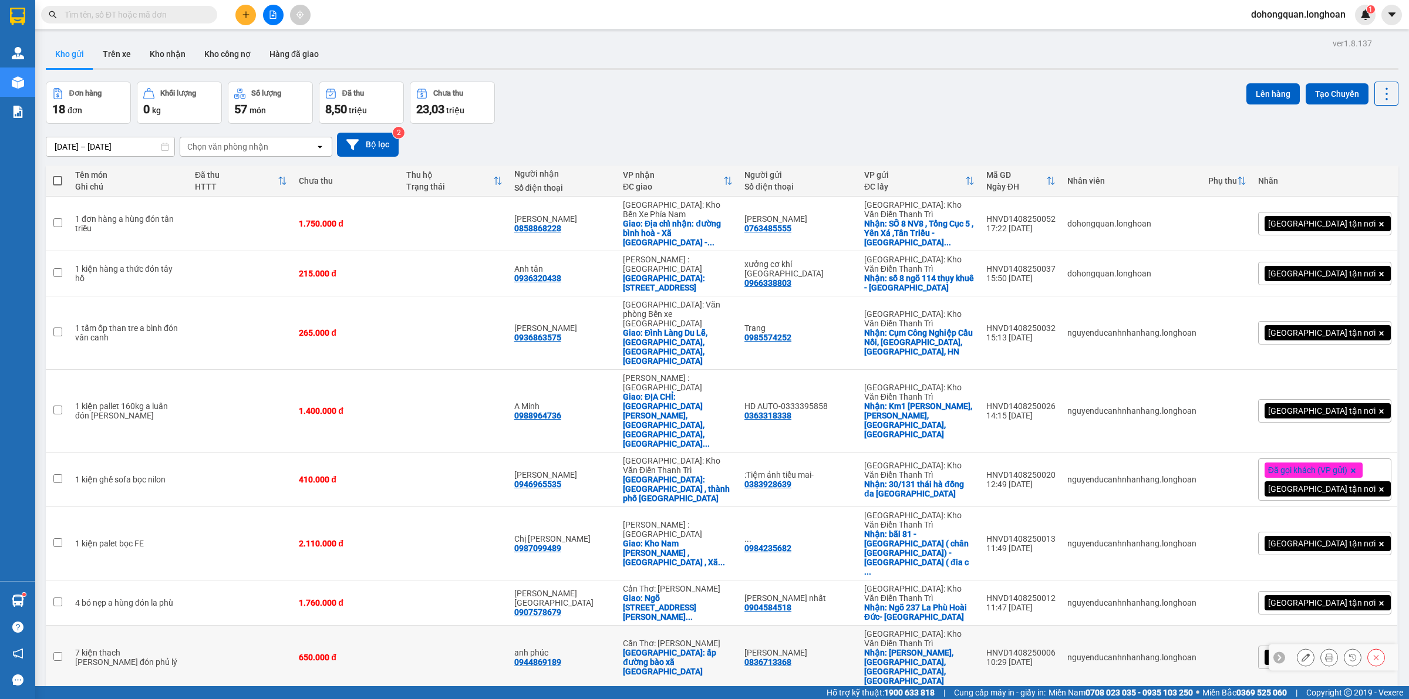
scroll to position [348, 0]
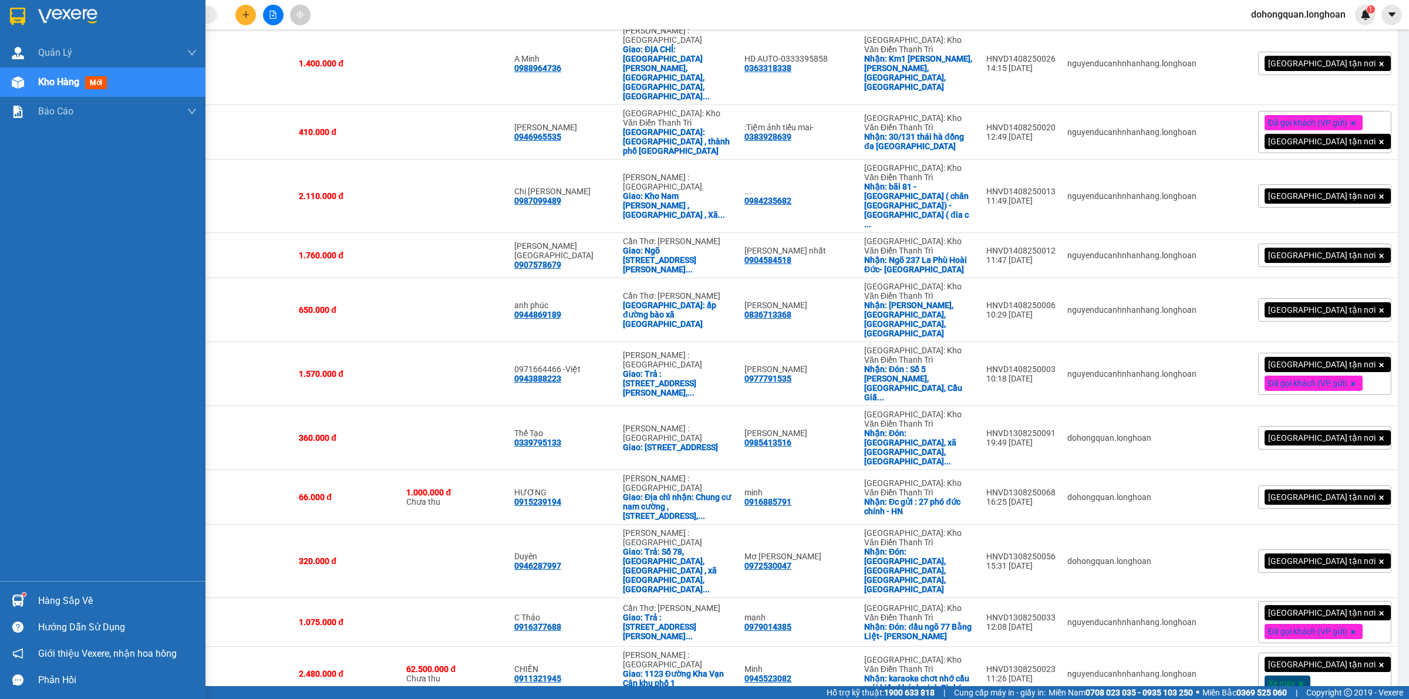
click at [15, 16] on img at bounding box center [17, 17] width 15 height 18
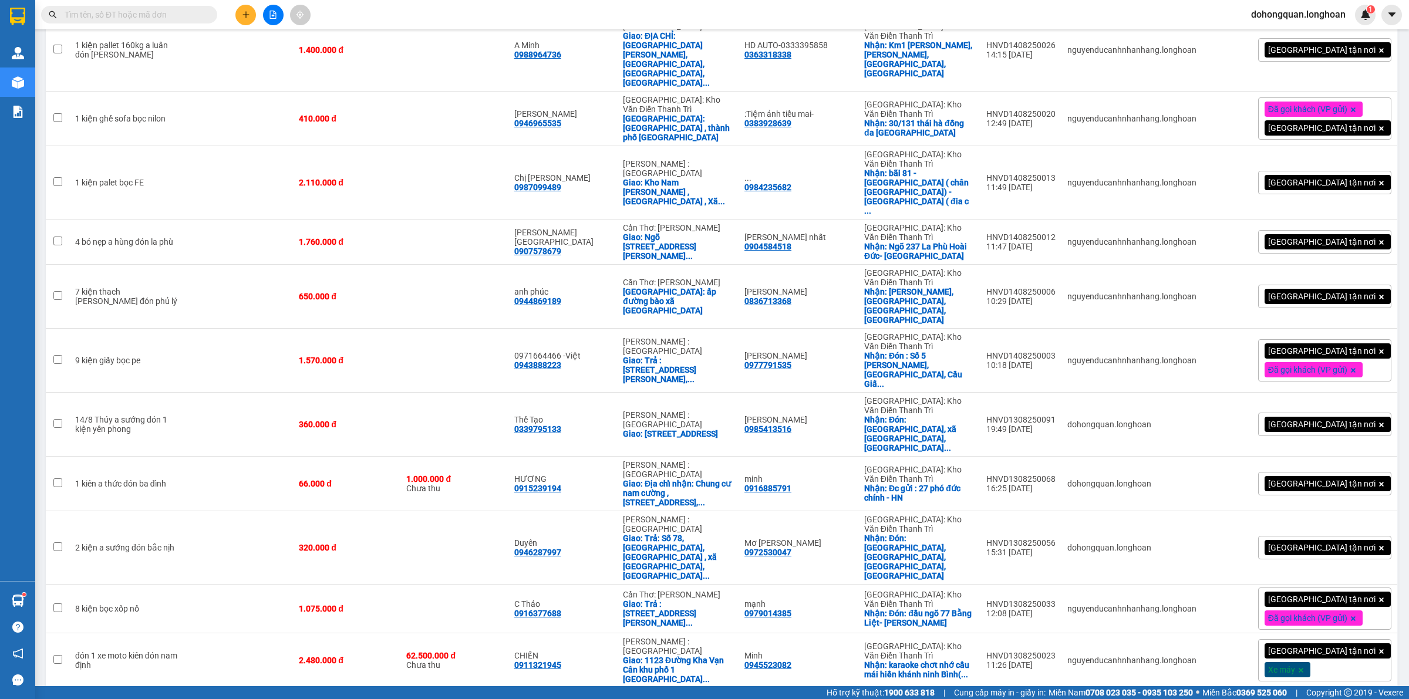
scroll to position [71, 0]
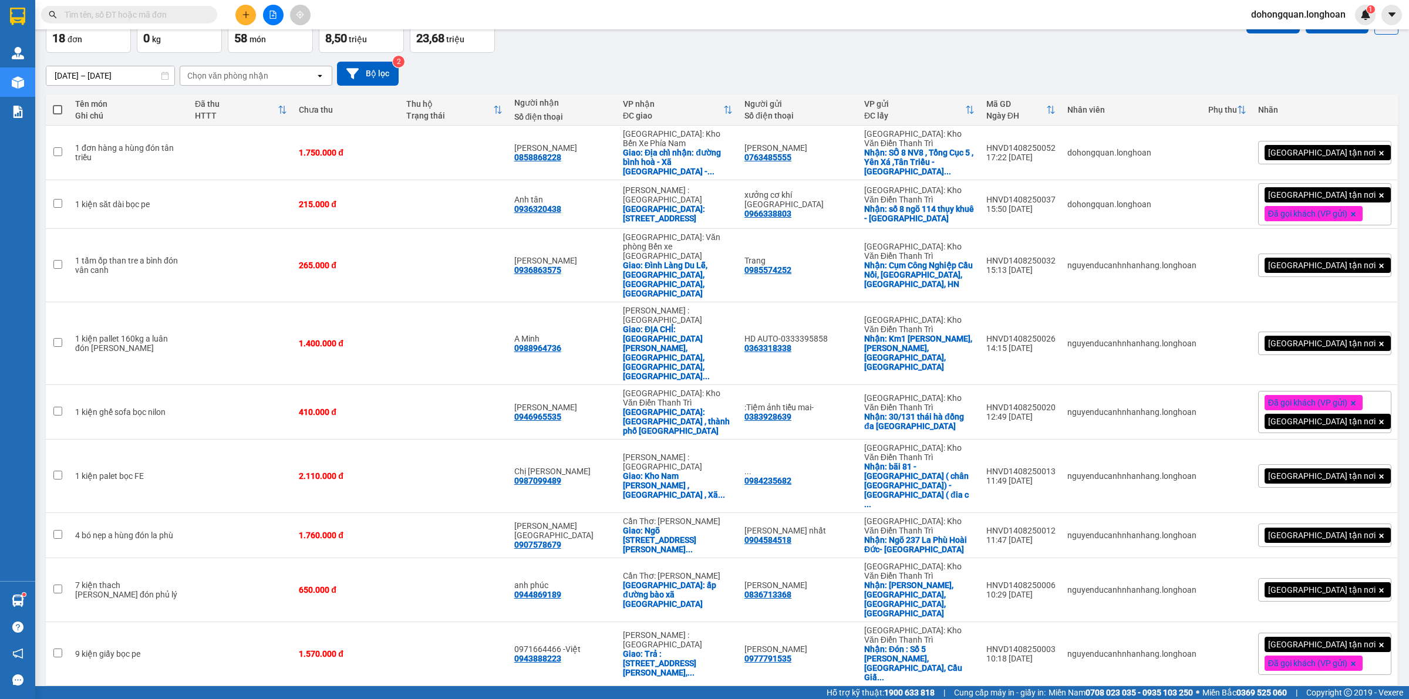
click at [1023, 65] on div "[DATE] – [DATE] Press the down arrow key to interact with the calendar and sele…" at bounding box center [722, 74] width 1353 height 24
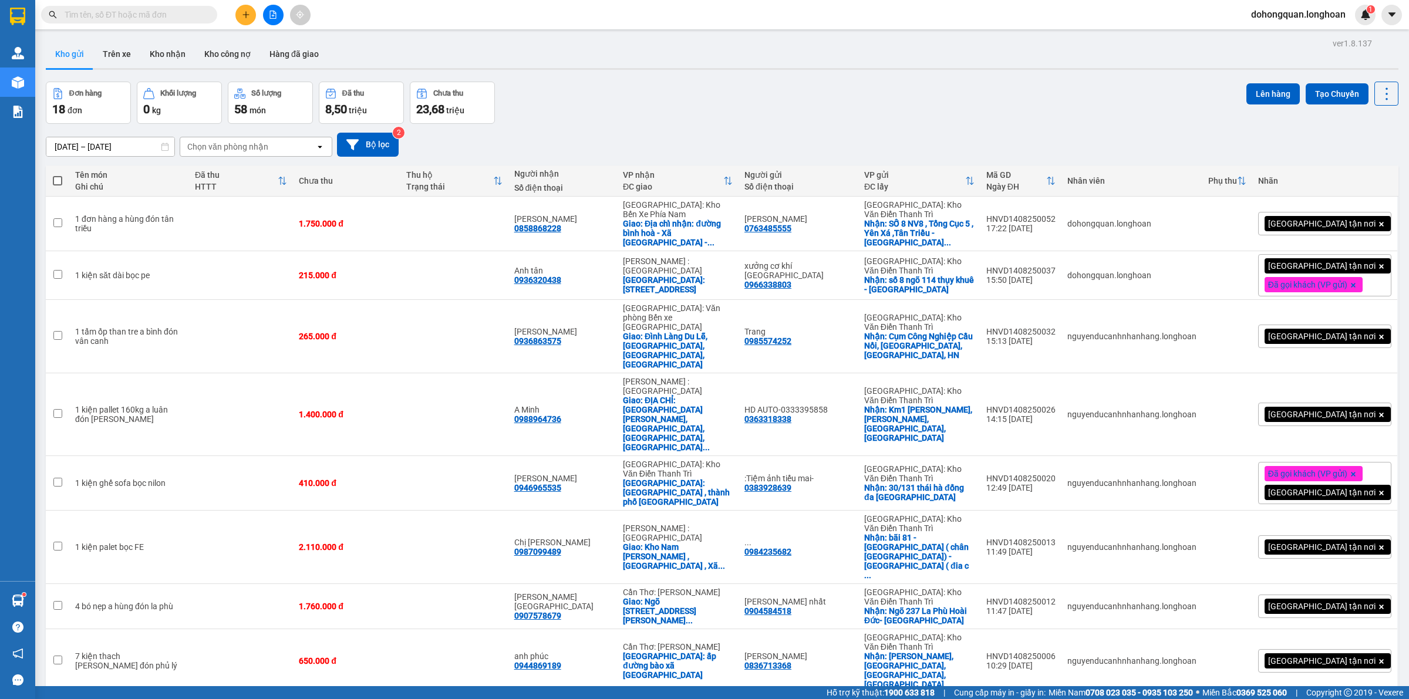
click at [586, 90] on div "Đơn hàng 18 đơn Khối lượng 0 kg Số lượng 58 món Đã thu 8,50 triệu Chưa thu 23,6…" at bounding box center [722, 103] width 1353 height 42
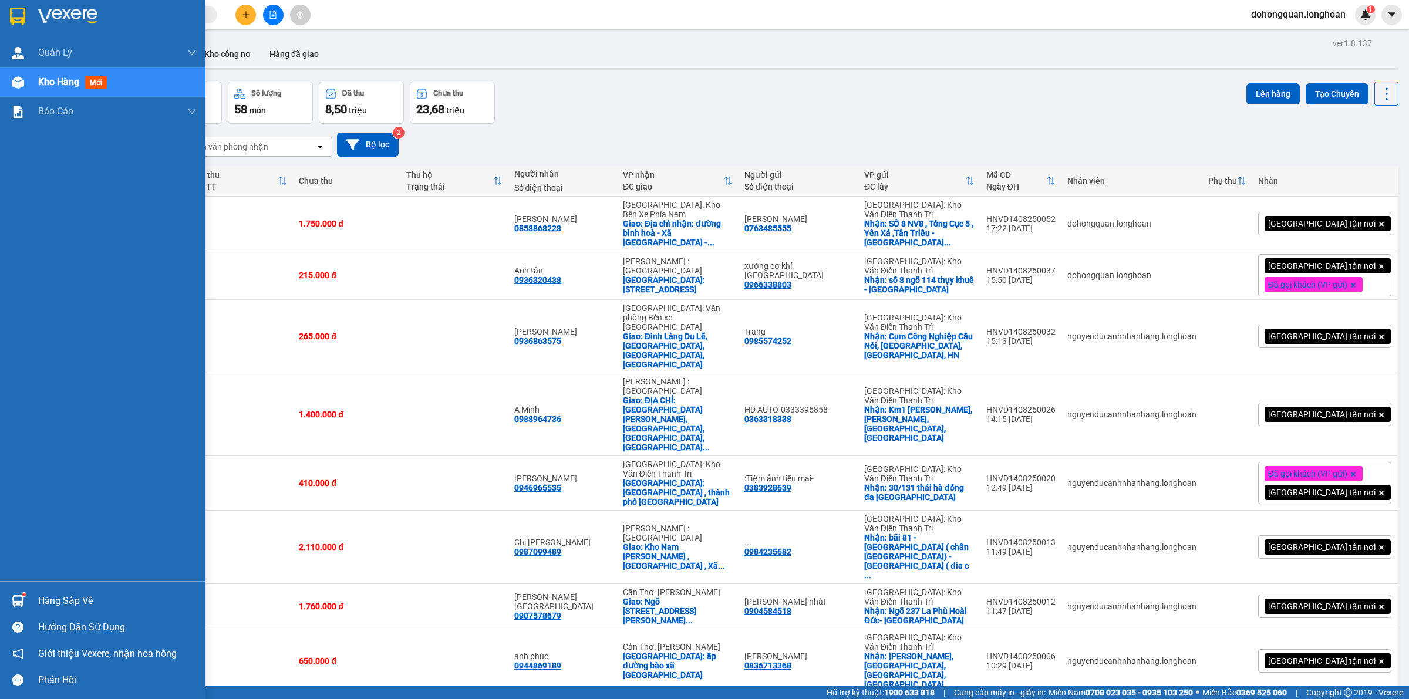
click at [27, 21] on div at bounding box center [18, 16] width 21 height 21
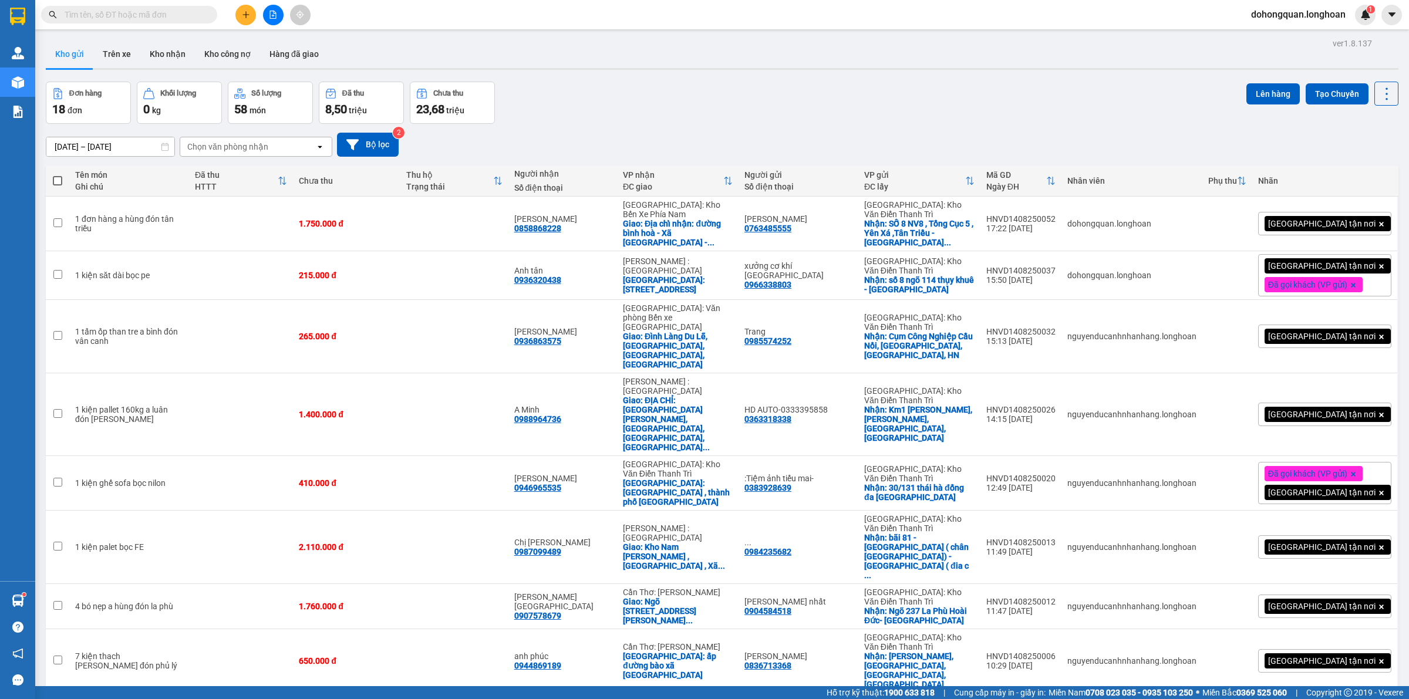
click at [538, 103] on div "Đơn hàng 18 đơn Khối lượng 0 kg Số lượng 58 món Đã thu 8,50 triệu Chưa thu 23,6…" at bounding box center [722, 103] width 1353 height 42
